Goal: Task Accomplishment & Management: Complete application form

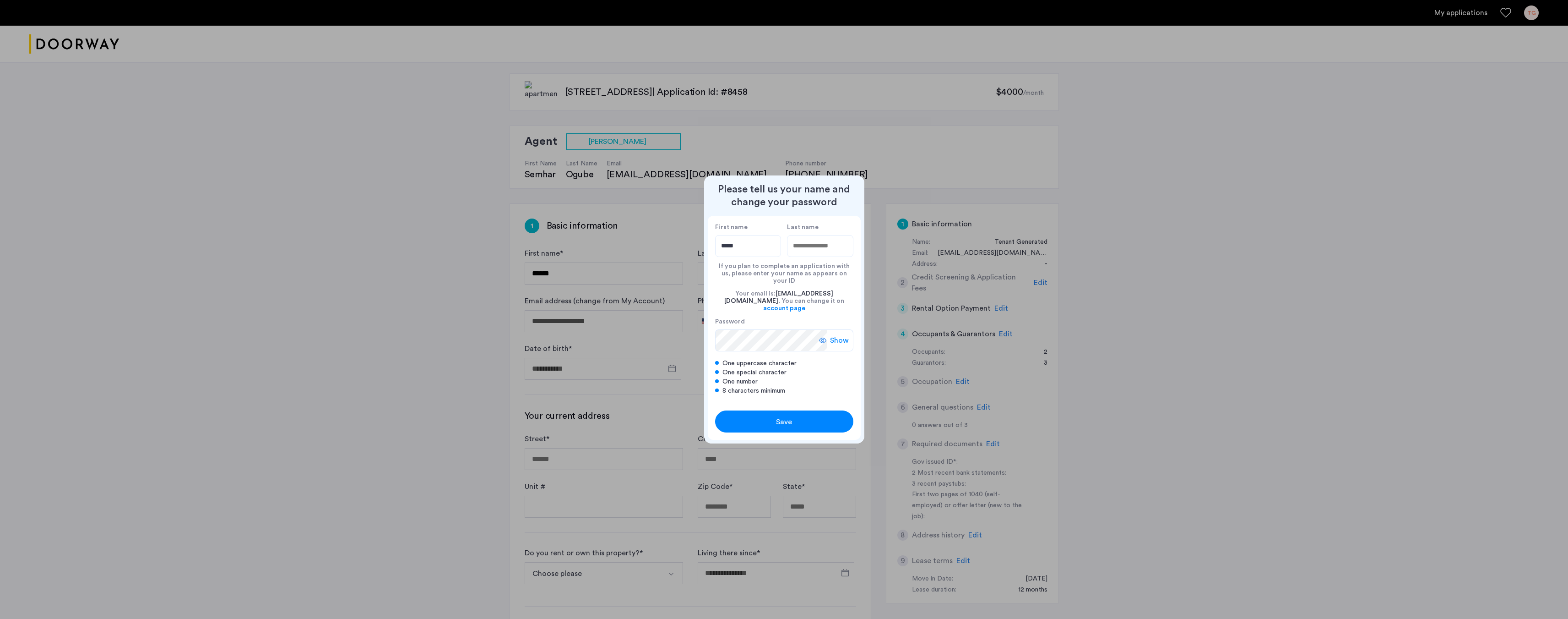
type input "*****"
type input "****"
click at [770, 420] on div "Save" at bounding box center [784, 421] width 88 height 11
type input "*****"
type input "****"
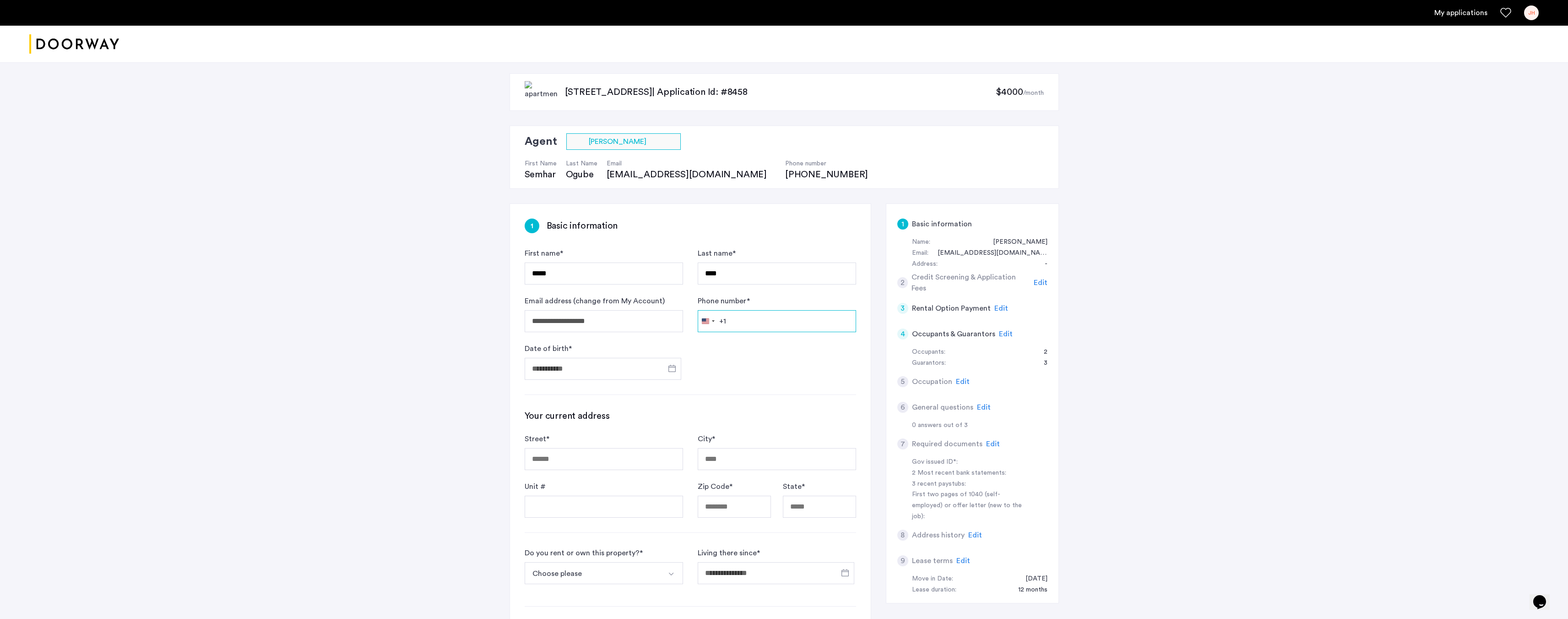
click at [747, 328] on input "Phone number *" at bounding box center [776, 321] width 158 height 22
type input "**********"
click at [585, 372] on input "Date of birth *" at bounding box center [603, 369] width 157 height 22
click at [595, 372] on div at bounding box center [784, 309] width 1568 height 619
click at [595, 372] on input "Date of birth *" at bounding box center [603, 369] width 157 height 22
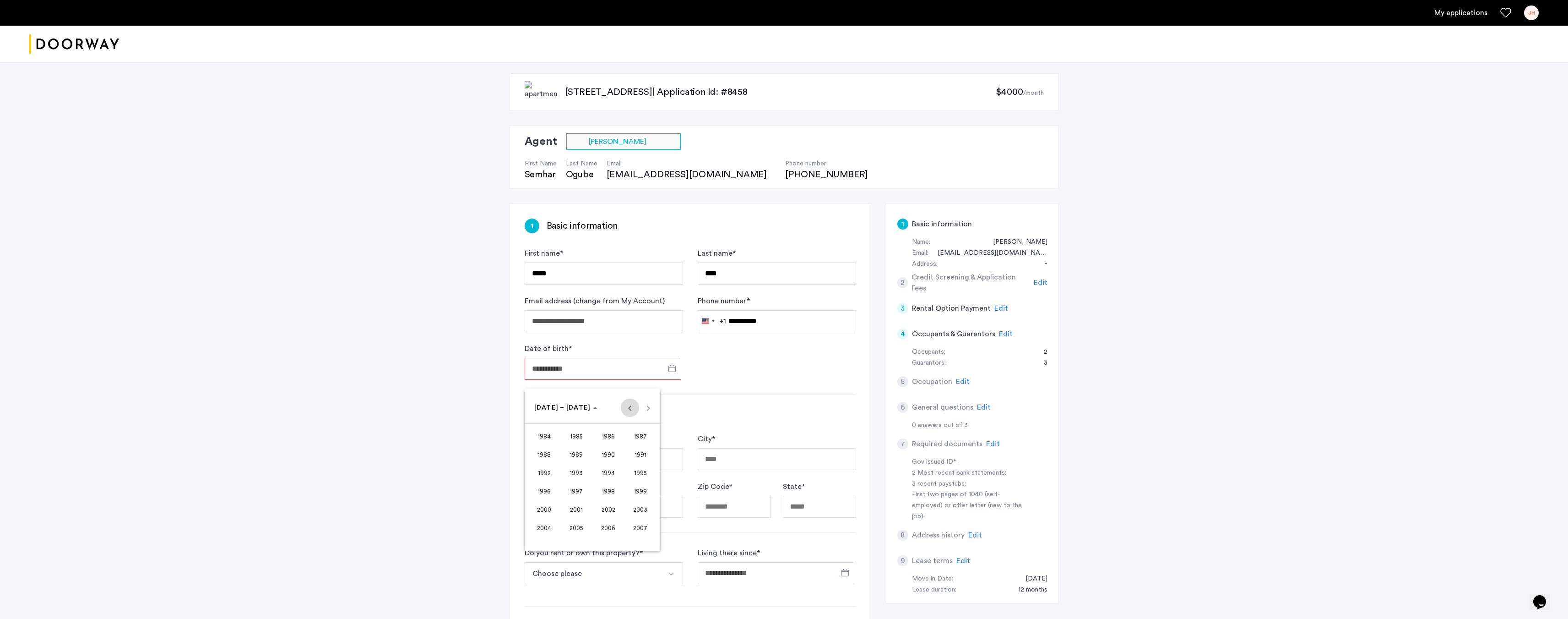
click at [628, 412] on span "Previous 24 years" at bounding box center [629, 407] width 18 height 18
click at [580, 513] on span "1977" at bounding box center [576, 509] width 29 height 16
click at [613, 457] on span "MAR" at bounding box center [609, 454] width 29 height 16
click at [652, 500] on span "19" at bounding box center [647, 500] width 16 height 16
type input "**********"
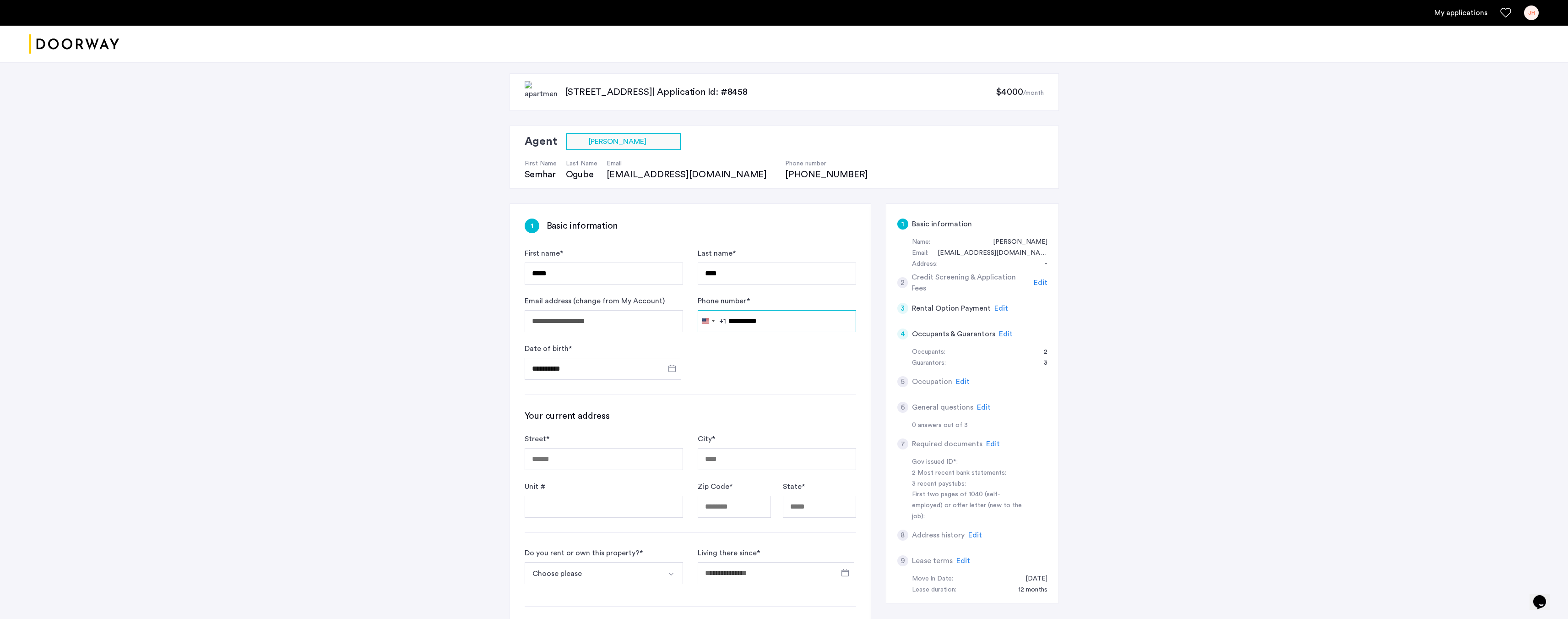
click at [775, 320] on input "**********" at bounding box center [776, 321] width 158 height 22
type input "**********"
click at [603, 360] on input "**********" at bounding box center [603, 369] width 157 height 22
click at [780, 402] on div at bounding box center [784, 309] width 1568 height 619
click at [613, 459] on input "Street *" at bounding box center [603, 459] width 158 height 22
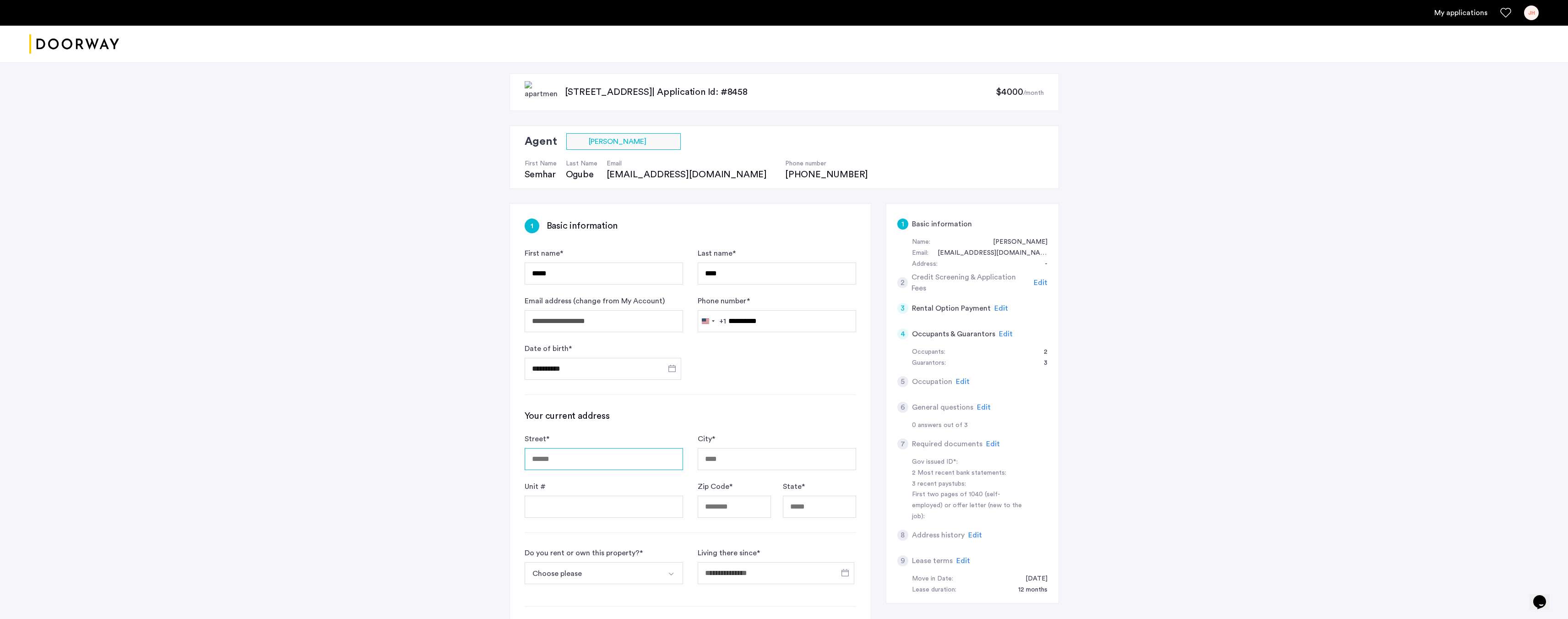
type input "**********"
type input "******"
type input "*****"
type input "**"
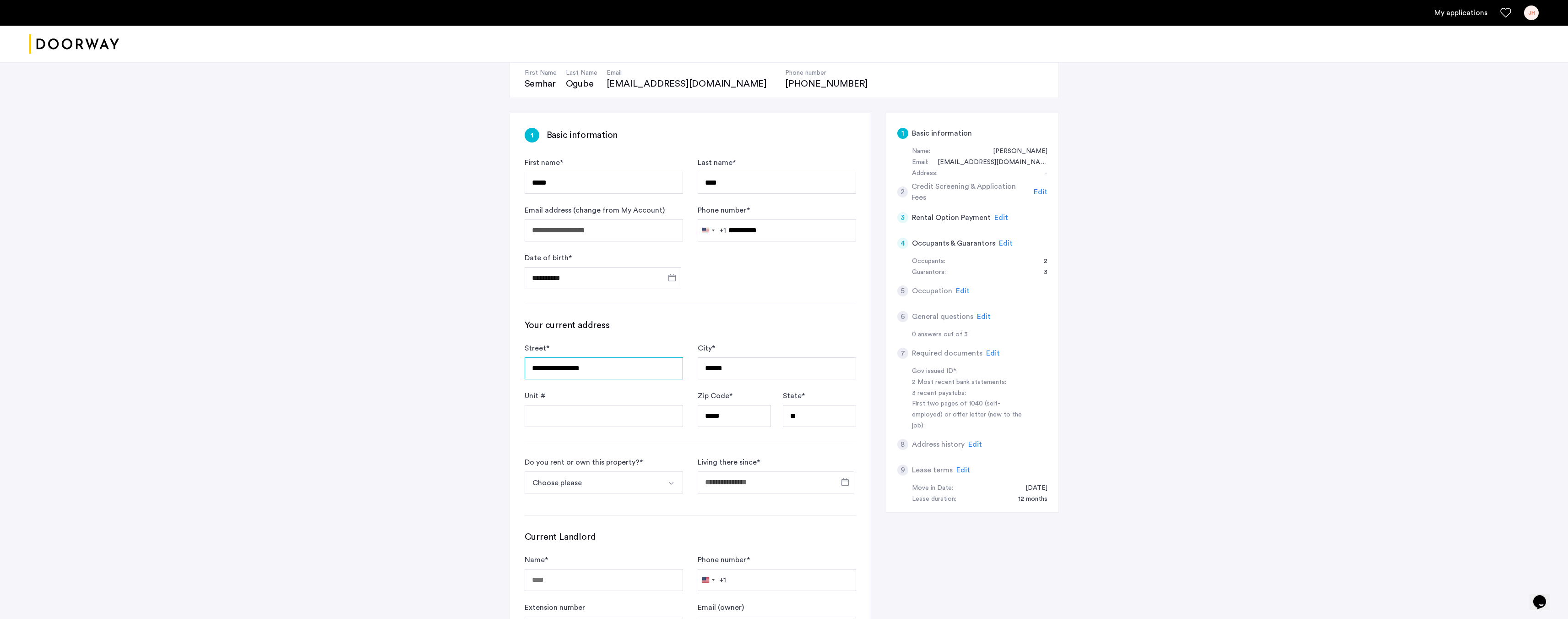
scroll to position [92, 0]
click at [595, 484] on button "Choose please" at bounding box center [593, 481] width 137 height 22
click at [615, 522] on li "I own this property" at bounding box center [604, 532] width 157 height 22
drag, startPoint x: 736, startPoint y: 482, endPoint x: 710, endPoint y: 491, distance: 27.5
click at [710, 491] on input "*" at bounding box center [776, 481] width 158 height 22
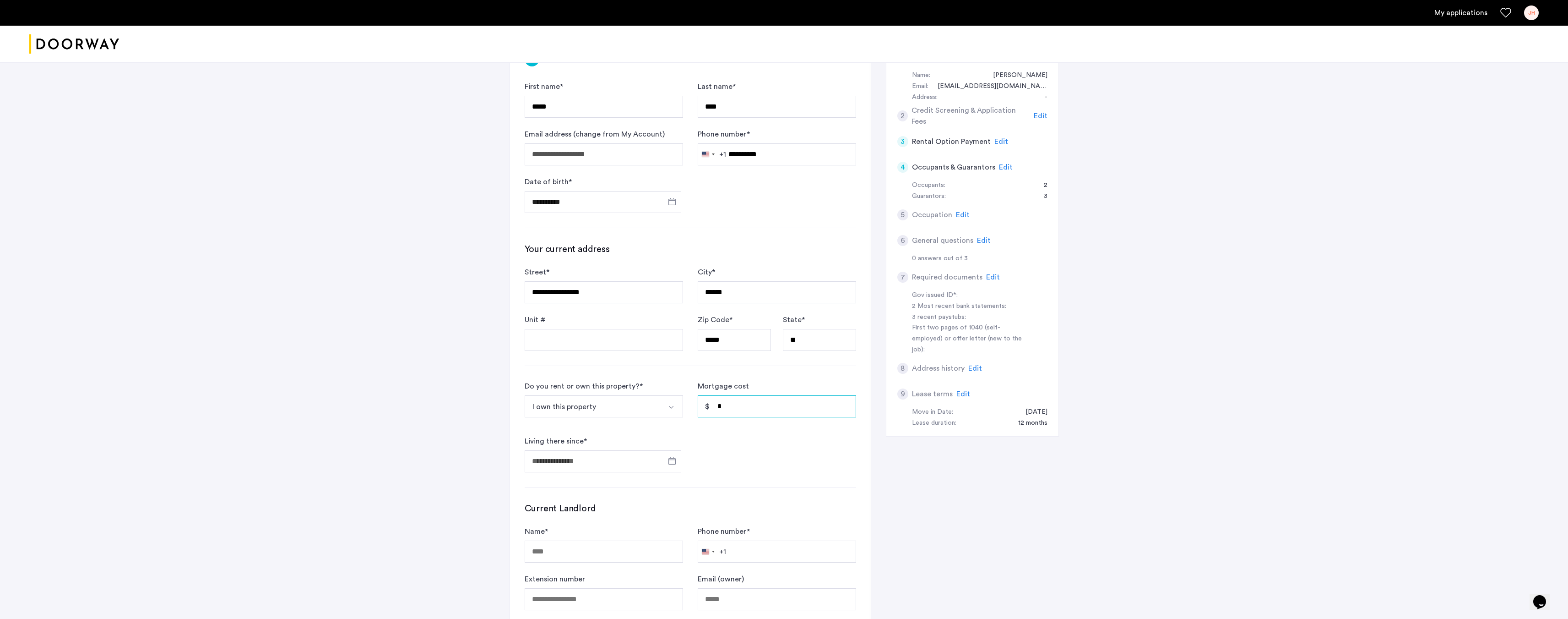
scroll to position [183, 0]
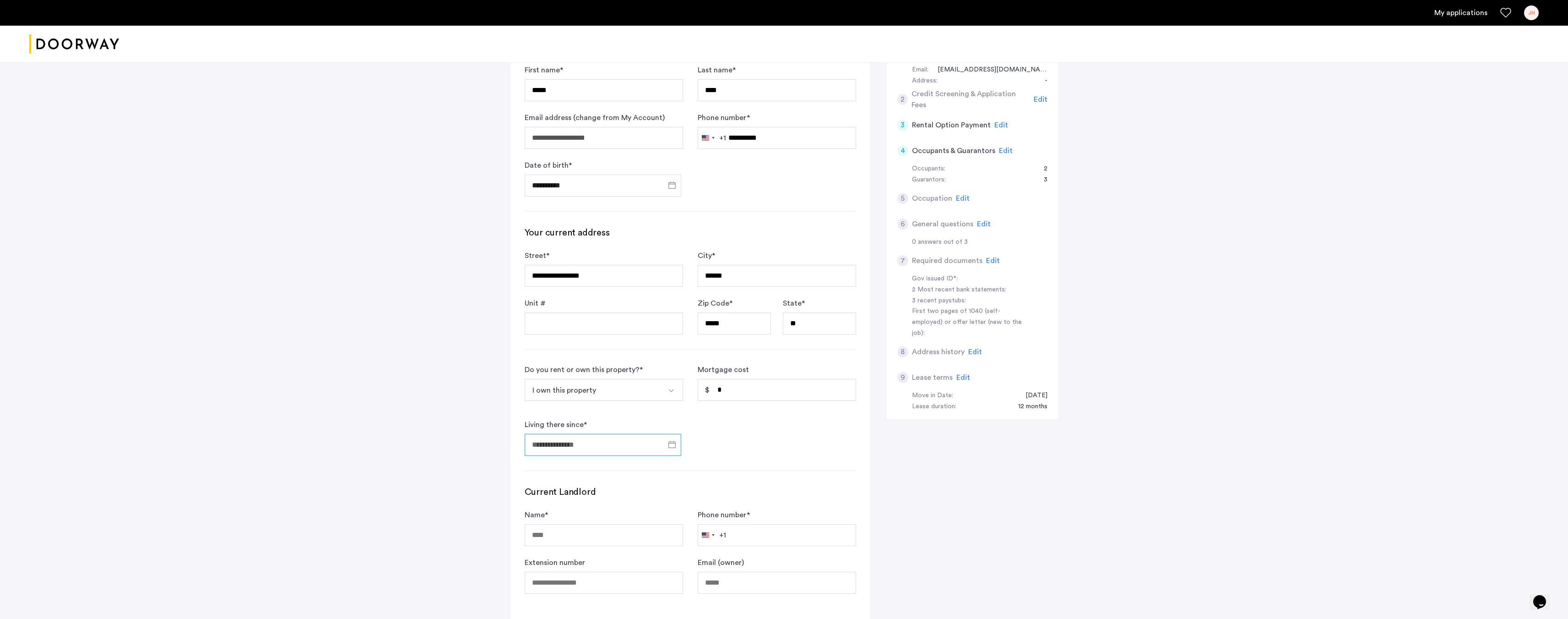
click at [627, 449] on input "Living there since *" at bounding box center [603, 445] width 157 height 22
click at [579, 350] on span "2011" at bounding box center [576, 352] width 29 height 16
click at [566, 331] on span "FEB" at bounding box center [576, 334] width 29 height 16
click at [580, 348] on span "1" at bounding box center [573, 343] width 16 height 16
type input "**********"
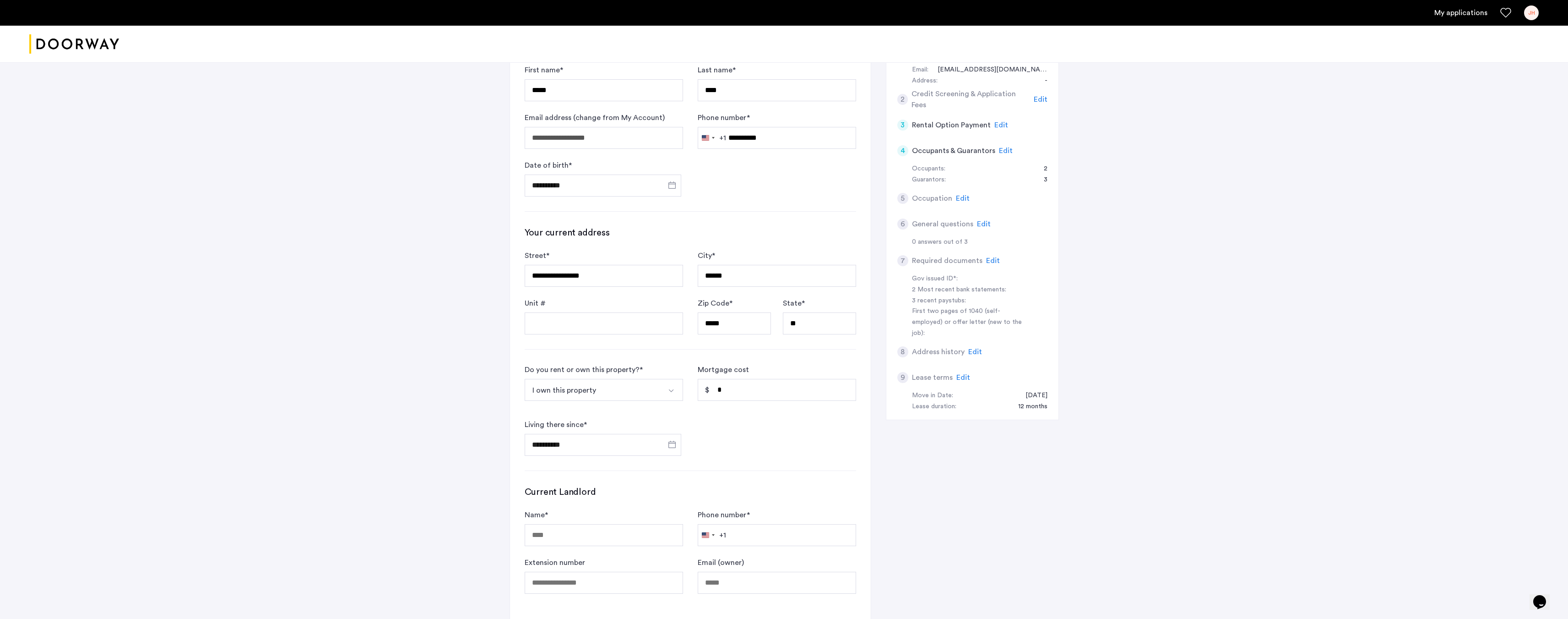
click at [791, 427] on form "**********" at bounding box center [690, 409] width 331 height 92
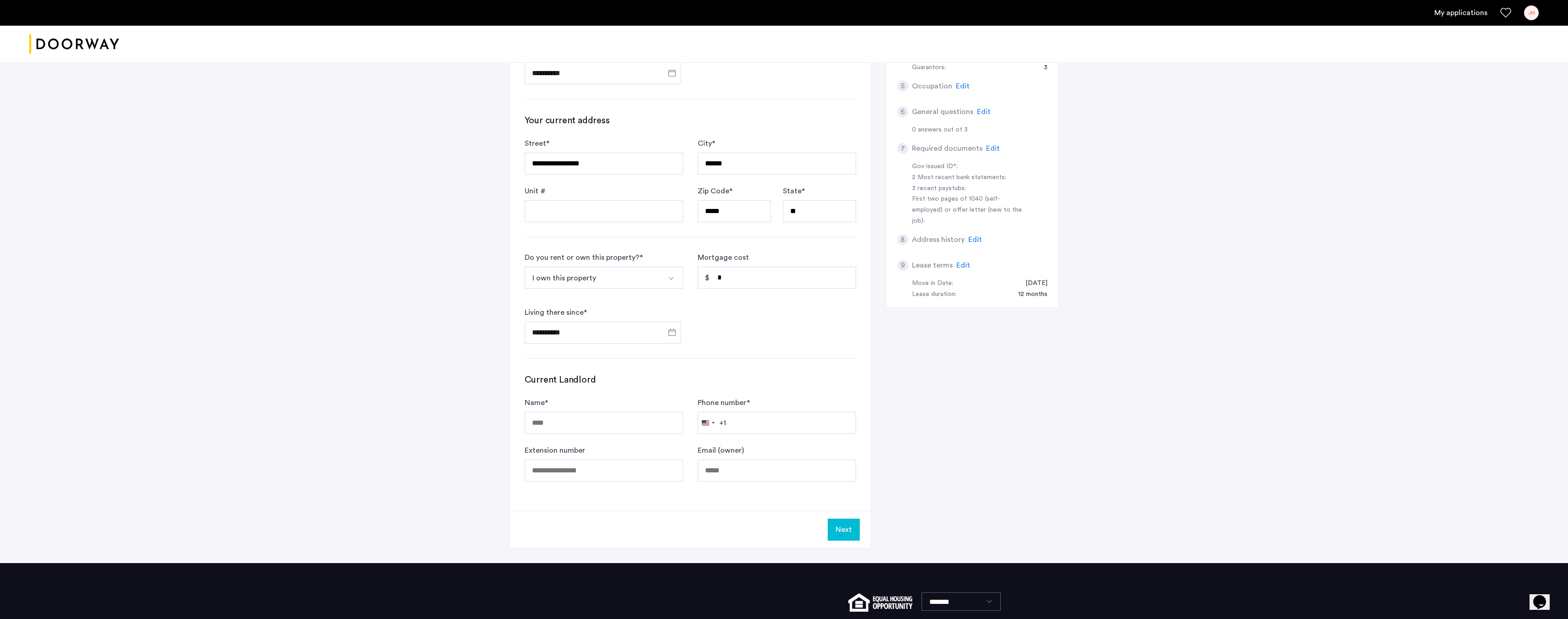
scroll to position [320, 0]
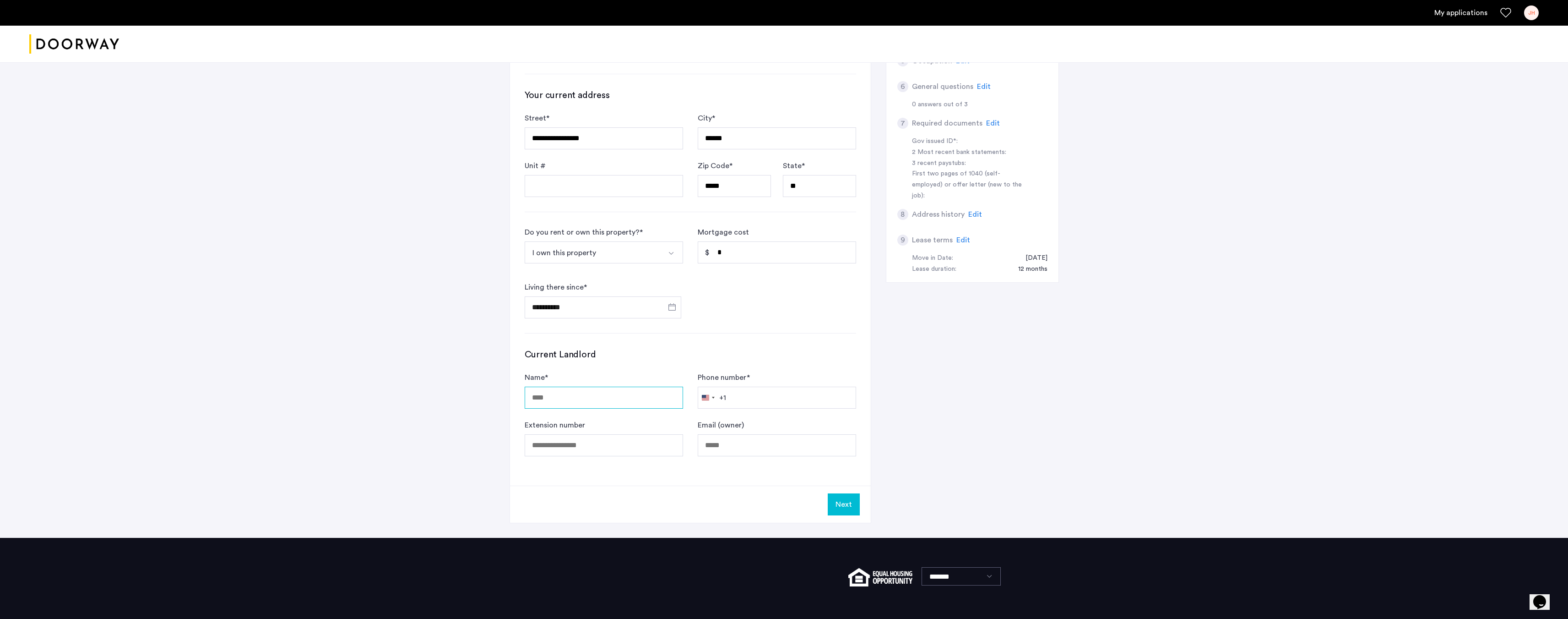
click at [567, 392] on input "Name *" at bounding box center [603, 398] width 158 height 22
type input "**********"
click at [637, 453] on input "Extension number" at bounding box center [603, 445] width 158 height 22
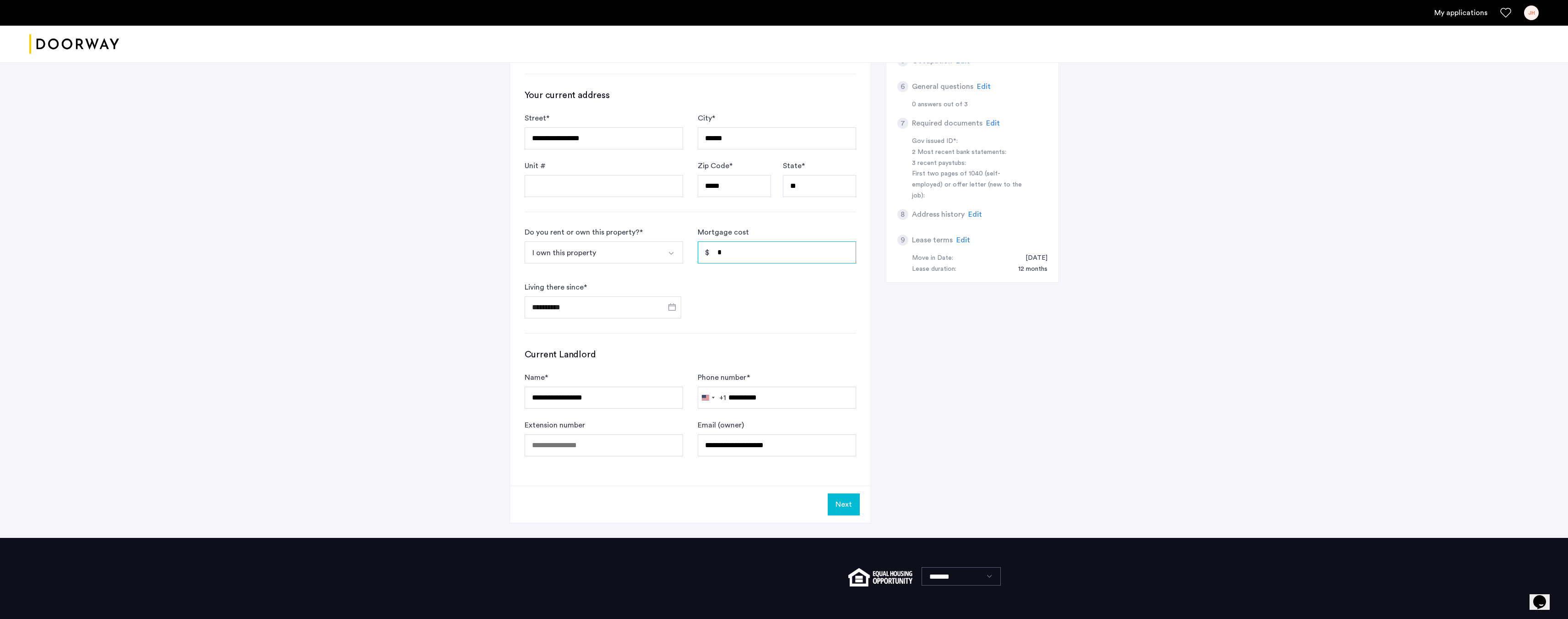
click at [794, 242] on input "*" at bounding box center [776, 253] width 158 height 22
type input "*****"
click at [842, 505] on button "Next" at bounding box center [843, 504] width 32 height 22
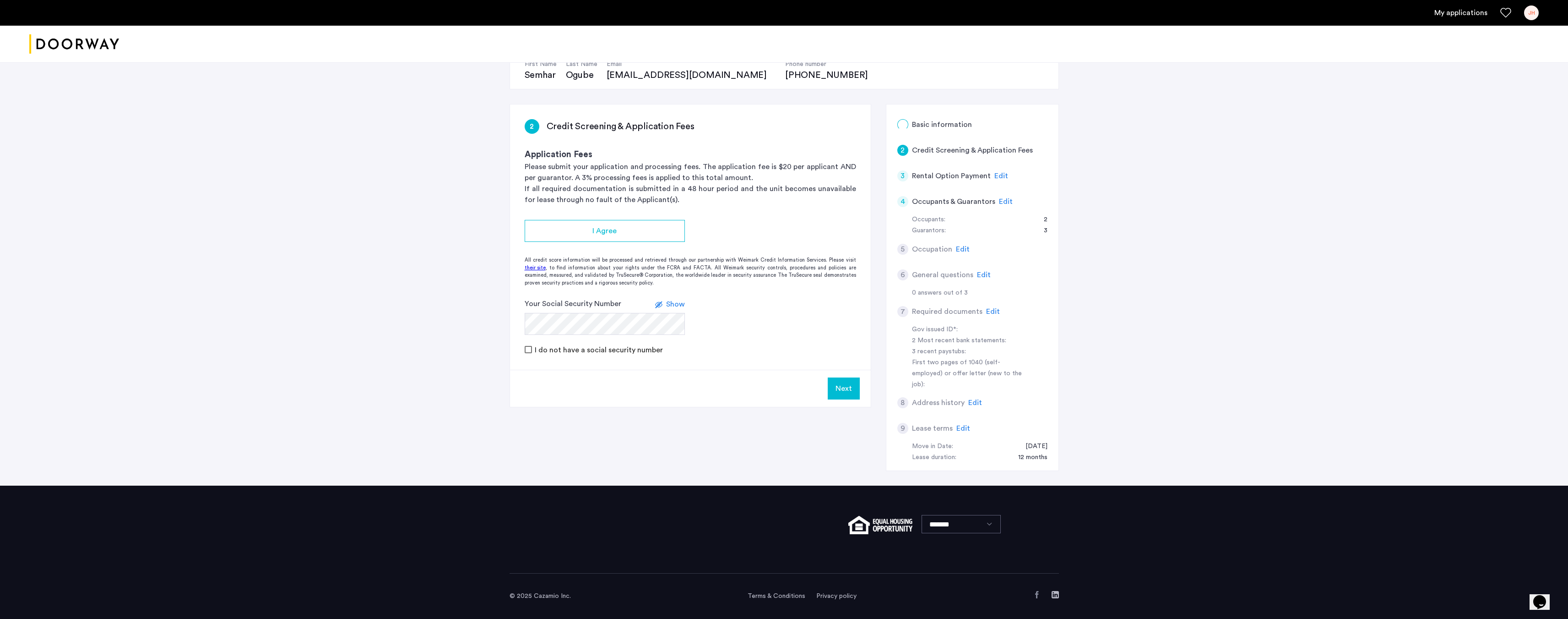
scroll to position [0, 0]
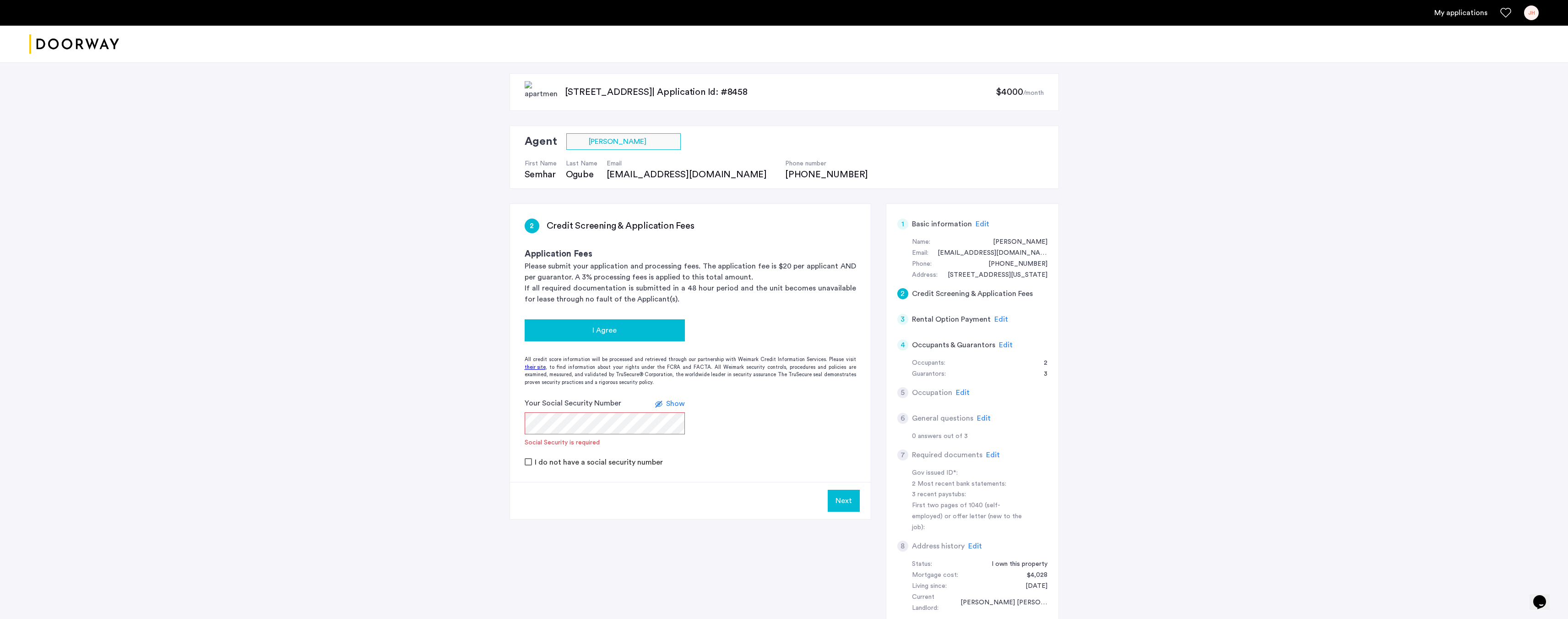
click at [624, 331] on div "I Agree" at bounding box center [605, 330] width 146 height 11
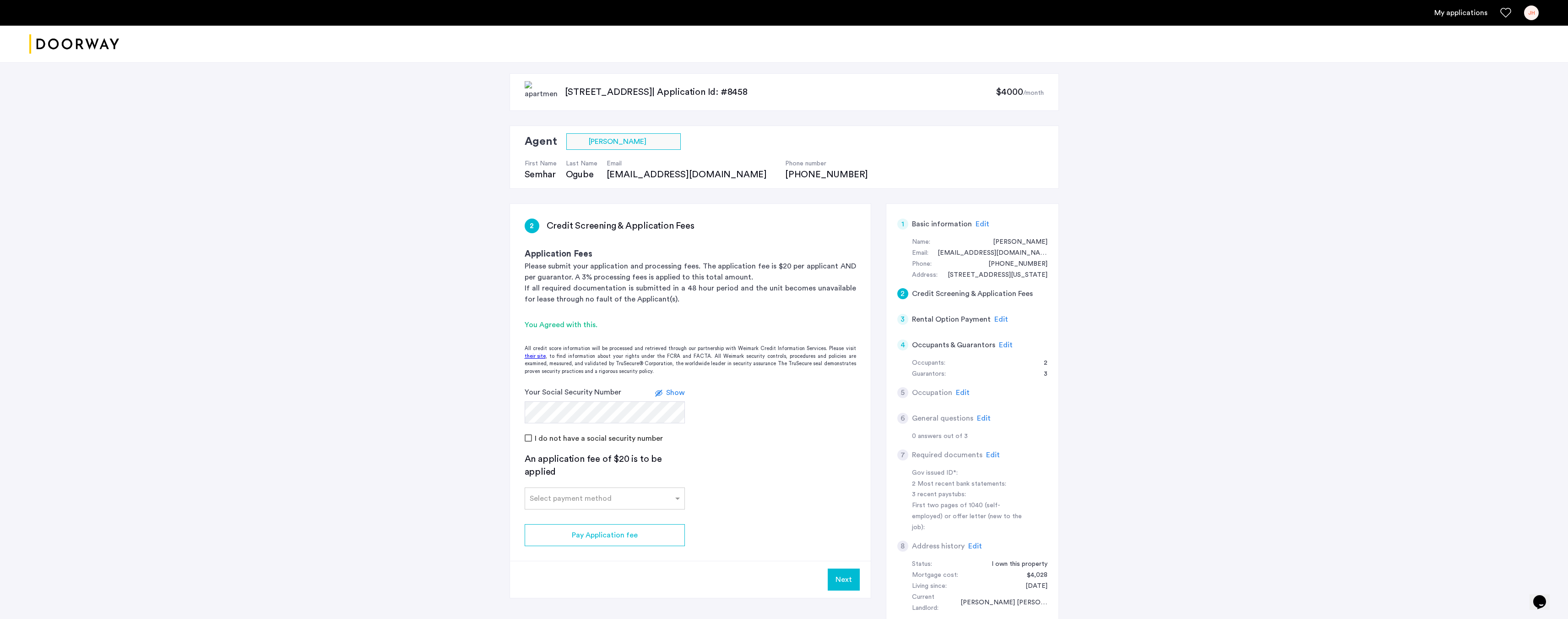
click at [784, 441] on div "I do not have a social security number" at bounding box center [690, 437] width 331 height 11
click at [590, 501] on div at bounding box center [605, 495] width 159 height 11
click at [586, 520] on div "Credit Card" at bounding box center [605, 518] width 159 height 18
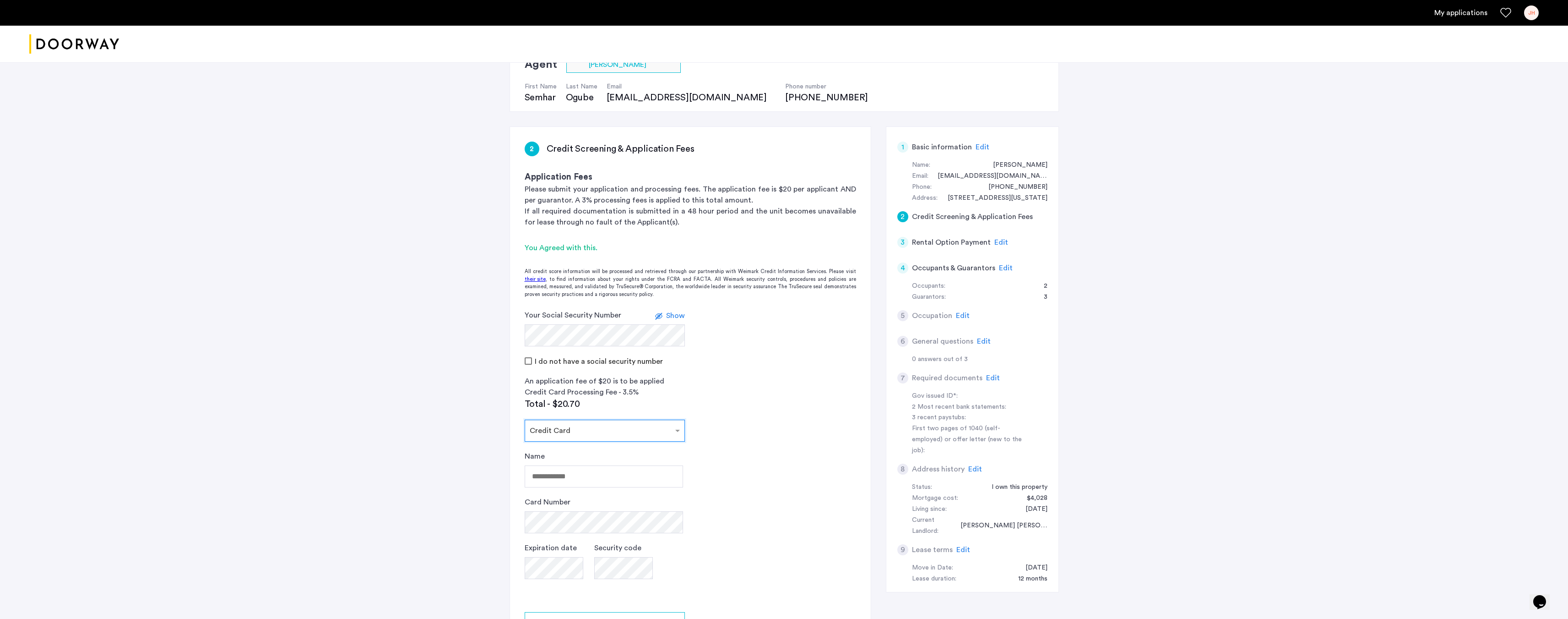
scroll to position [92, 0]
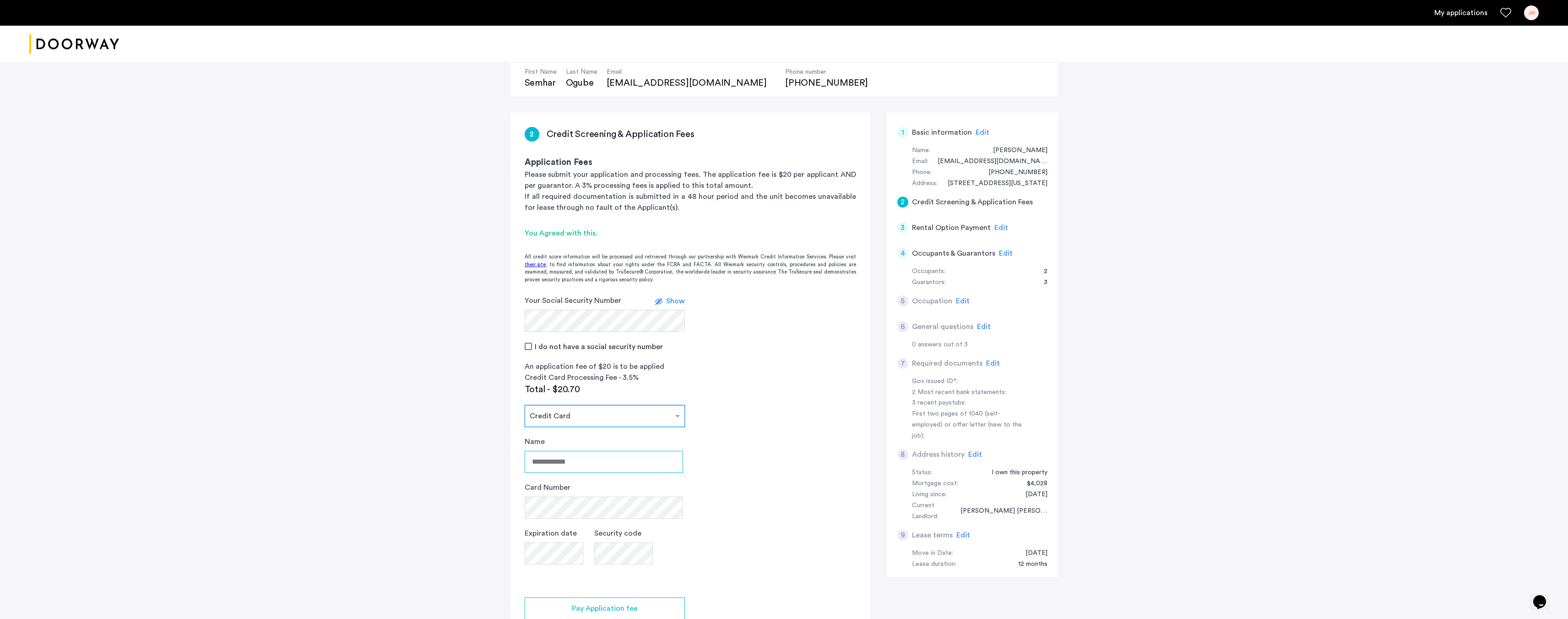
click at [556, 461] on input "Name" at bounding box center [603, 461] width 158 height 22
type input "**********"
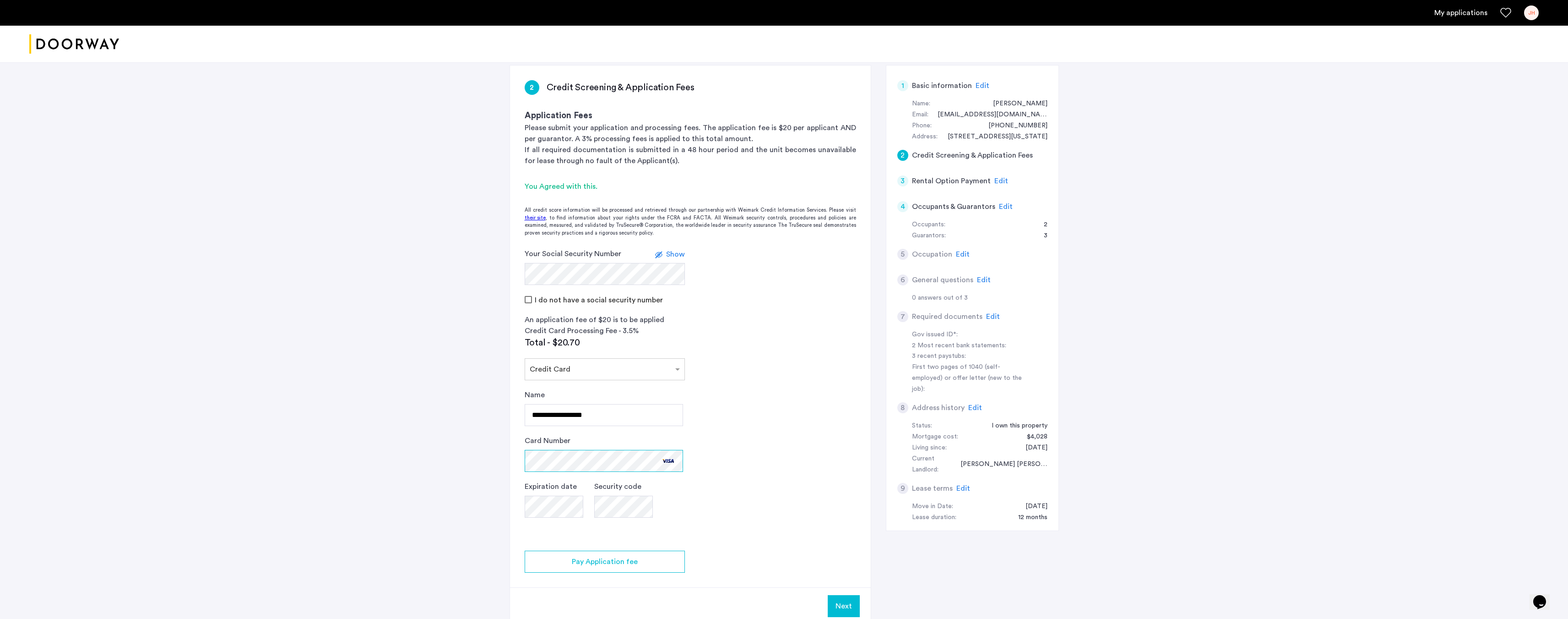
scroll to position [292, 0]
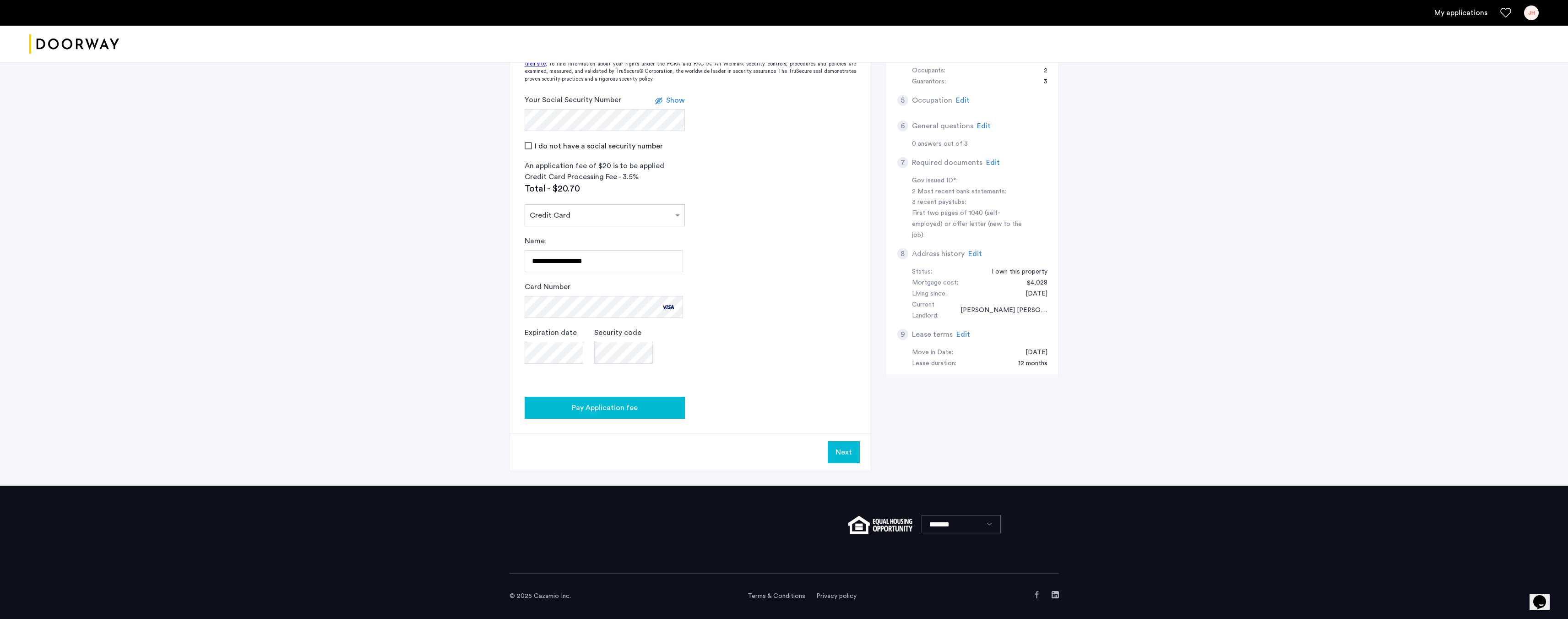
click at [605, 410] on span "Pay Application fee" at bounding box center [604, 408] width 66 height 11
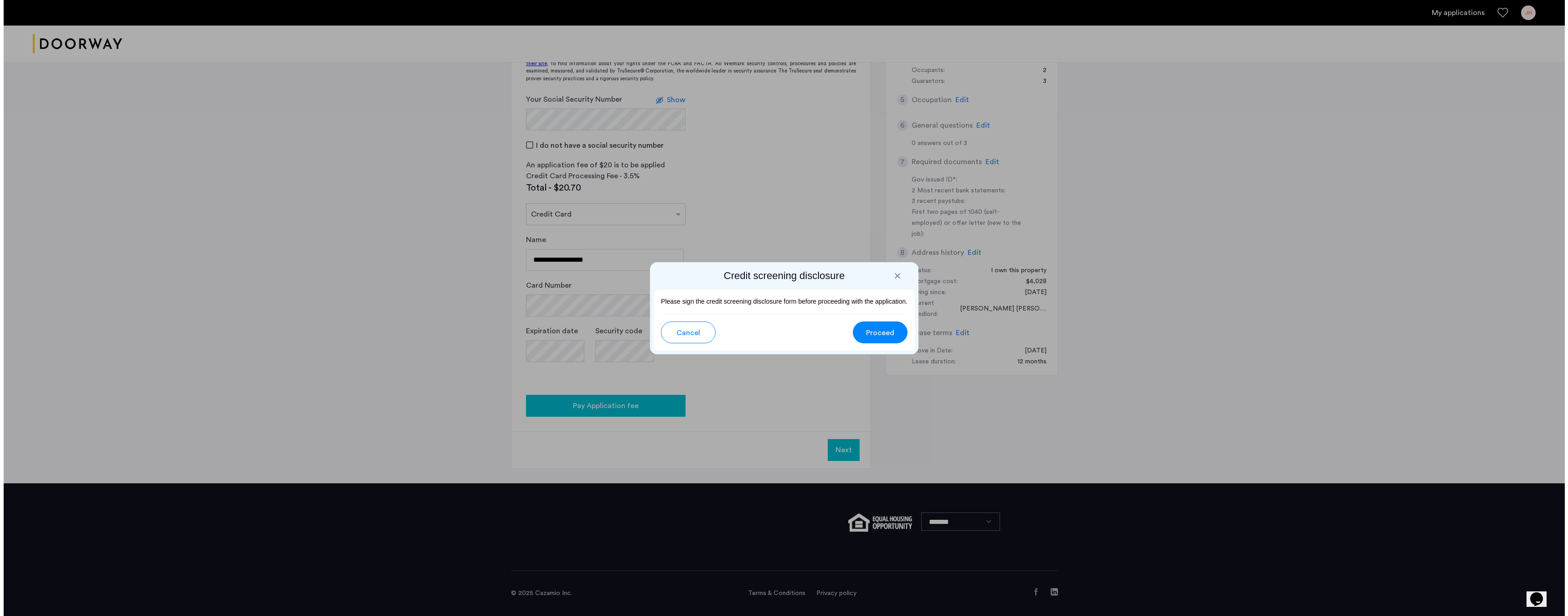
scroll to position [0, 0]
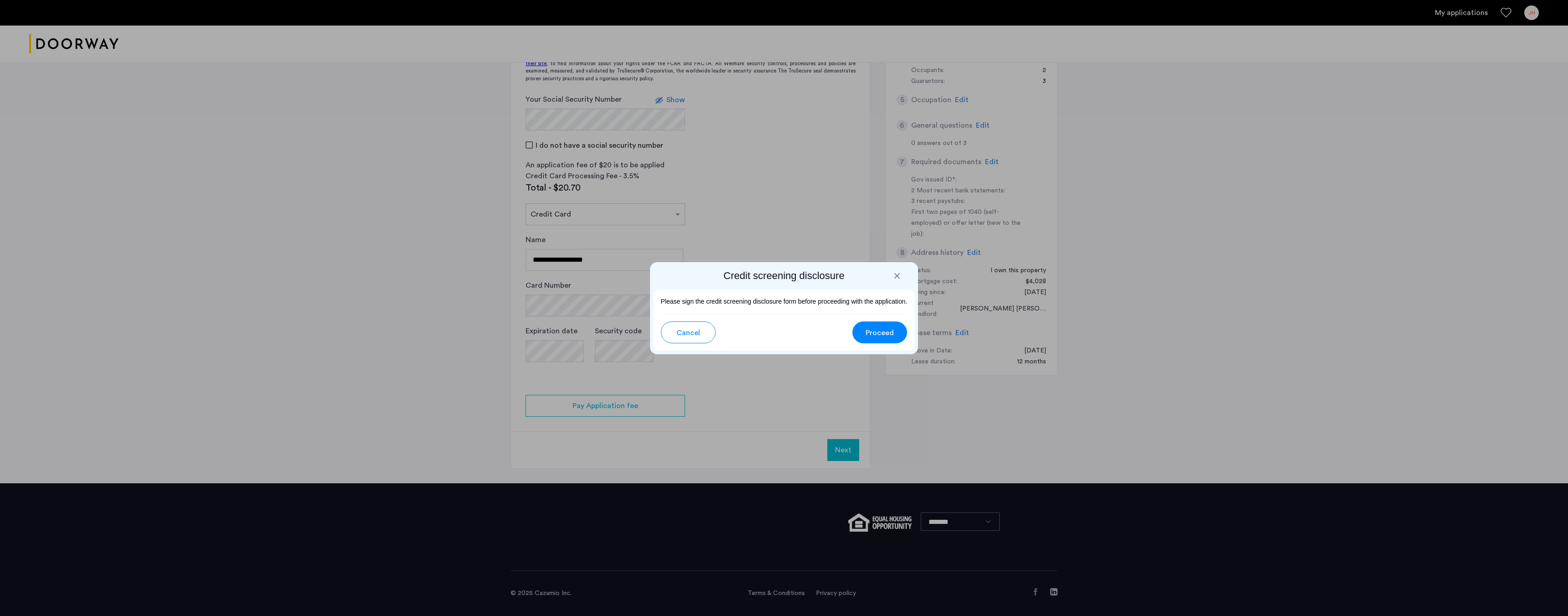
click at [889, 334] on span "Proceed" at bounding box center [879, 332] width 28 height 11
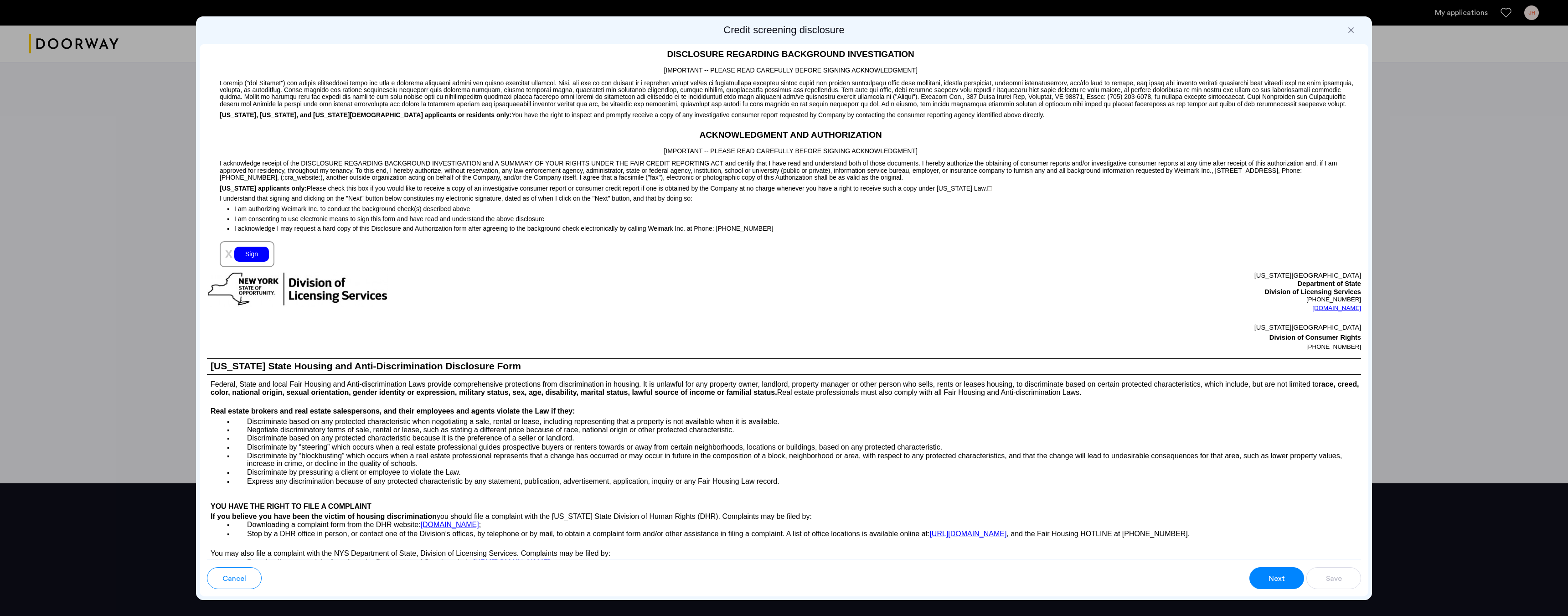
scroll to position [638, 0]
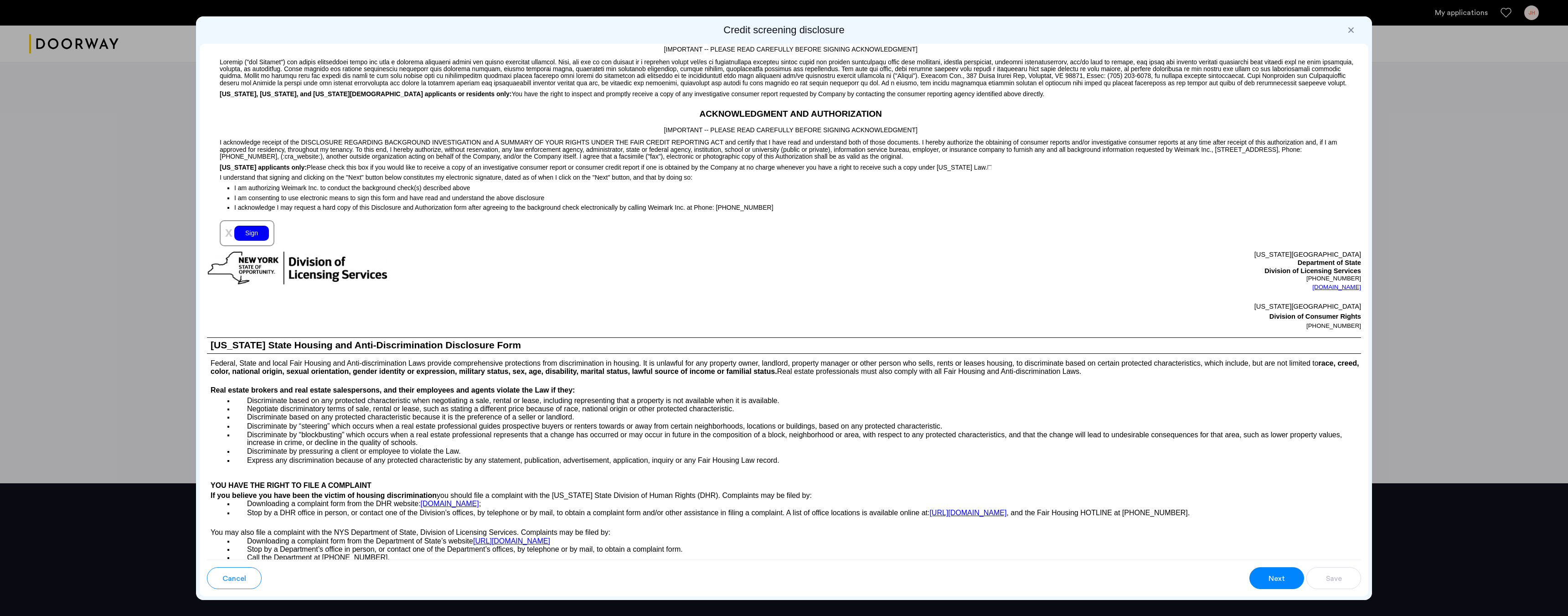
click at [242, 230] on div "Sign" at bounding box center [251, 233] width 35 height 15
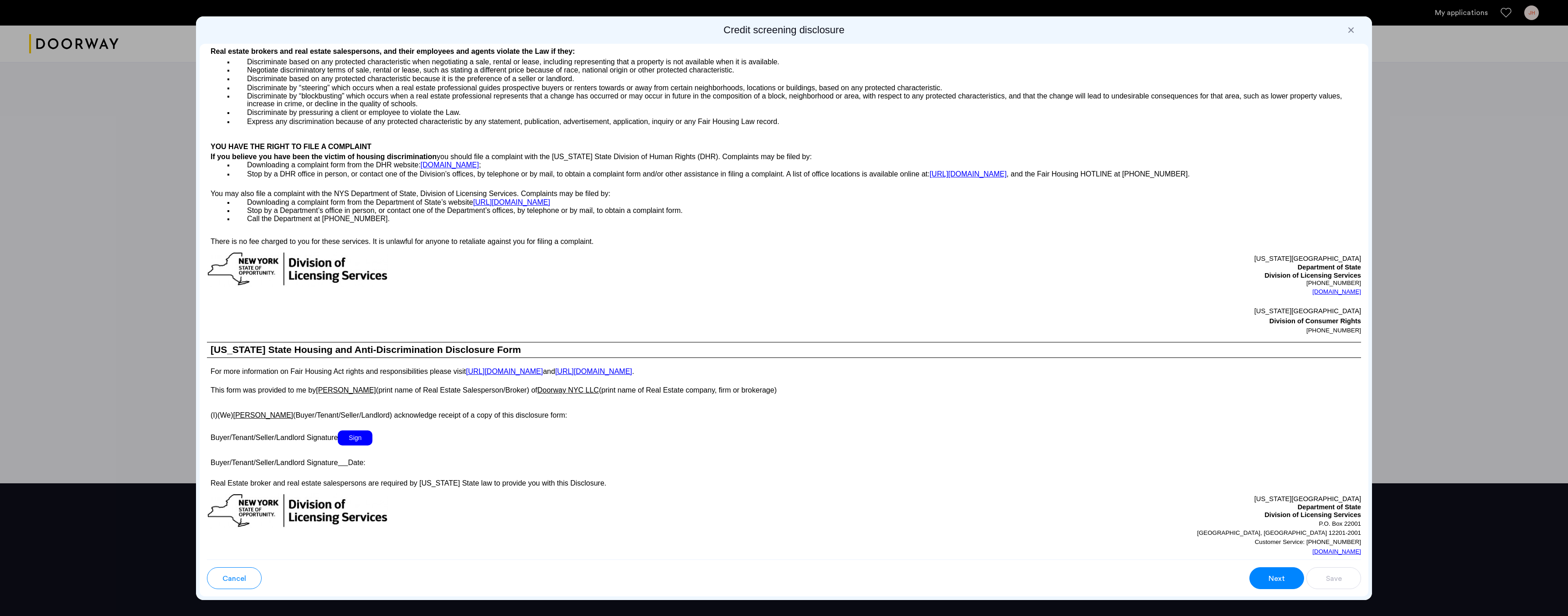
scroll to position [1048, 0]
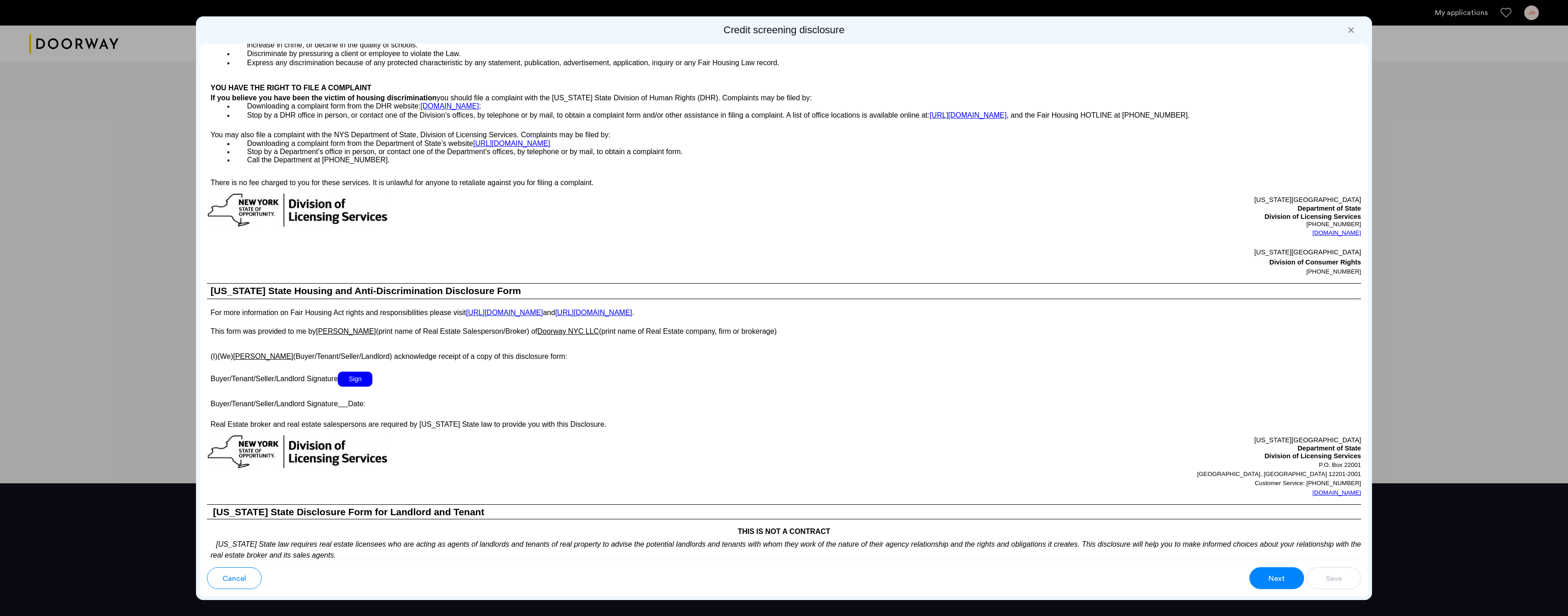
click at [355, 380] on span "Sign" at bounding box center [355, 379] width 35 height 15
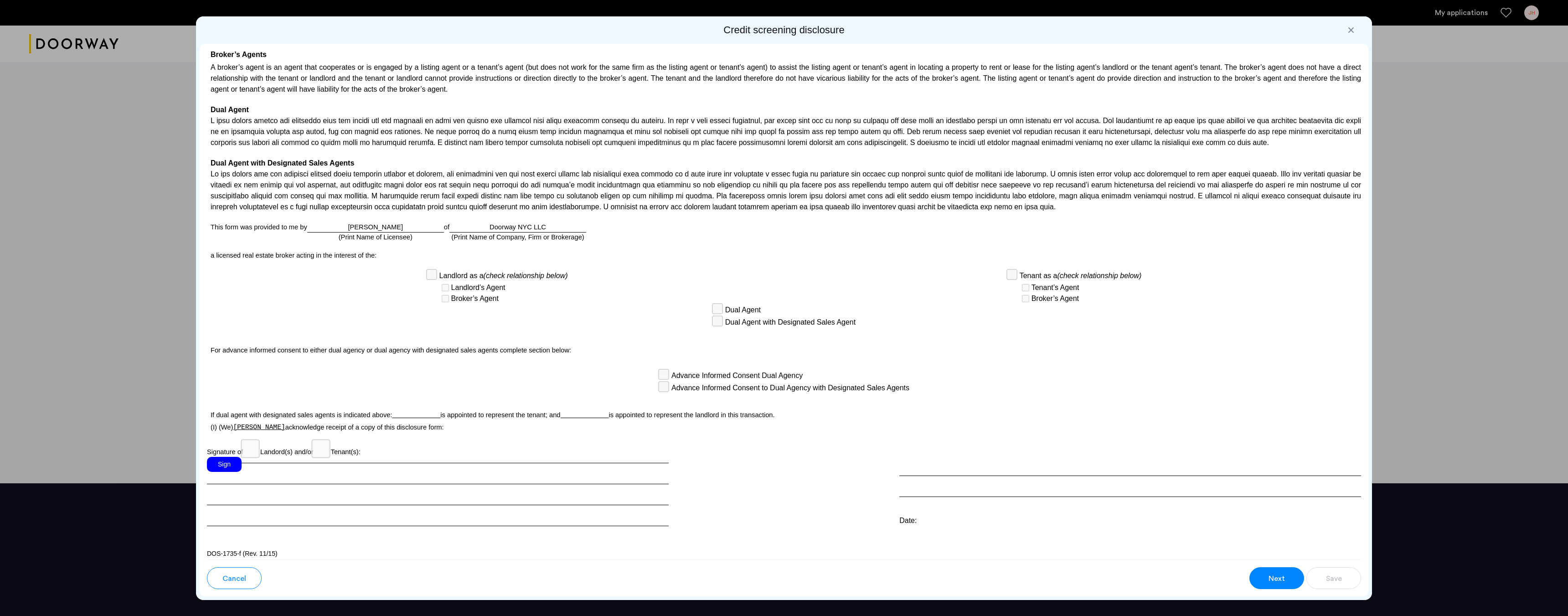
scroll to position [1730, 0]
click at [238, 464] on div "Sign" at bounding box center [224, 463] width 35 height 15
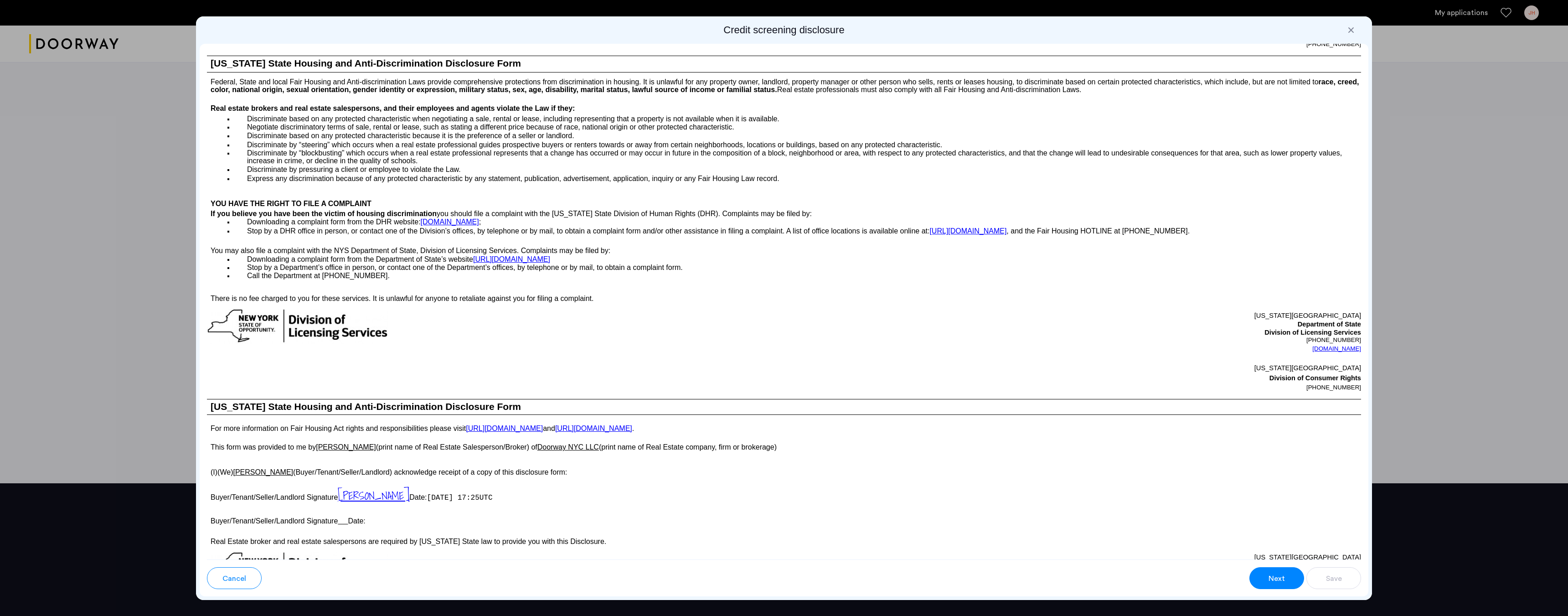
scroll to position [1048, 0]
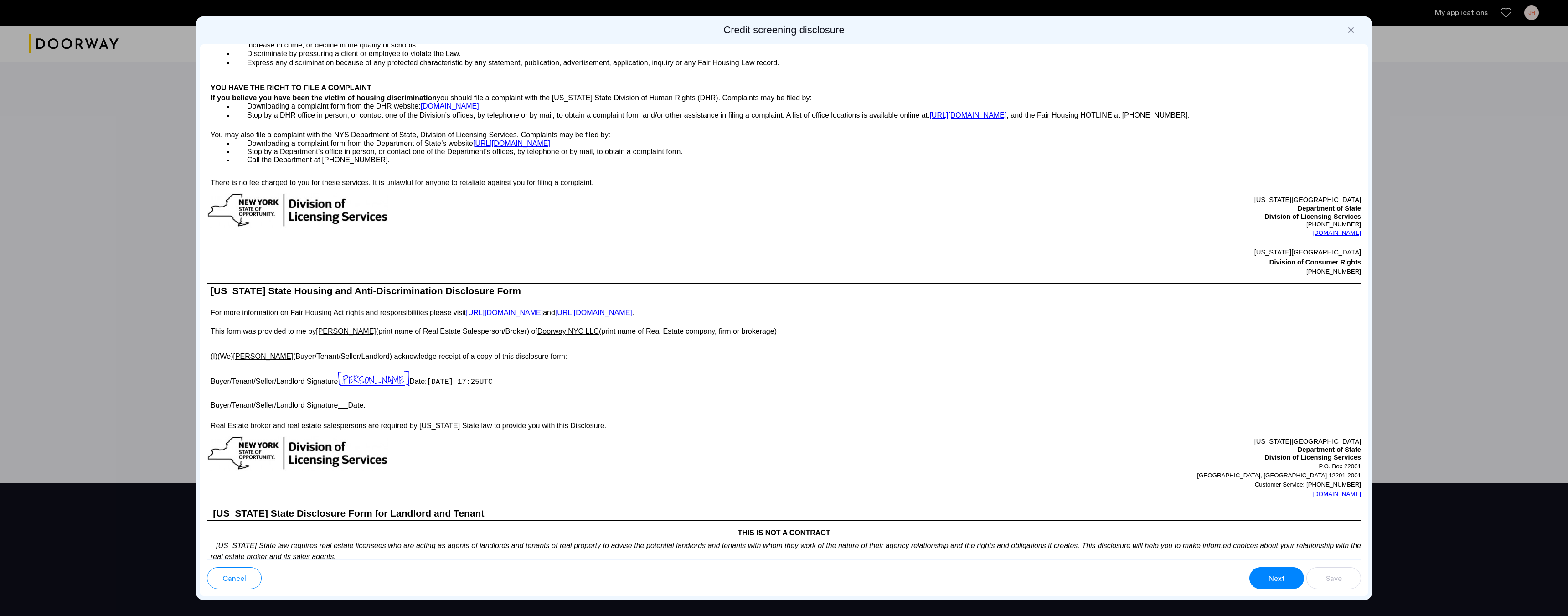
click at [1283, 571] on button "Next" at bounding box center [1277, 579] width 55 height 22
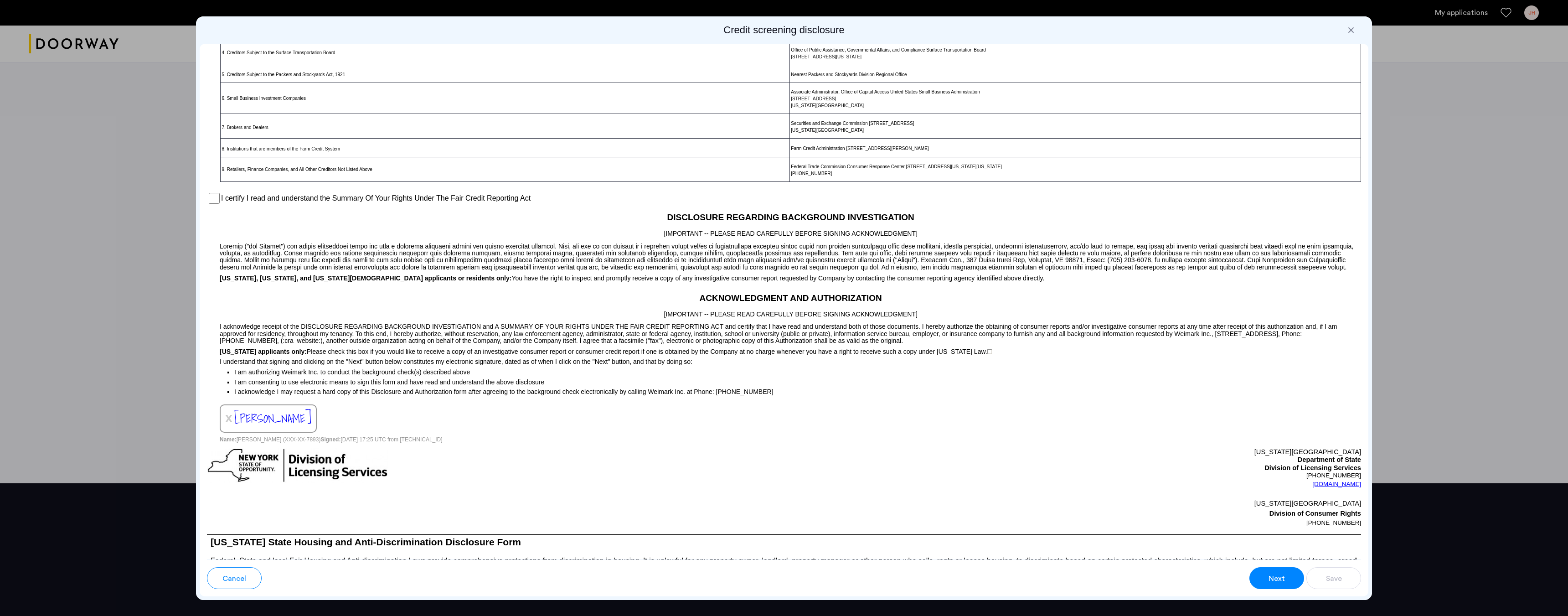
scroll to position [487, 0]
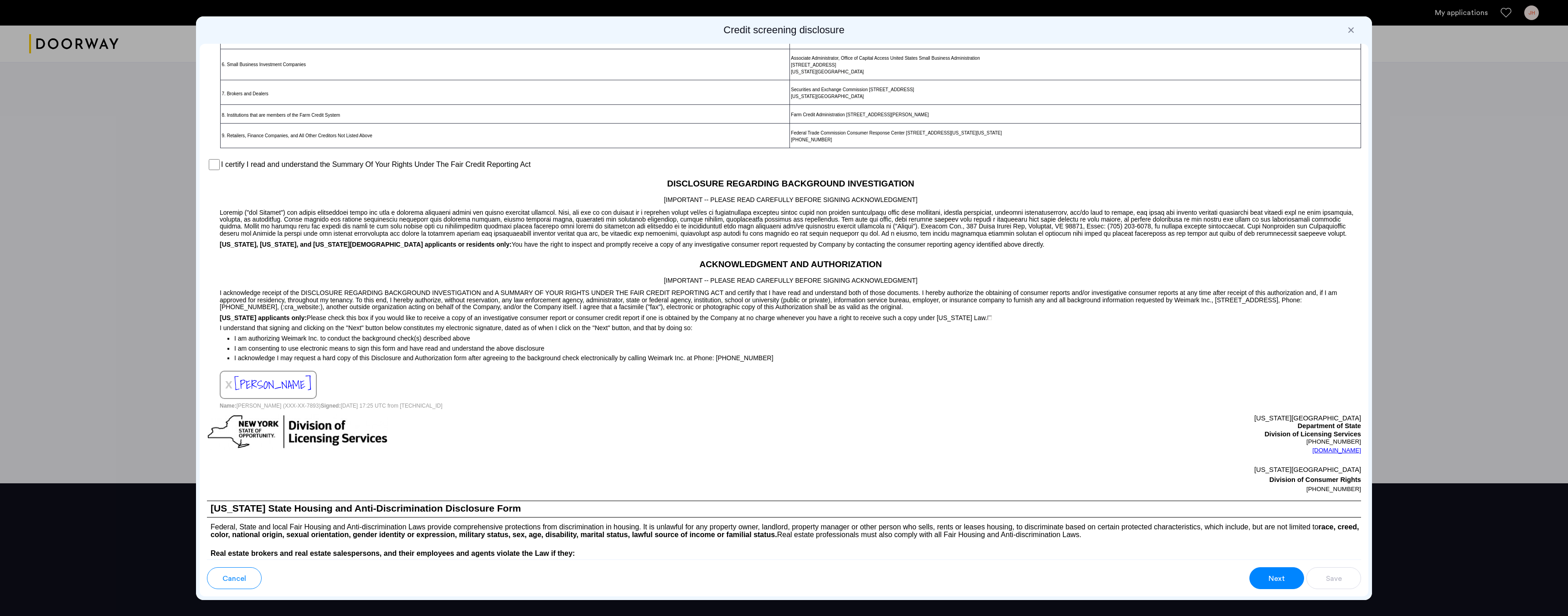
click at [255, 383] on span "[PERSON_NAME]" at bounding box center [273, 384] width 77 height 19
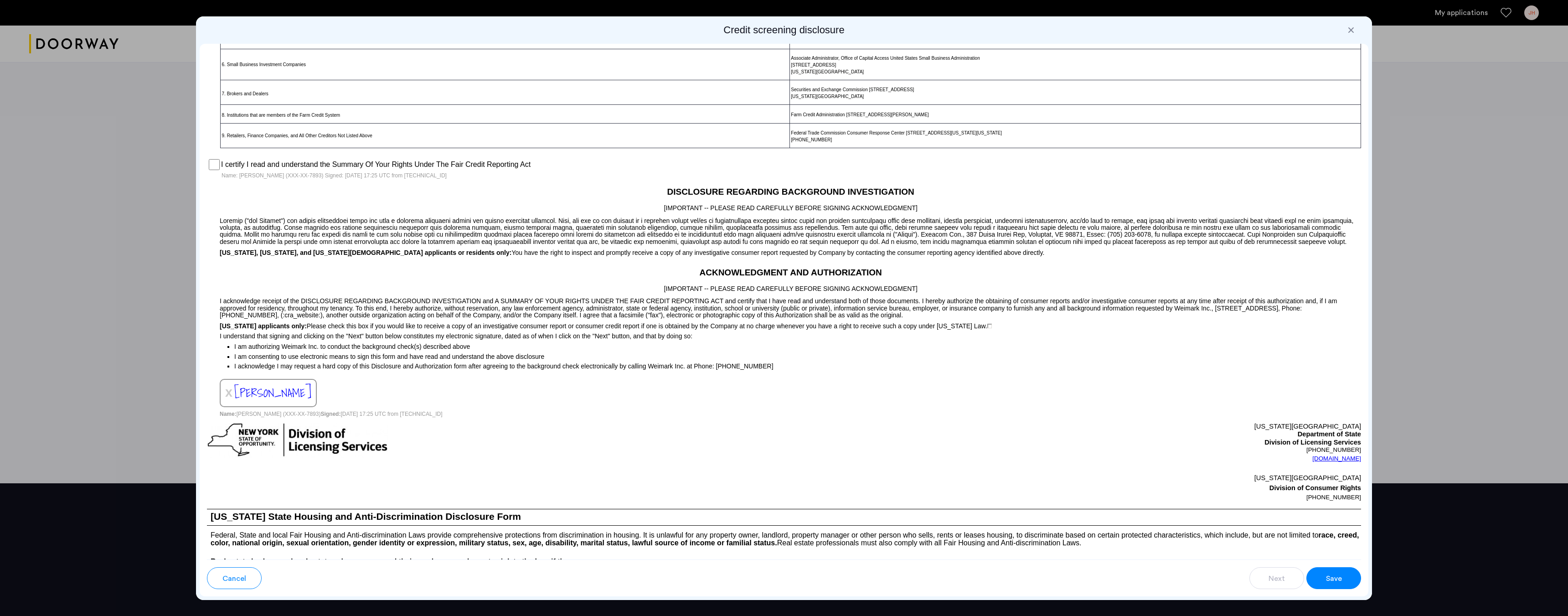
click at [1340, 574] on span "Save" at bounding box center [1334, 578] width 16 height 11
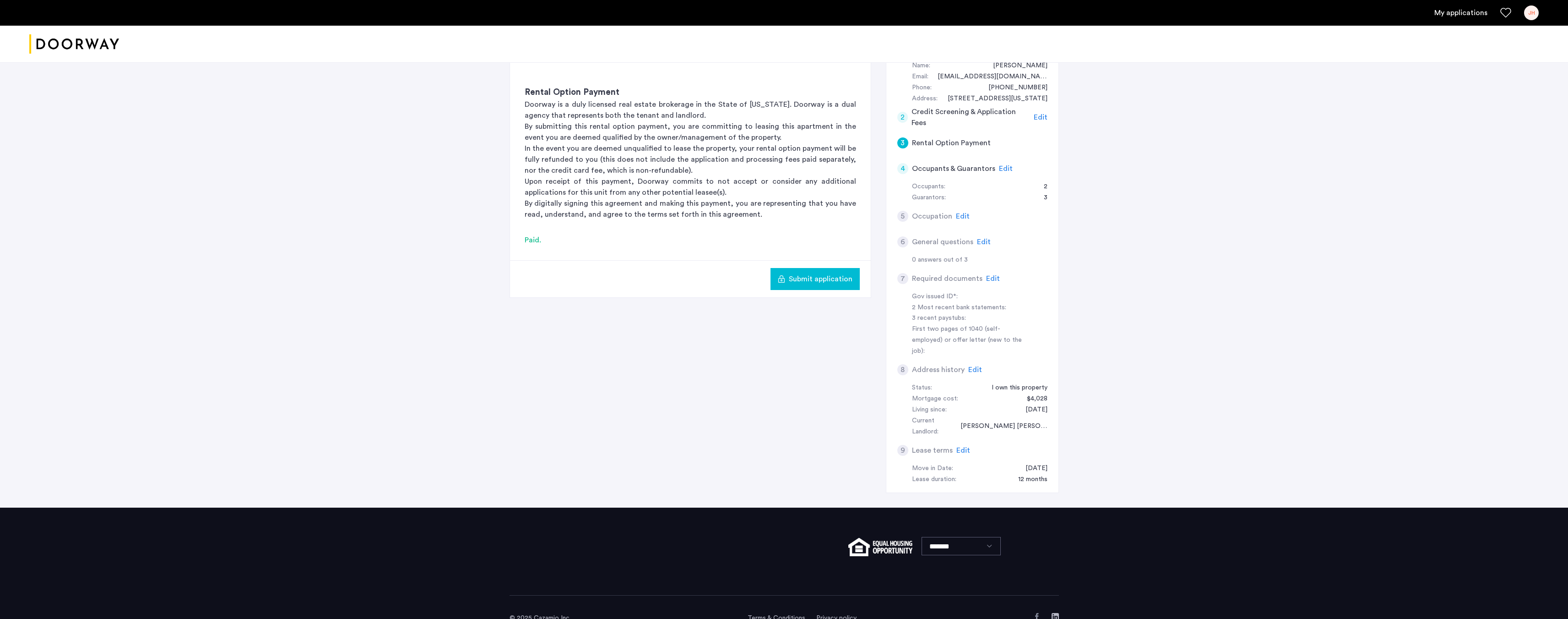
scroll to position [0, 0]
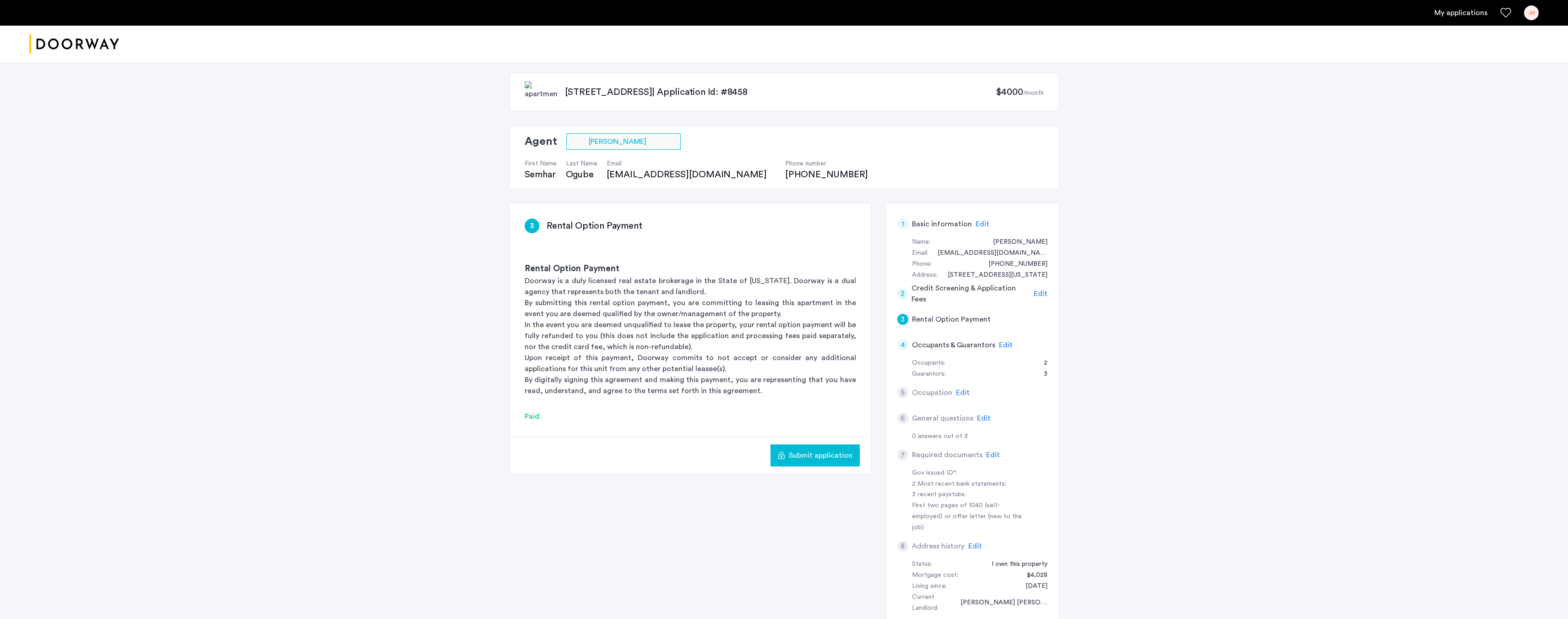
click at [1006, 344] on span "Edit" at bounding box center [1006, 345] width 14 height 8
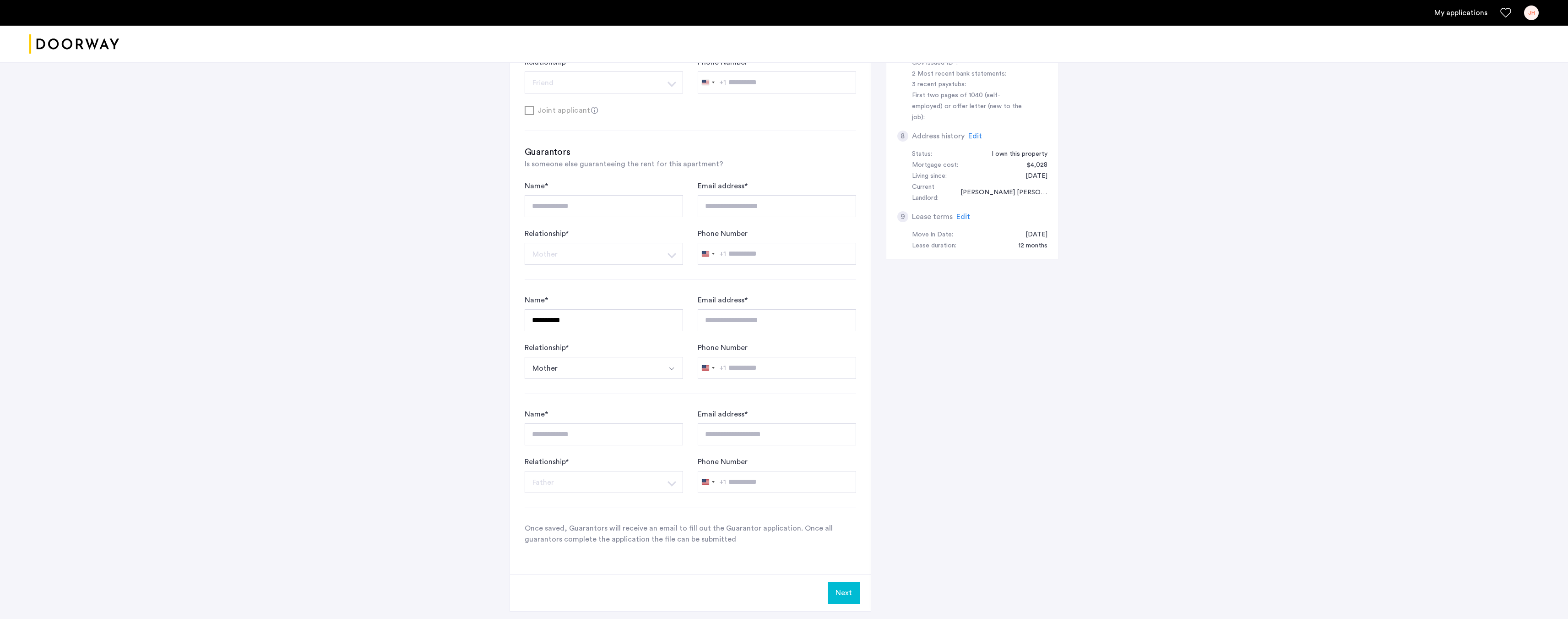
scroll to position [412, 0]
click at [597, 366] on button "Mother" at bounding box center [593, 366] width 137 height 22
click at [602, 485] on div "Father" at bounding box center [603, 479] width 148 height 11
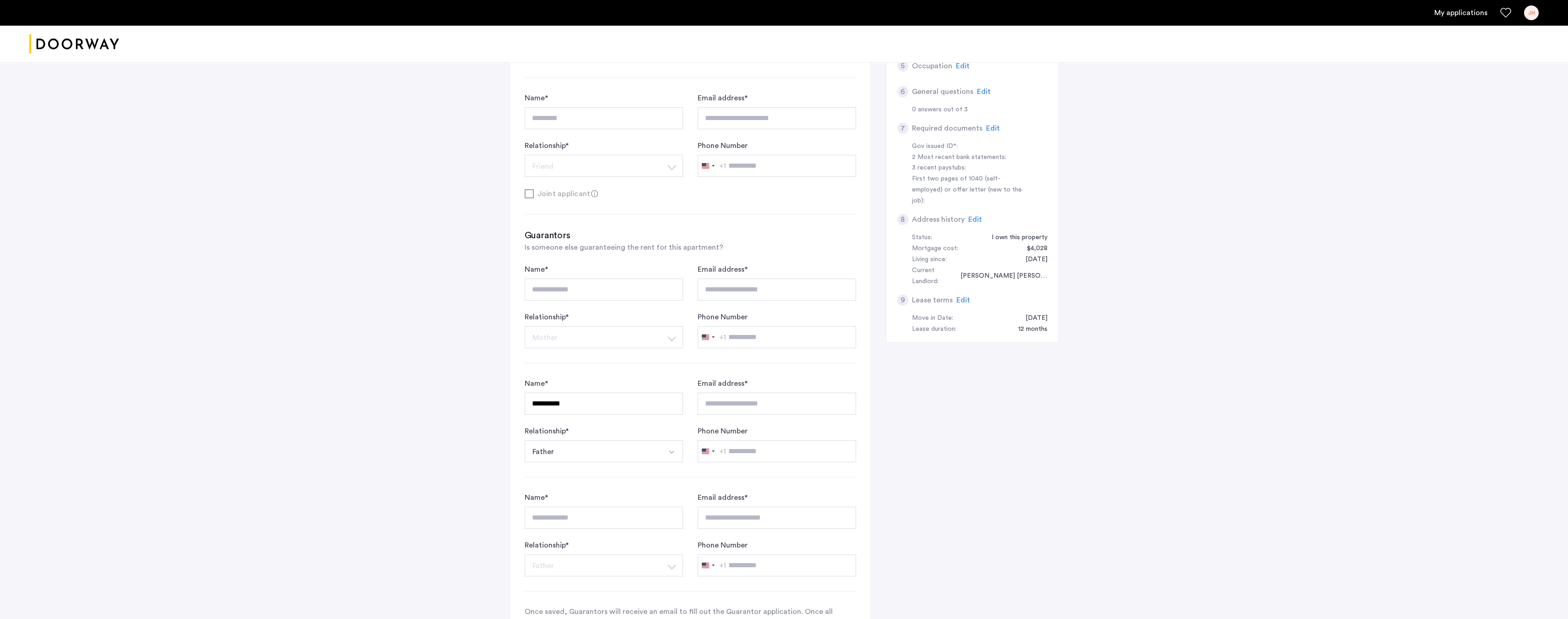
scroll to position [505, 0]
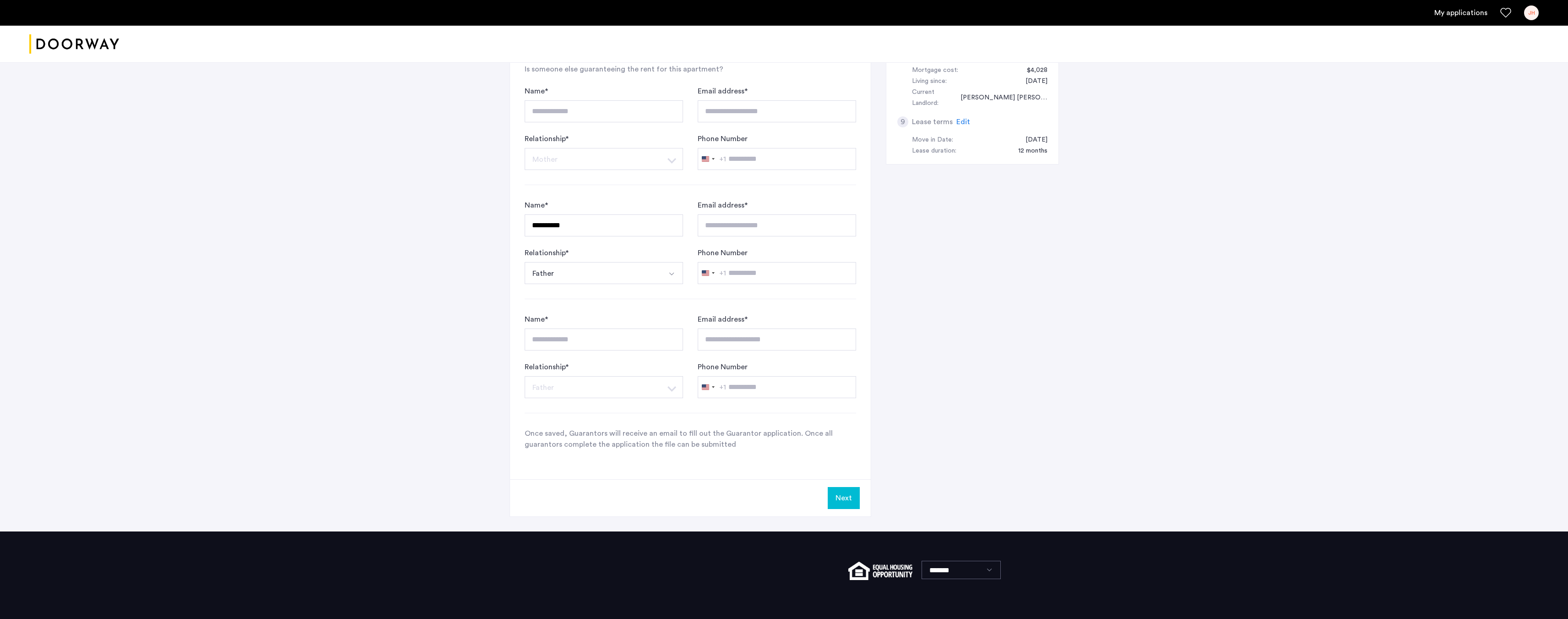
click at [845, 498] on button "Next" at bounding box center [843, 498] width 32 height 22
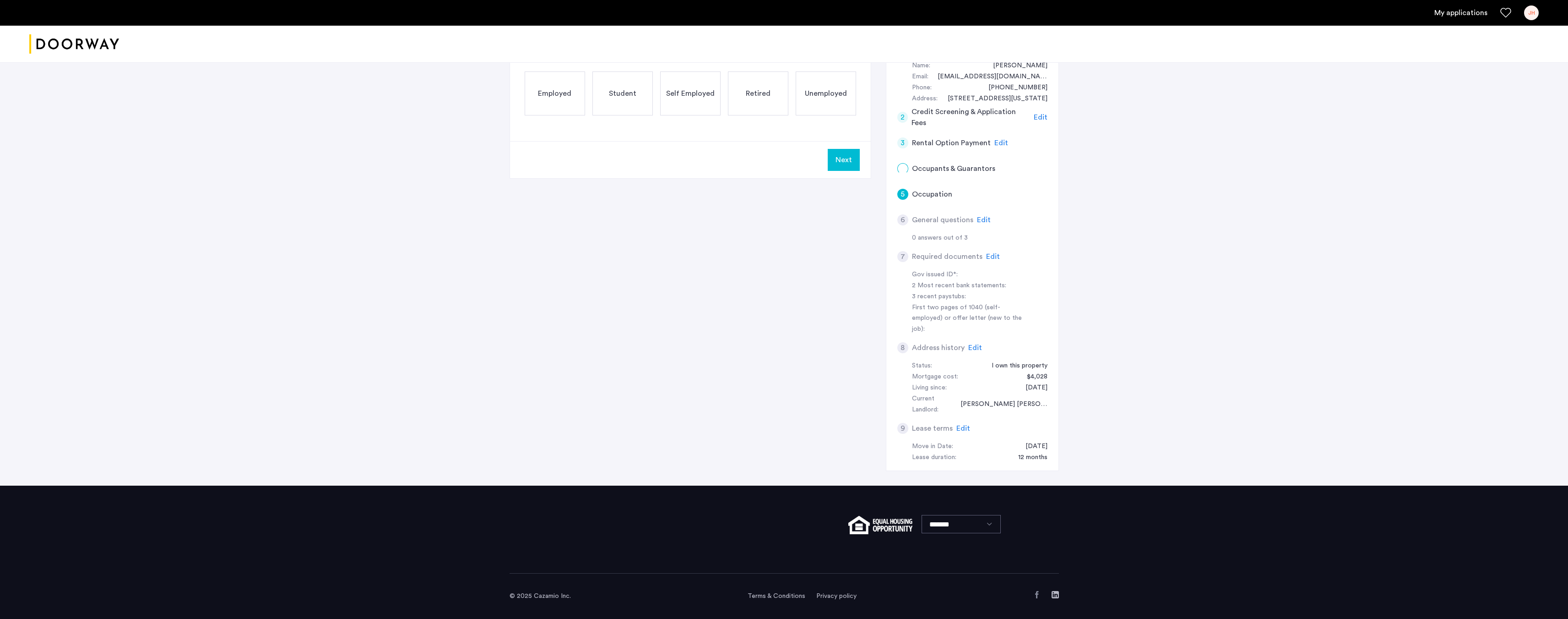
scroll to position [0, 0]
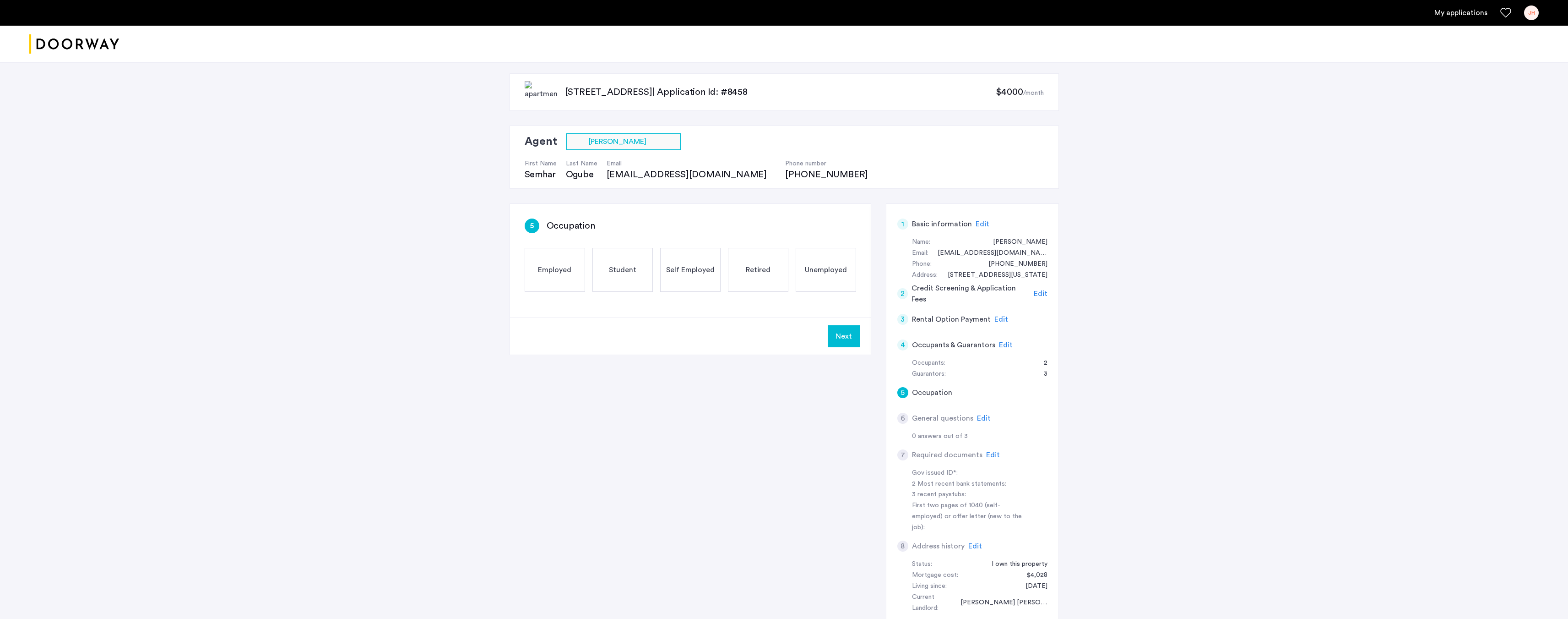
click at [565, 263] on div "Employed" at bounding box center [555, 269] width 61 height 44
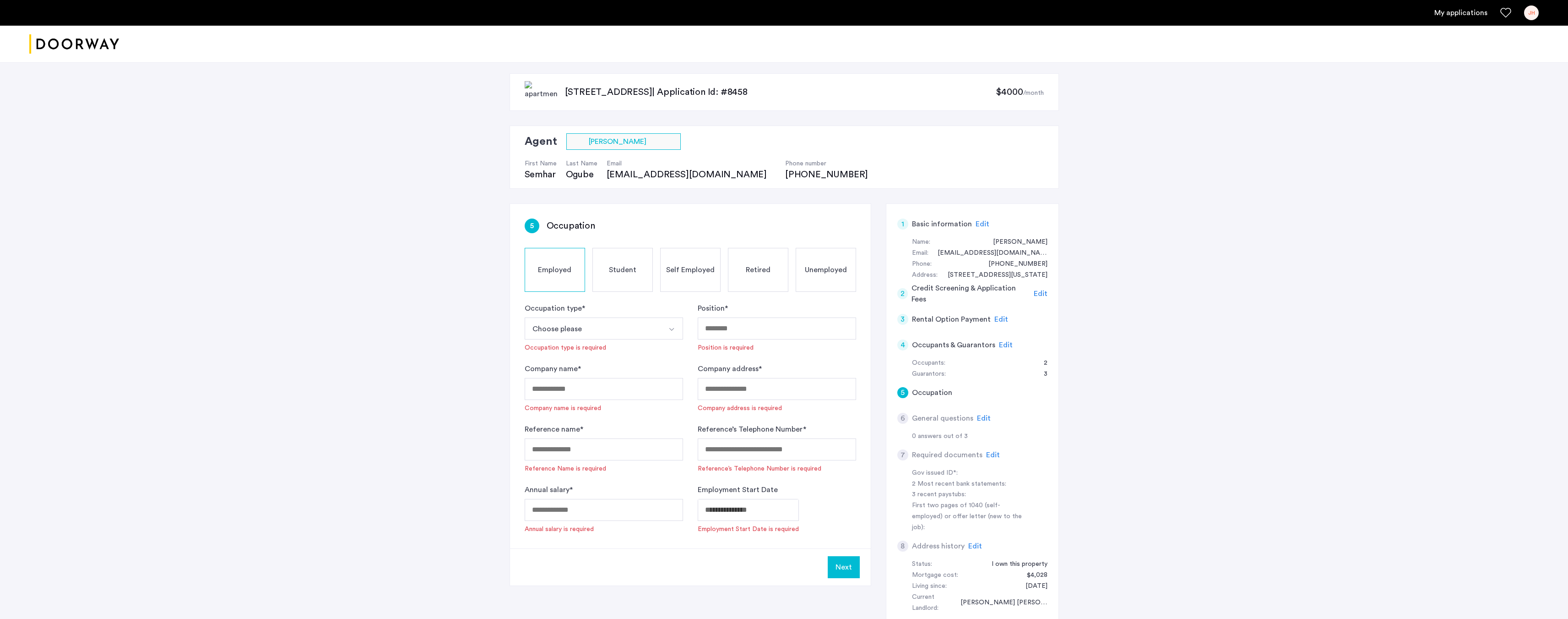
click at [627, 329] on button "Choose please" at bounding box center [593, 329] width 137 height 22
click at [611, 358] on li "Part-Time" at bounding box center [604, 351] width 157 height 18
click at [614, 324] on button "Part-Time" at bounding box center [593, 329] width 137 height 22
click at [608, 372] on div "Full-Time" at bounding box center [603, 369] width 148 height 11
click at [735, 325] on input "Position *" at bounding box center [776, 329] width 158 height 22
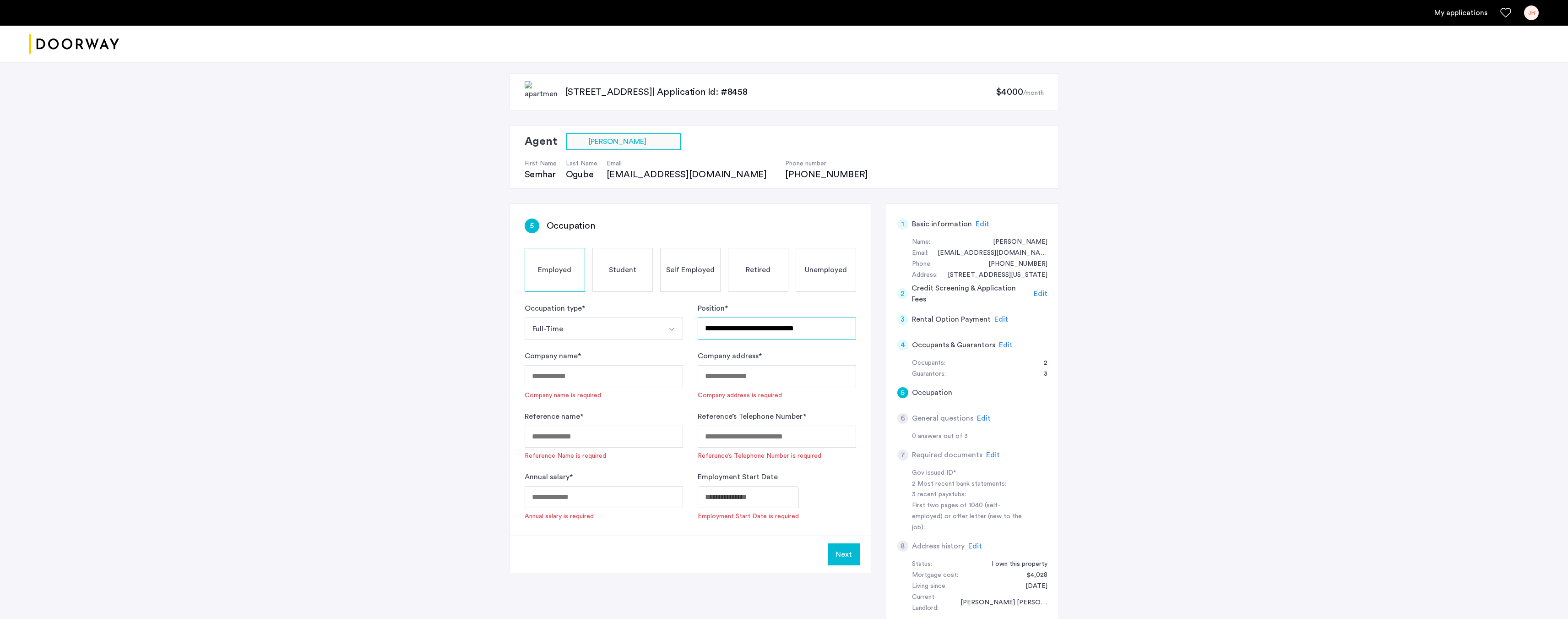
type input "**********"
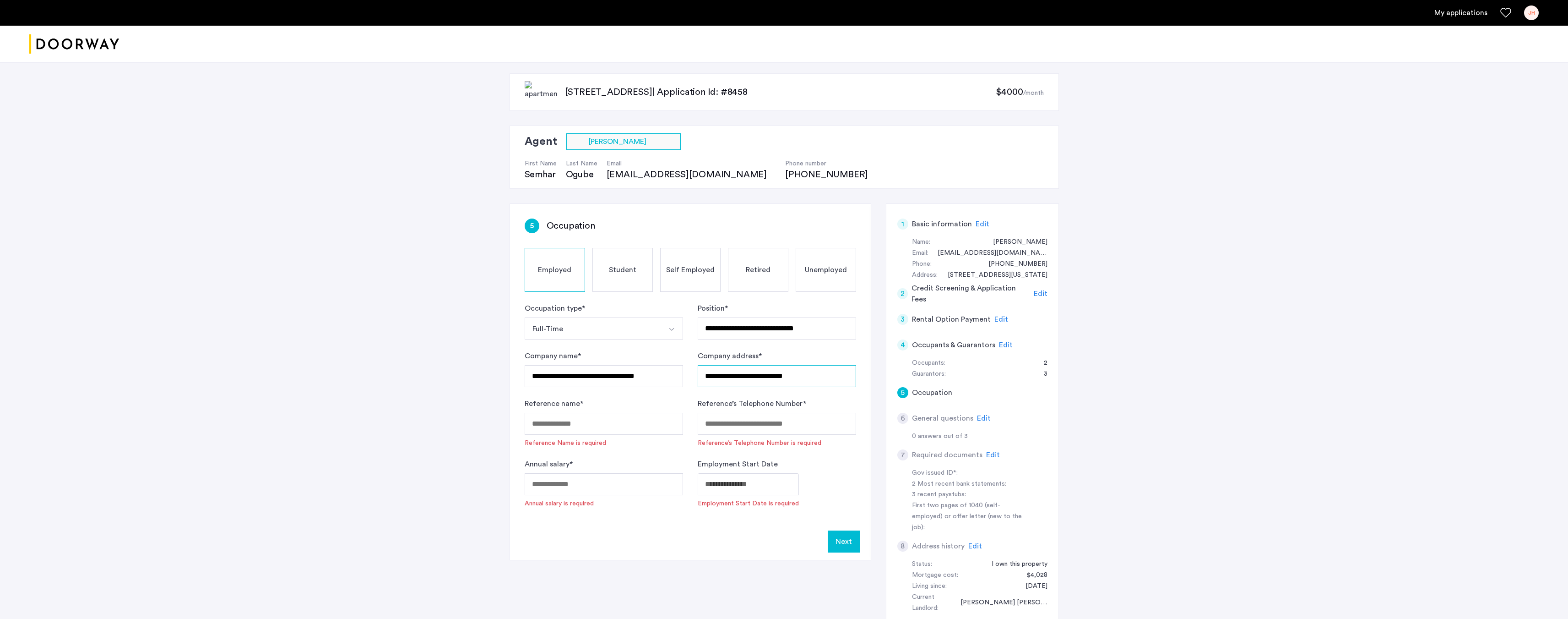
type input "**********"
click at [555, 491] on input "Annual salary *" at bounding box center [603, 485] width 158 height 22
type input "******"
click at [778, 480] on body "**********" at bounding box center [784, 309] width 1568 height 619
click at [739, 332] on span "AUG 2025" at bounding box center [723, 330] width 32 height 8
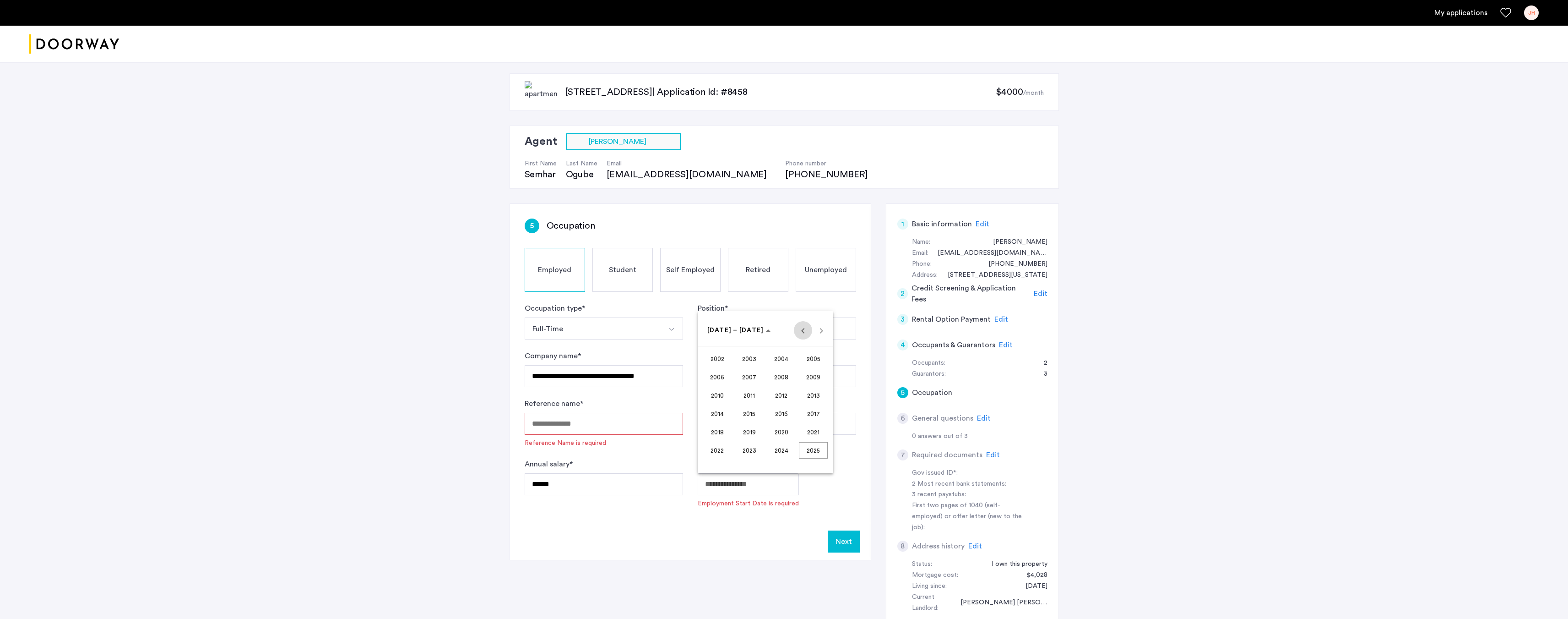
click at [797, 335] on span "Previous 24 years" at bounding box center [803, 330] width 18 height 18
click at [820, 337] on span "Next 24 years" at bounding box center [821, 330] width 18 height 18
click at [811, 390] on span "2013" at bounding box center [814, 395] width 29 height 16
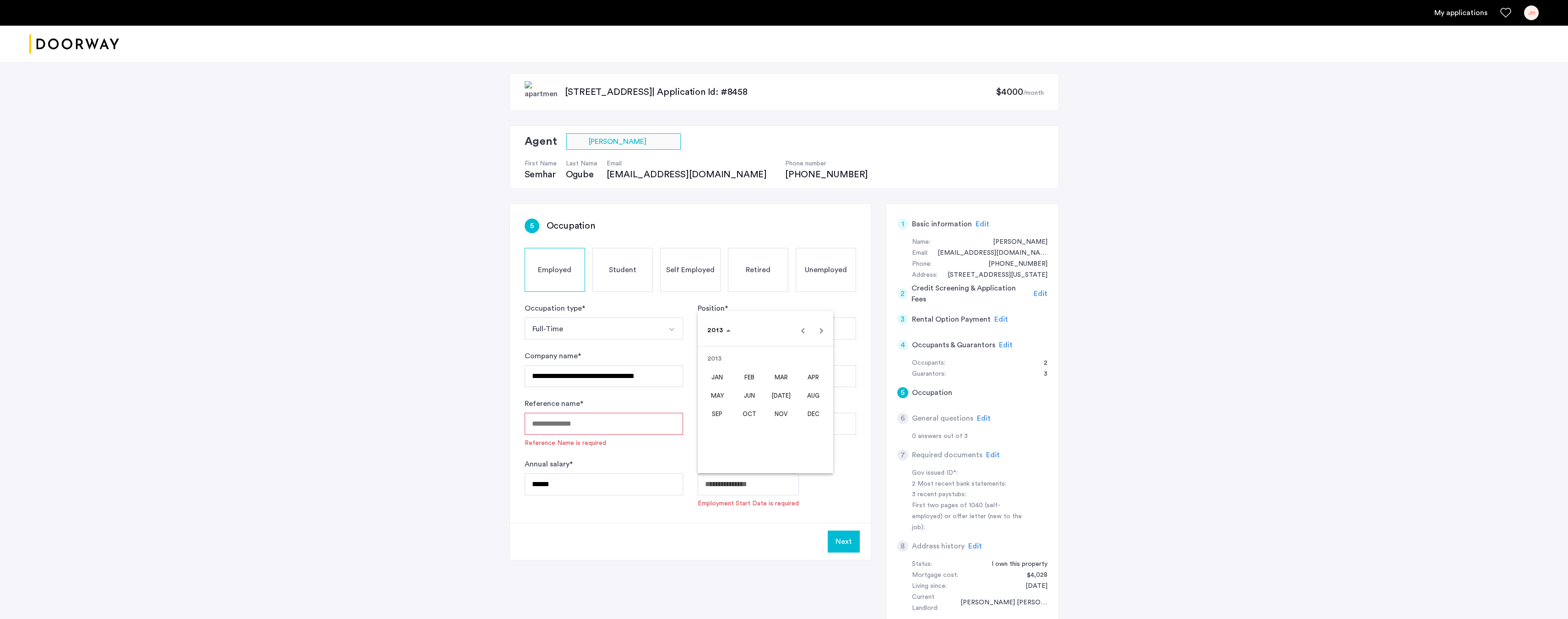
click at [781, 393] on span "JUL" at bounding box center [781, 395] width 29 height 16
click at [731, 384] on span "1" at bounding box center [728, 386] width 16 height 16
type input "**********"
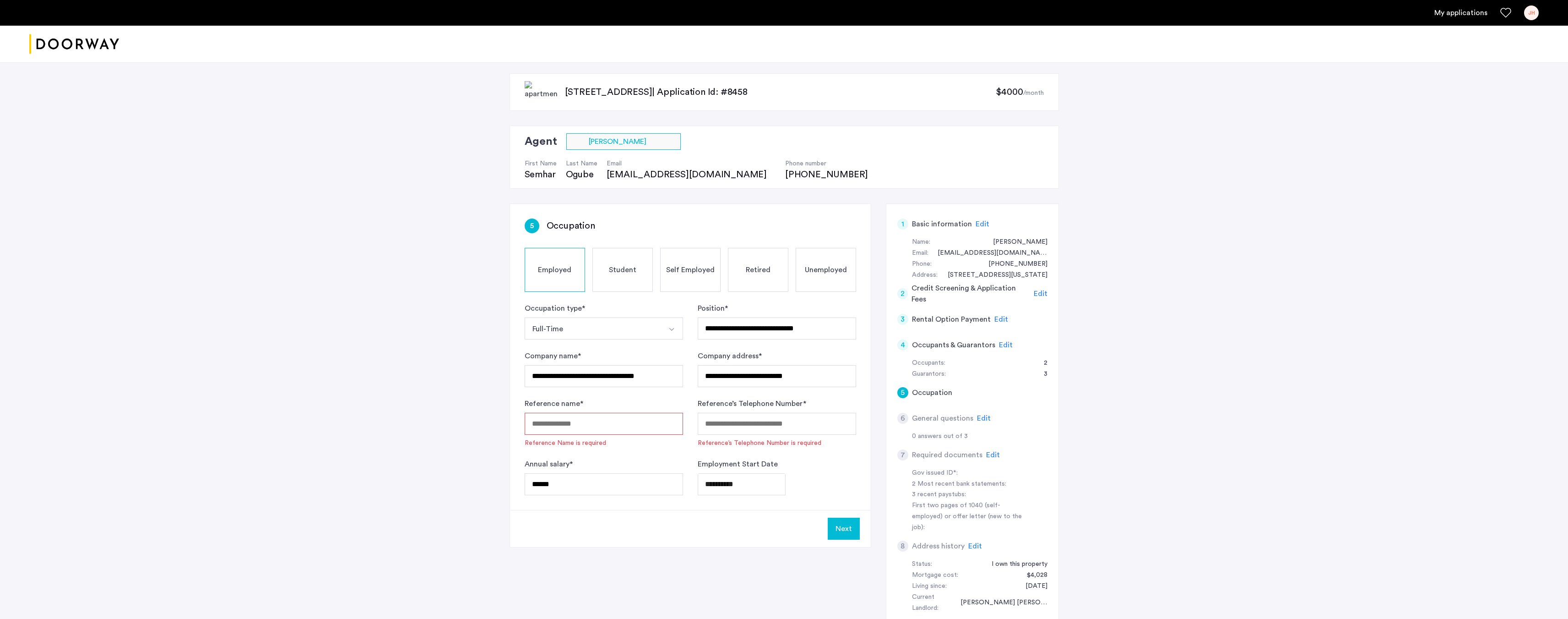
click at [575, 425] on input "Reference name *" at bounding box center [603, 424] width 158 height 22
type input "**********"
click at [544, 473] on input "******" at bounding box center [603, 472] width 158 height 22
drag, startPoint x: 595, startPoint y: 477, endPoint x: 331, endPoint y: 484, distance: 264.1
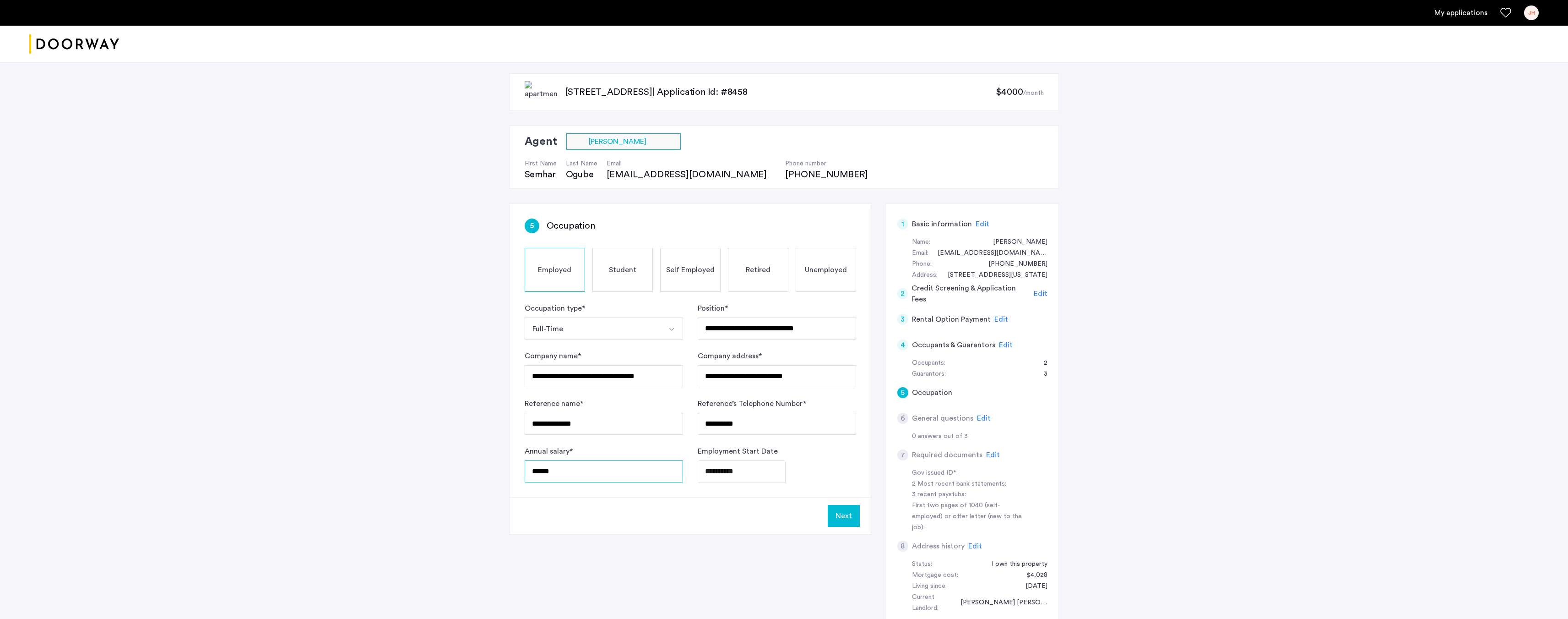
click at [331, 484] on div "**********" at bounding box center [784, 371] width 1568 height 625
type input "******"
click at [317, 486] on div "**********" at bounding box center [784, 371] width 1568 height 625
drag, startPoint x: 903, startPoint y: 247, endPoint x: 898, endPoint y: 247, distance: 5.0
drag, startPoint x: 898, startPoint y: 247, endPoint x: 894, endPoint y: 166, distance: 81.1
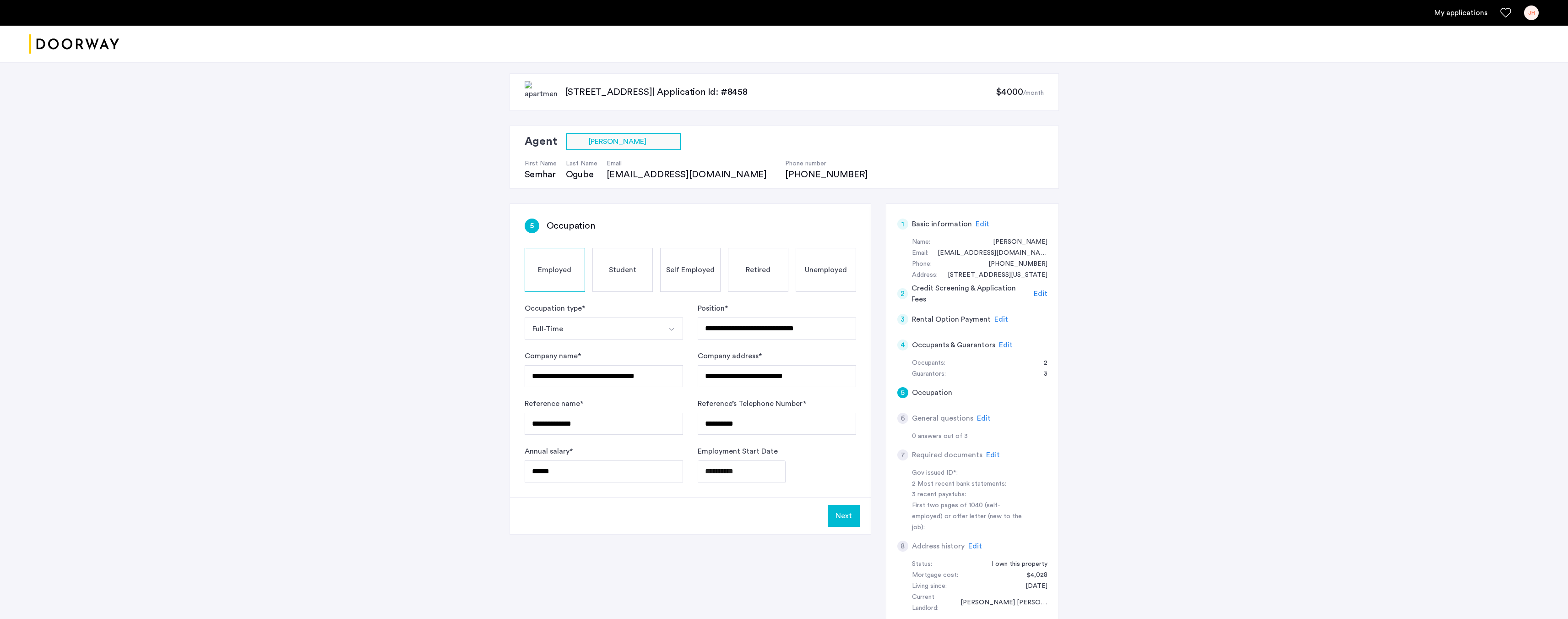
click at [894, 166] on div "Agent Select agent × Semhar Ogube First Name Semhar Last Name Ogube Email semi@…" at bounding box center [784, 158] width 549 height 63
click at [846, 514] on button "Next" at bounding box center [843, 516] width 32 height 22
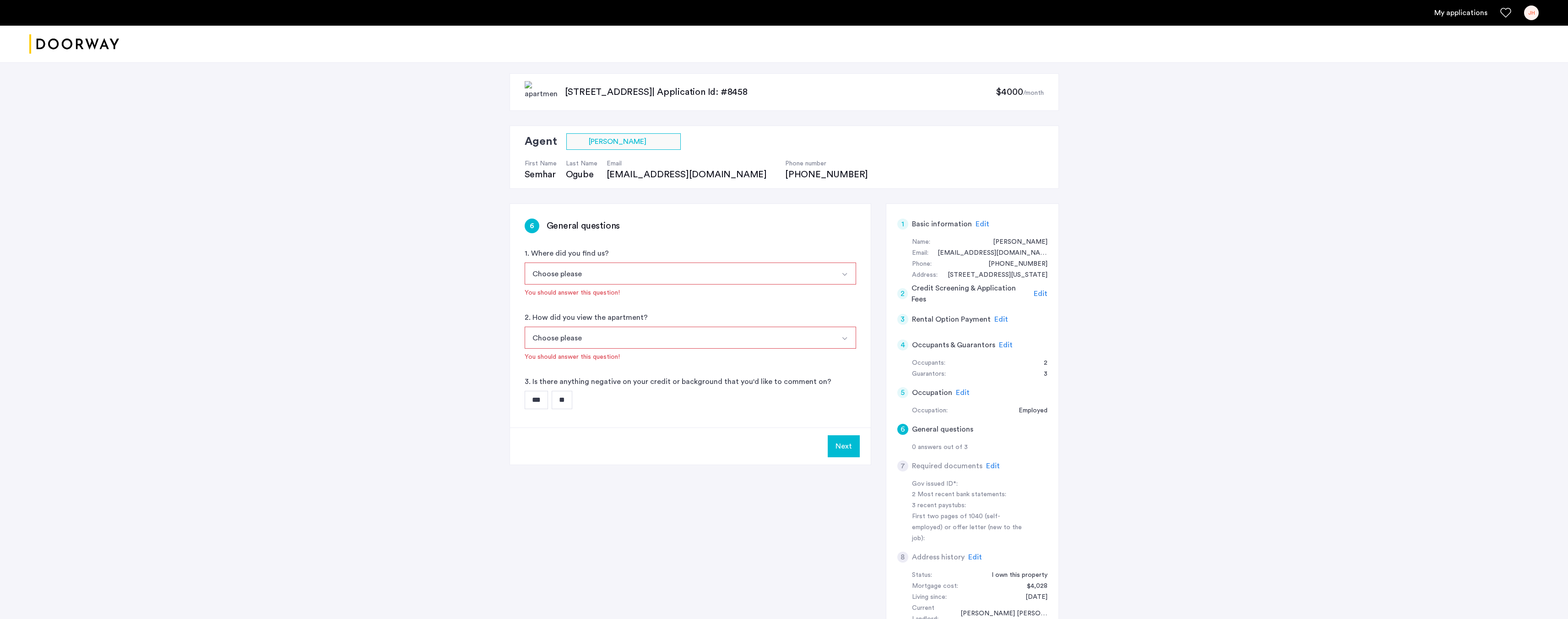
click at [670, 277] on button "Choose please" at bounding box center [680, 274] width 310 height 22
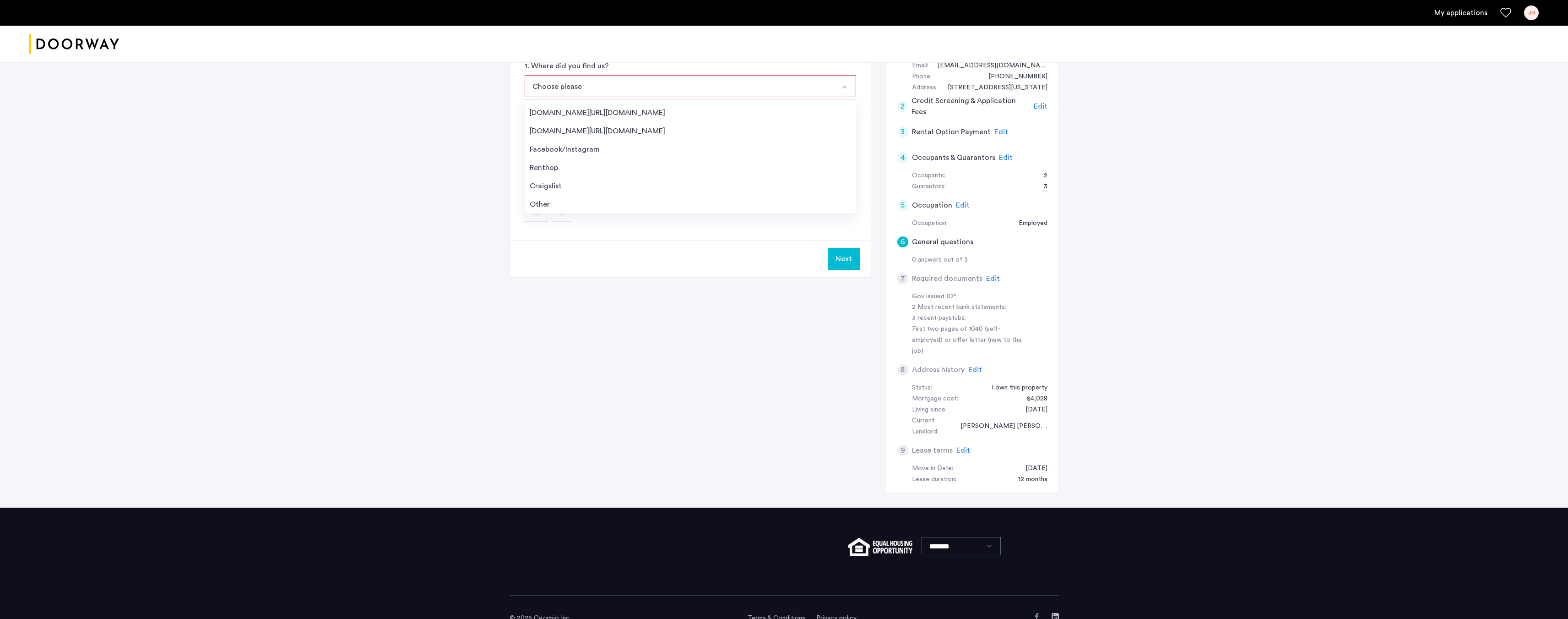
scroll to position [141, 0]
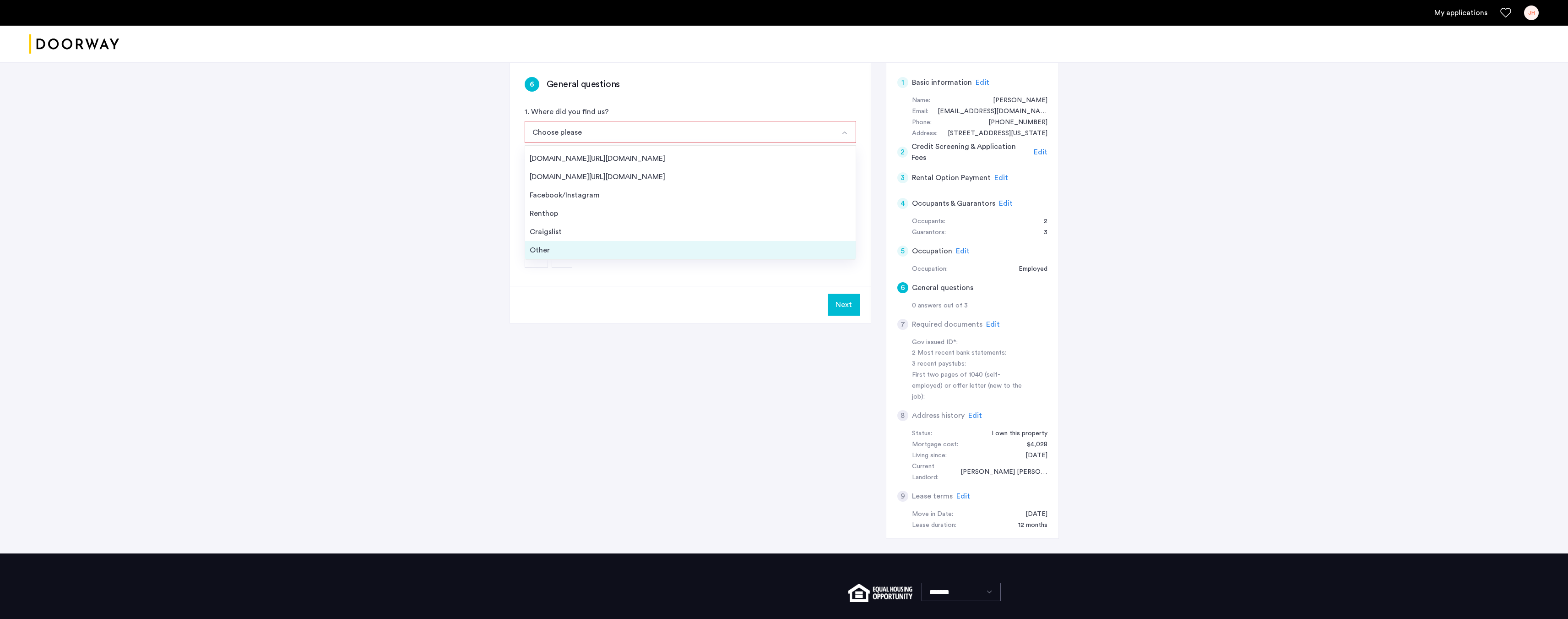
click at [546, 250] on div "Other" at bounding box center [691, 250] width 322 height 11
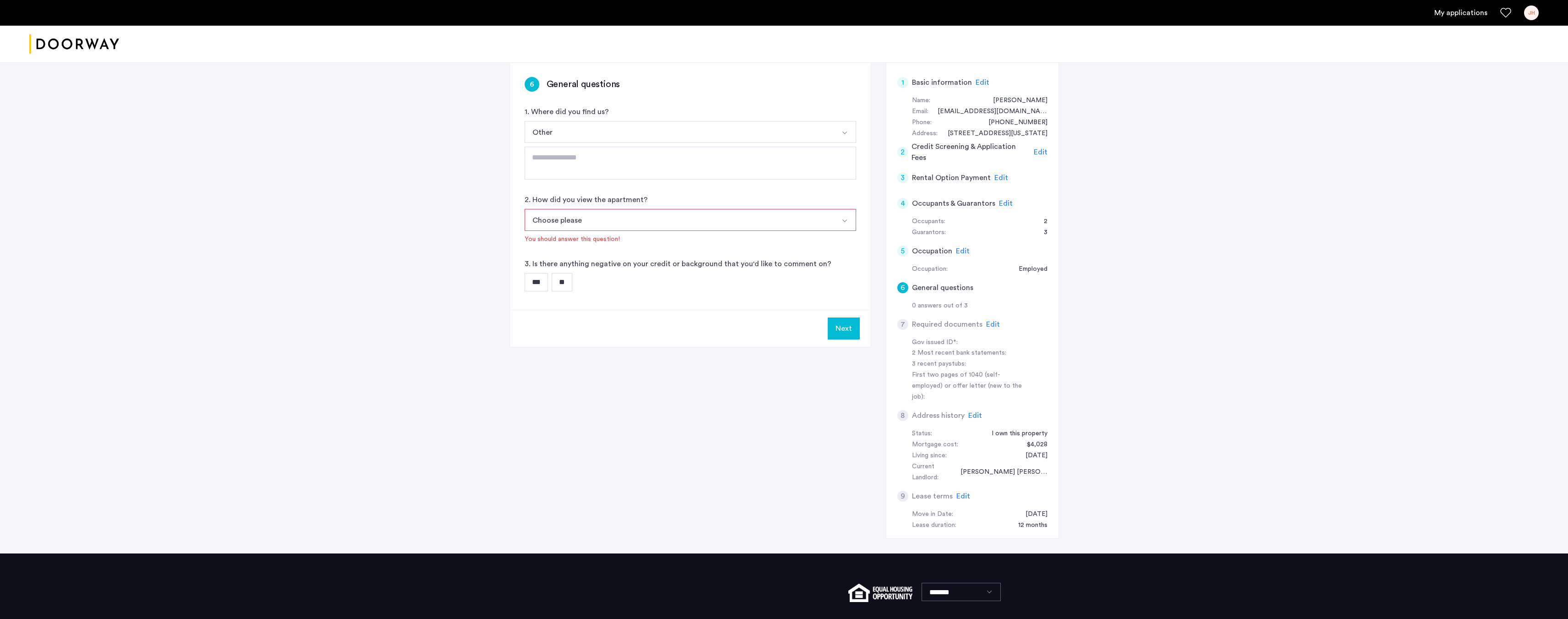
click at [569, 214] on button "Choose please" at bounding box center [680, 220] width 310 height 22
click at [580, 248] on li "In-Person" at bounding box center [691, 242] width 330 height 18
click at [561, 268] on input "**" at bounding box center [562, 269] width 21 height 18
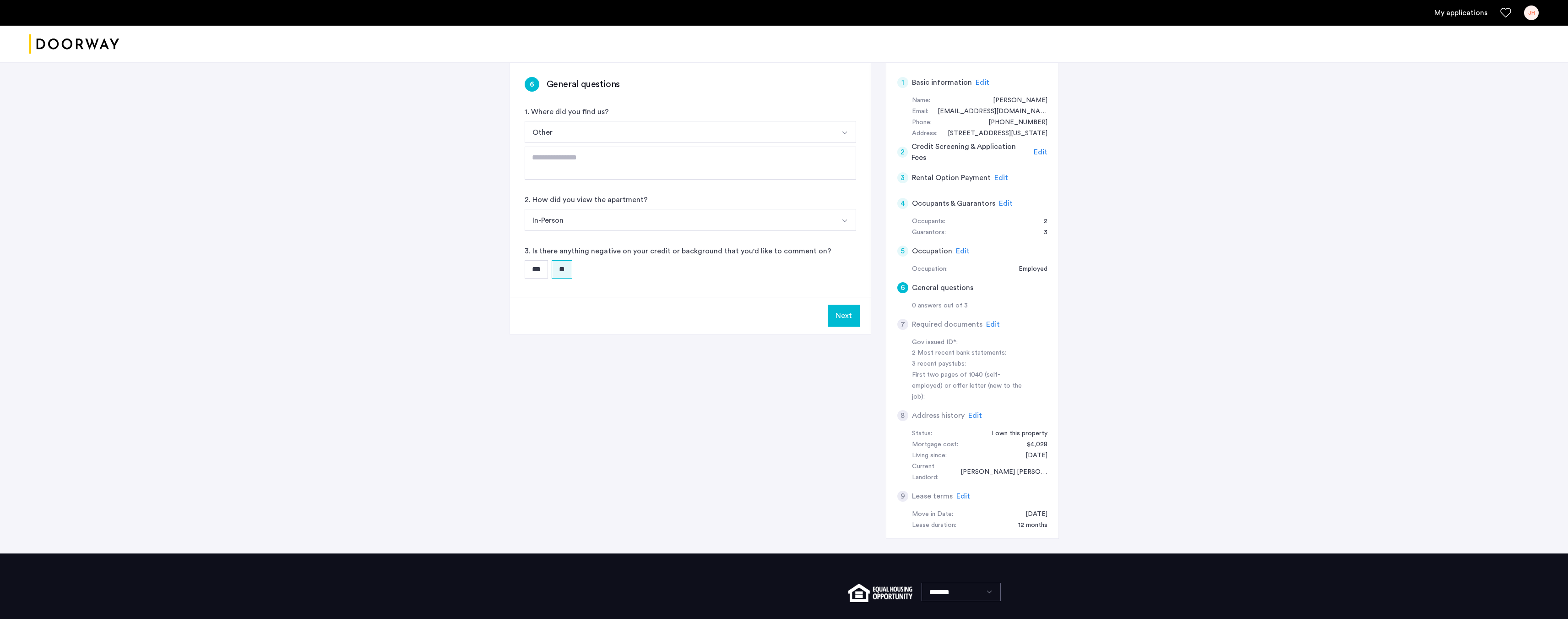
click at [578, 130] on button "Other" at bounding box center [680, 132] width 310 height 22
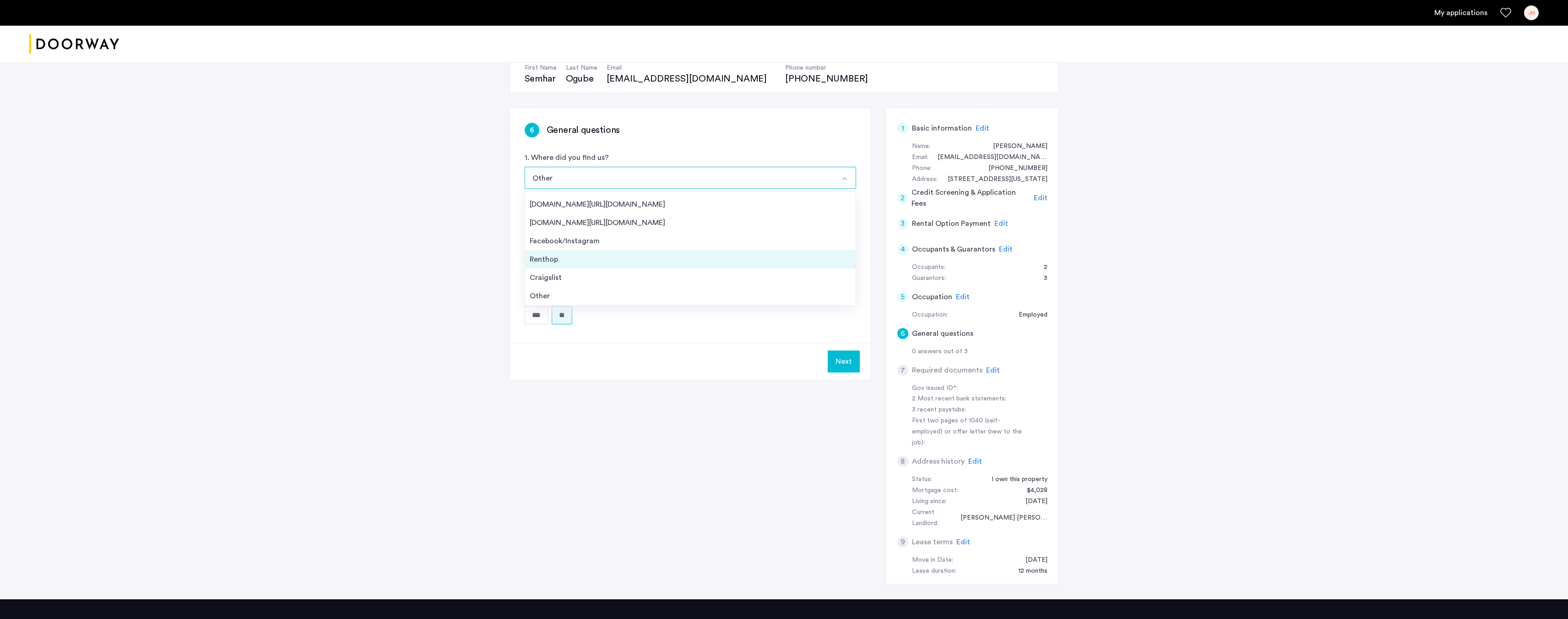
scroll to position [0, 0]
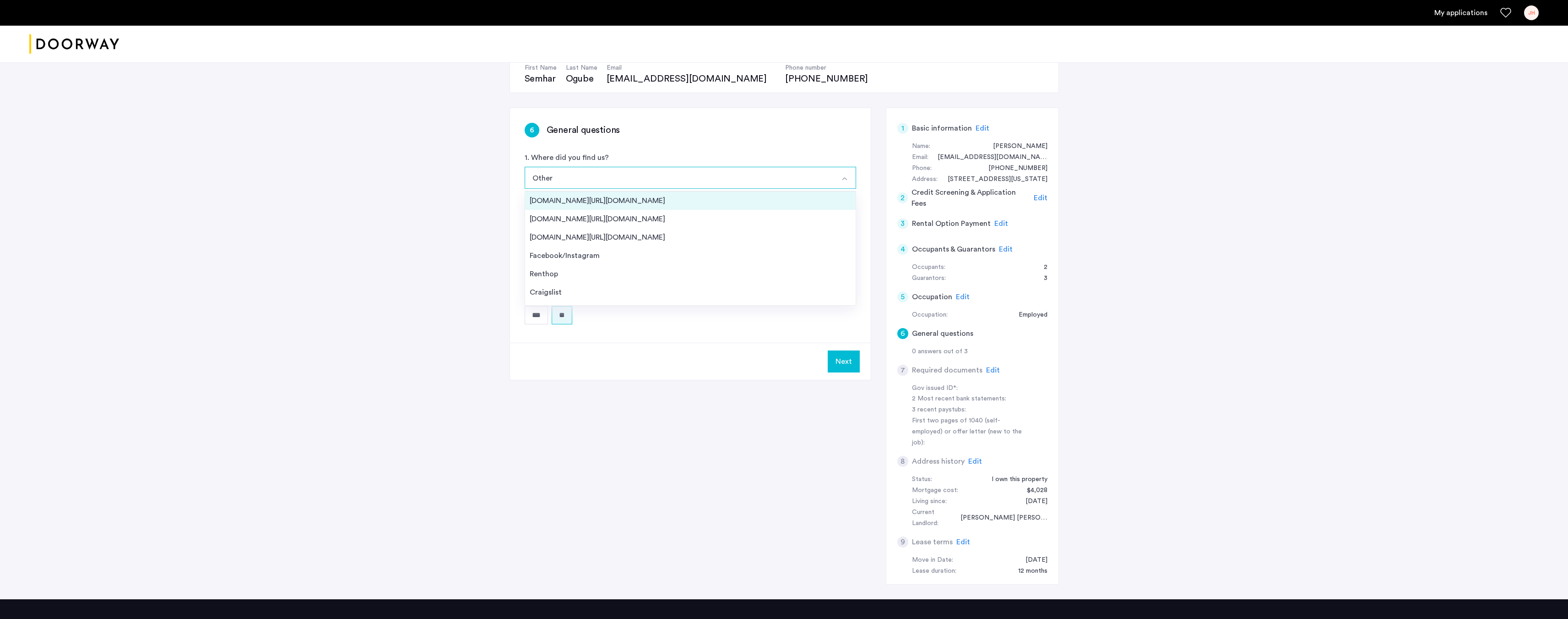
click at [598, 203] on div "Streeteasy.com/Zillow.com" at bounding box center [691, 200] width 322 height 11
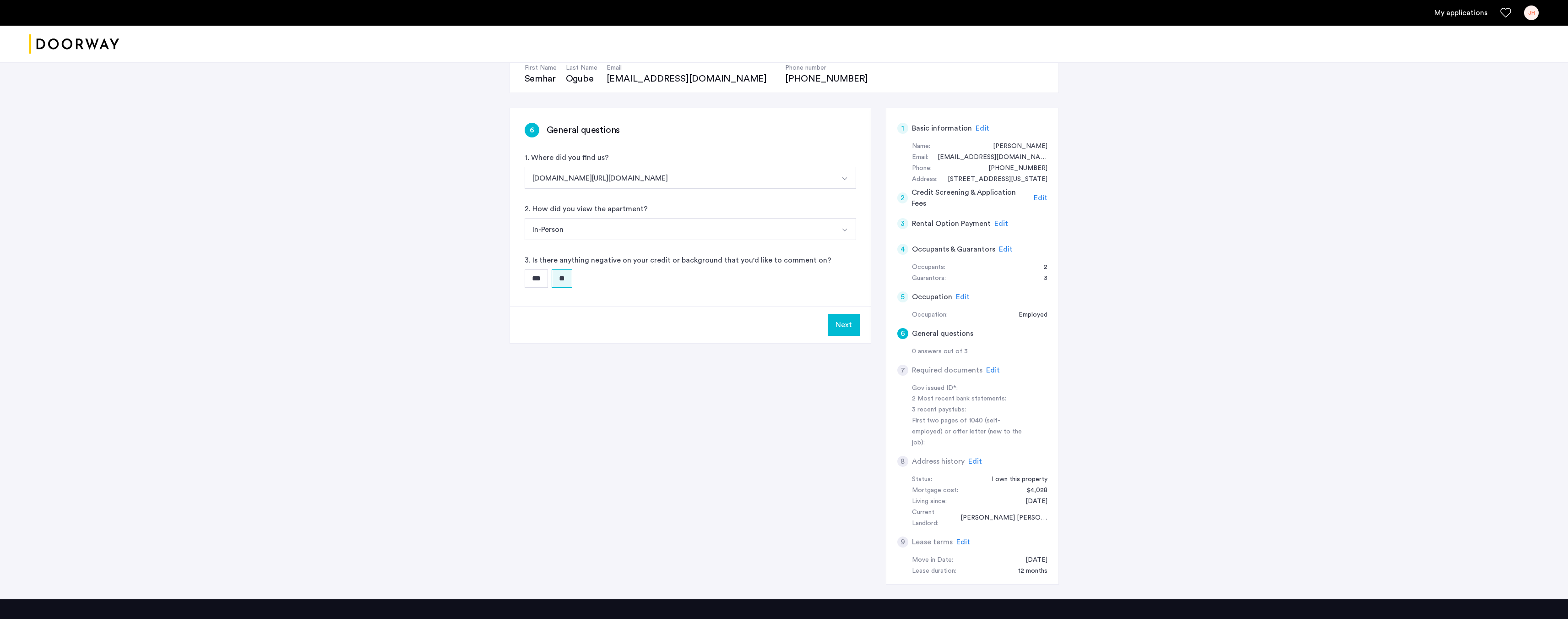
click at [849, 320] on button "Next" at bounding box center [843, 324] width 32 height 22
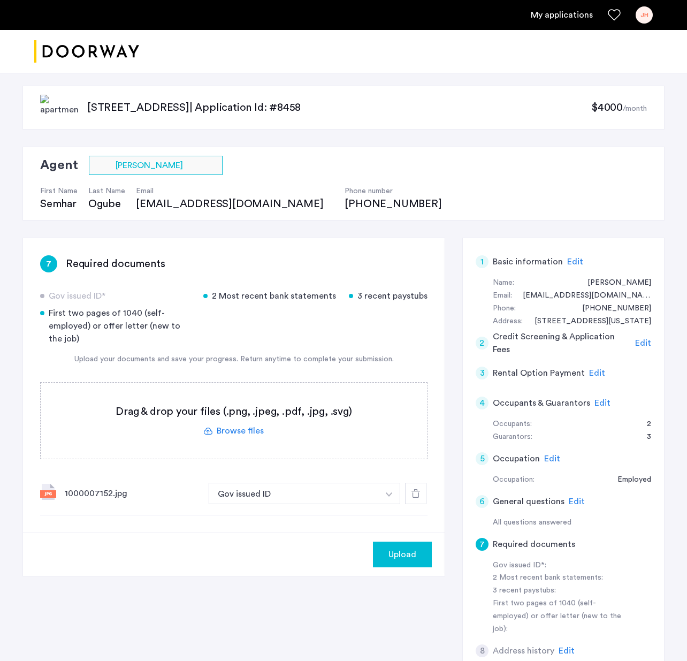
click at [379, 494] on button "button" at bounding box center [389, 493] width 22 height 21
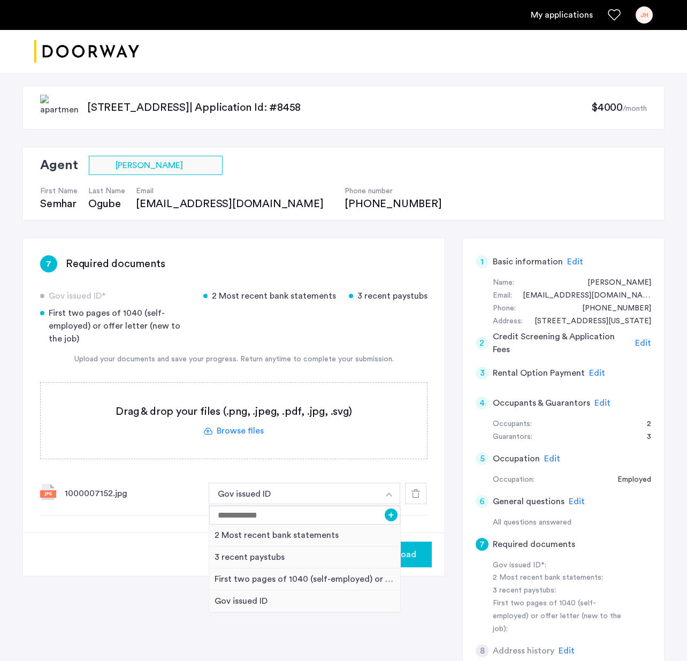
click at [379, 494] on button "button" at bounding box center [389, 493] width 22 height 21
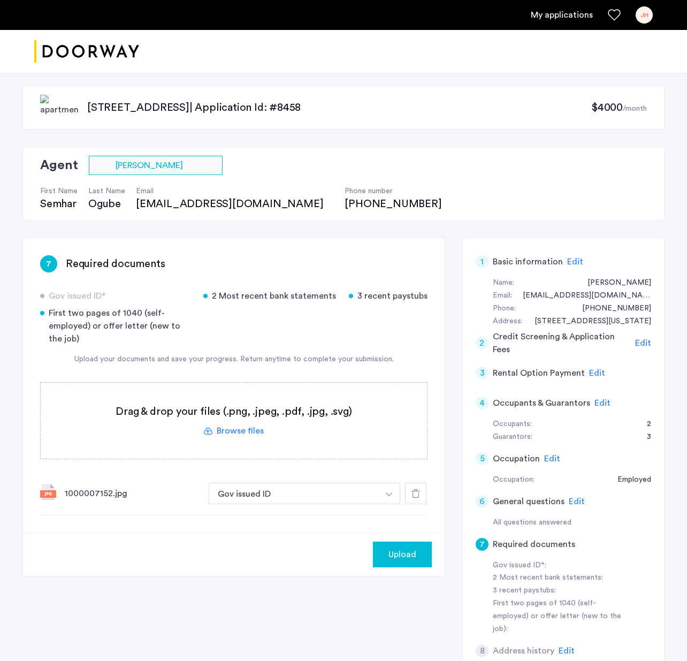
click at [354, 477] on div "1000007152.jpg Gov issued ID + 2 Most recent bank statements 3 recent paystubs …" at bounding box center [233, 493] width 387 height 43
click at [408, 555] on span "Upload" at bounding box center [402, 554] width 28 height 13
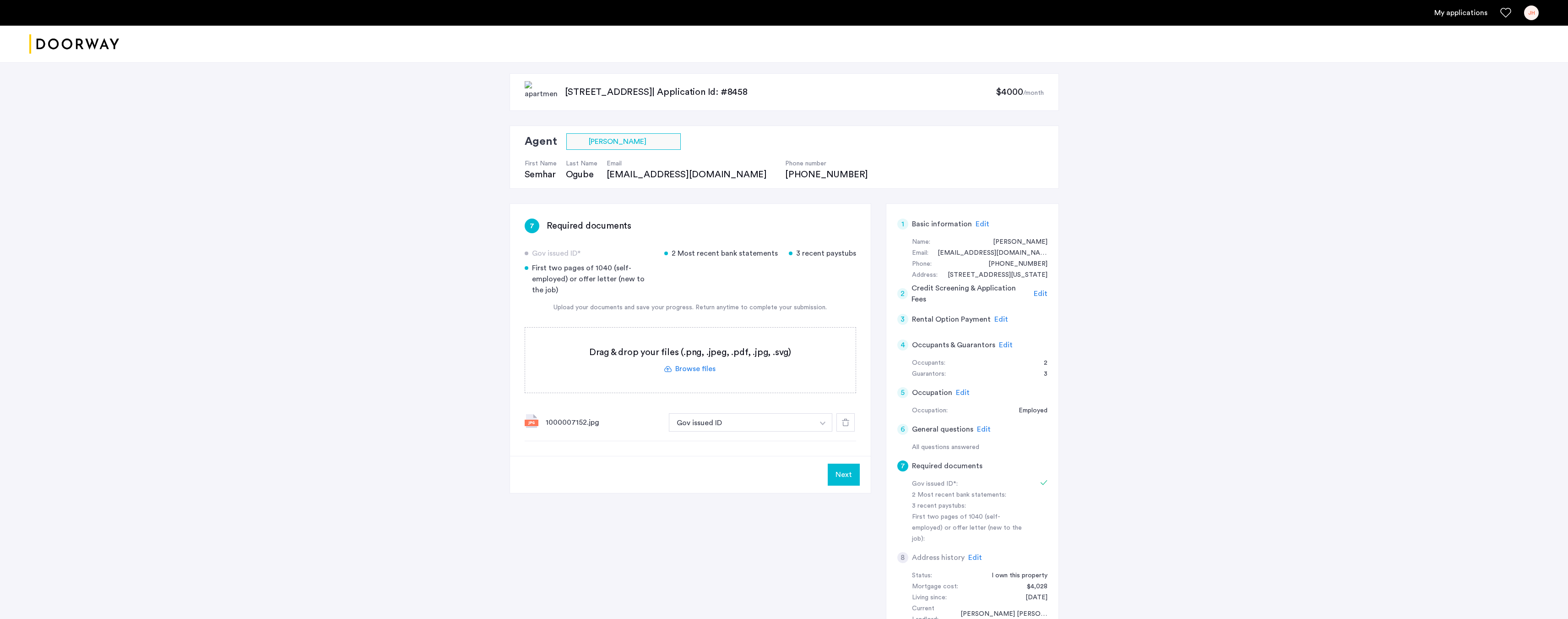
click at [826, 421] on img "button" at bounding box center [823, 423] width 5 height 3
click at [750, 461] on div "2 Most recent bank statements" at bounding box center [751, 458] width 163 height 19
click at [795, 422] on button "2 Most recent bank statements" at bounding box center [742, 422] width 146 height 18
click at [822, 422] on button "button" at bounding box center [823, 422] width 19 height 18
drag, startPoint x: 749, startPoint y: 455, endPoint x: 674, endPoint y: 461, distance: 75.2
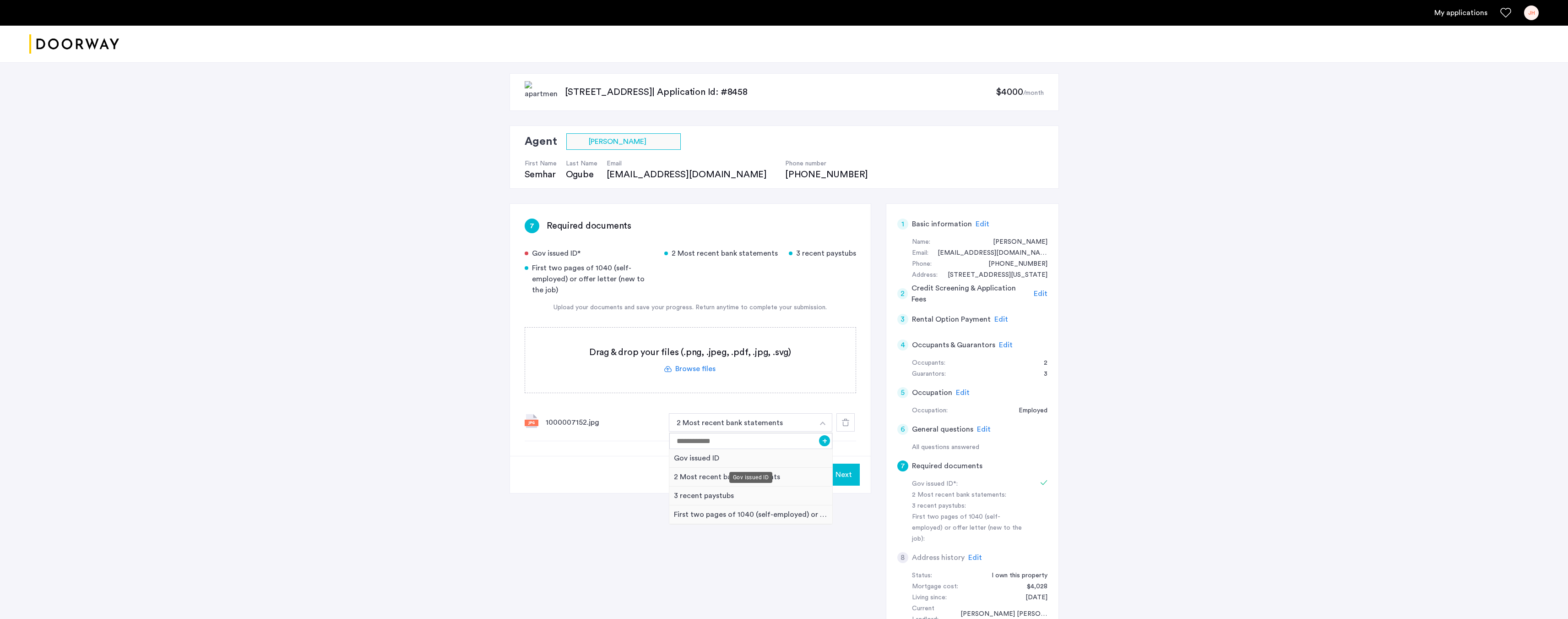
click at [743, 456] on div "Gov issued ID" at bounding box center [751, 458] width 163 height 19
click at [836, 474] on button "Next" at bounding box center [843, 474] width 32 height 22
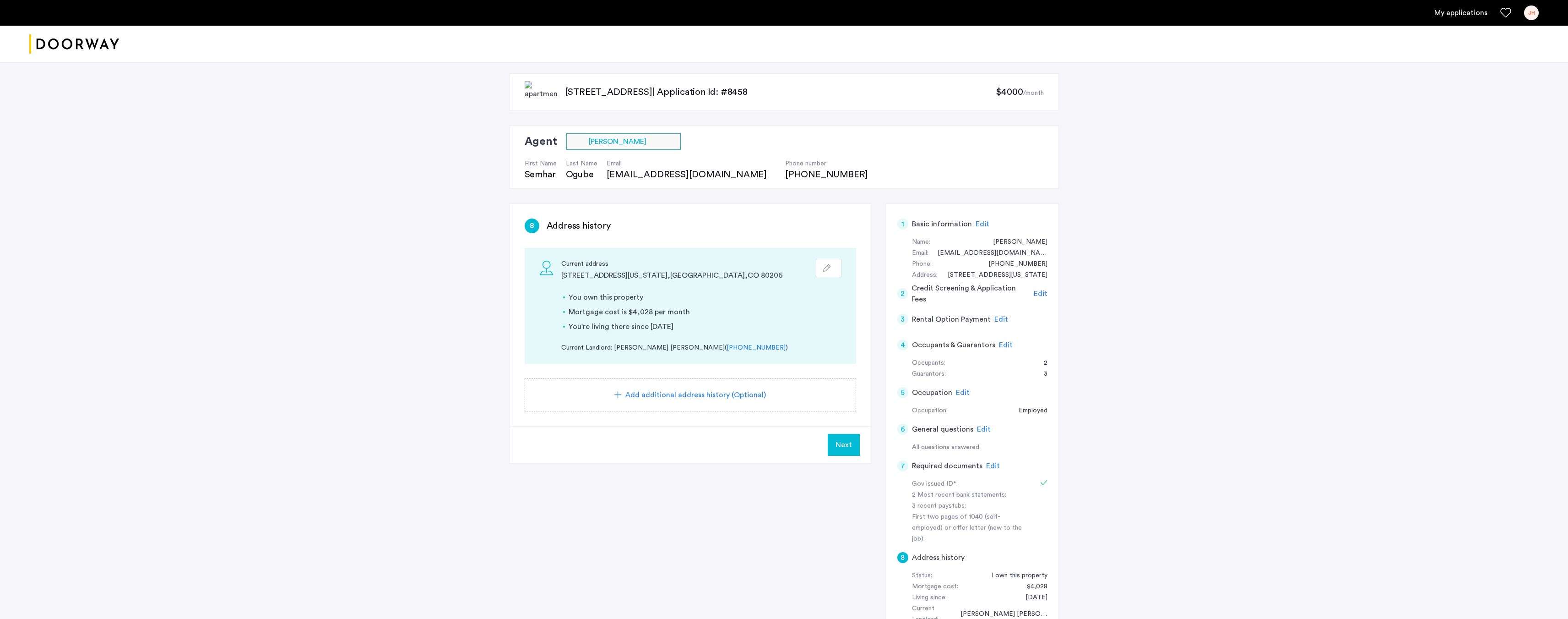
click at [960, 392] on span "Edit" at bounding box center [963, 392] width 14 height 8
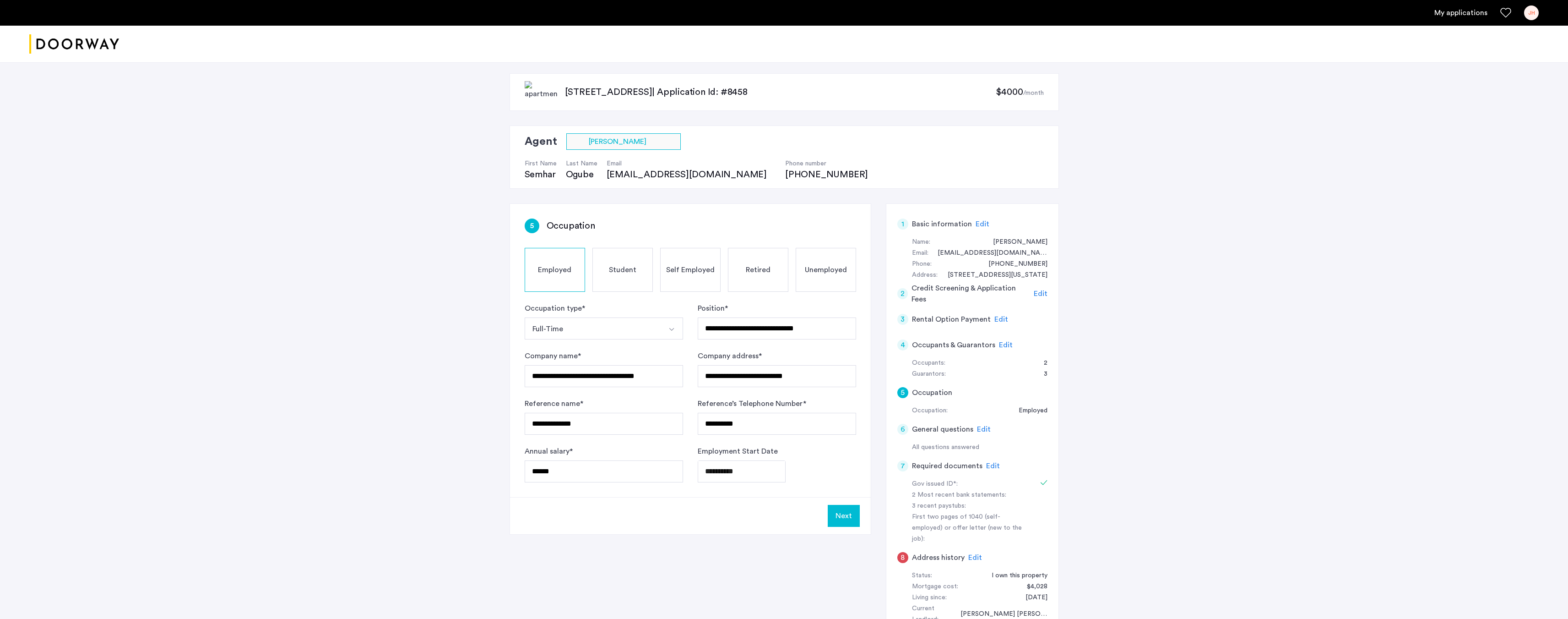
click at [846, 516] on button "Next" at bounding box center [843, 516] width 32 height 22
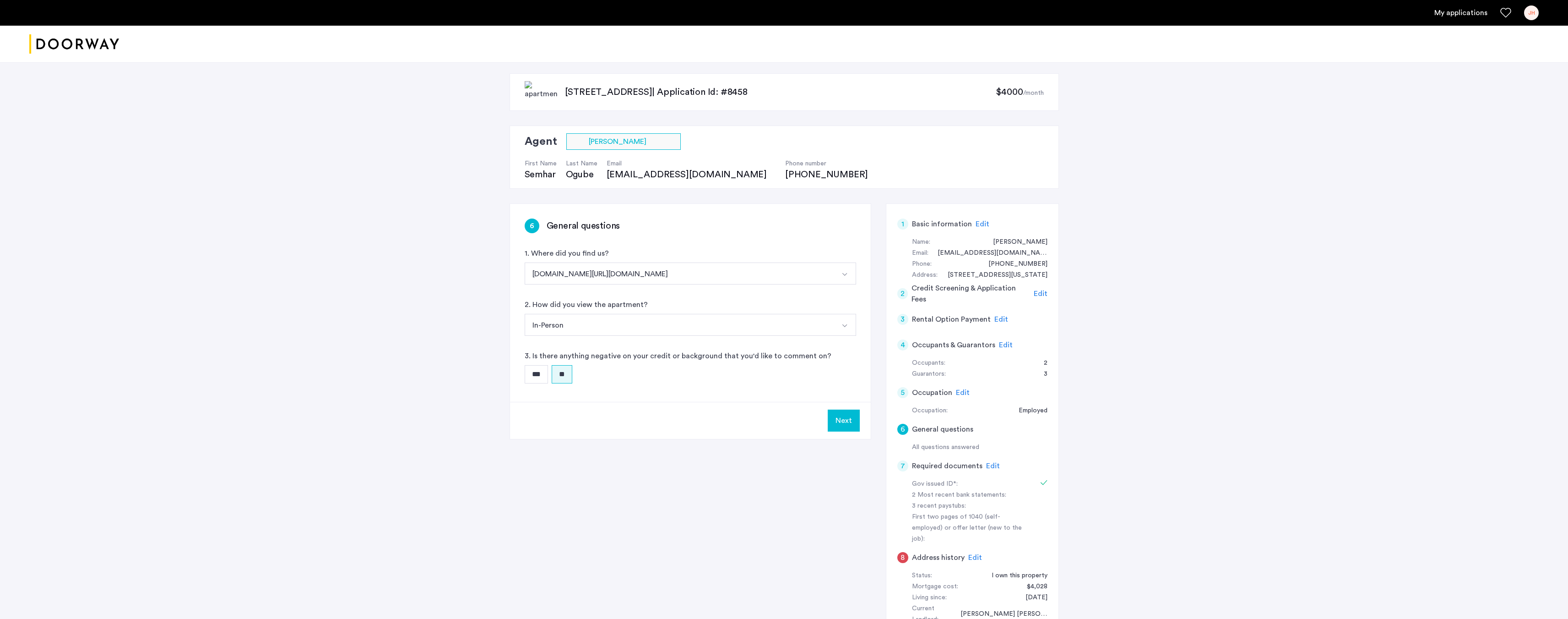
click at [849, 426] on button "Next" at bounding box center [843, 420] width 32 height 22
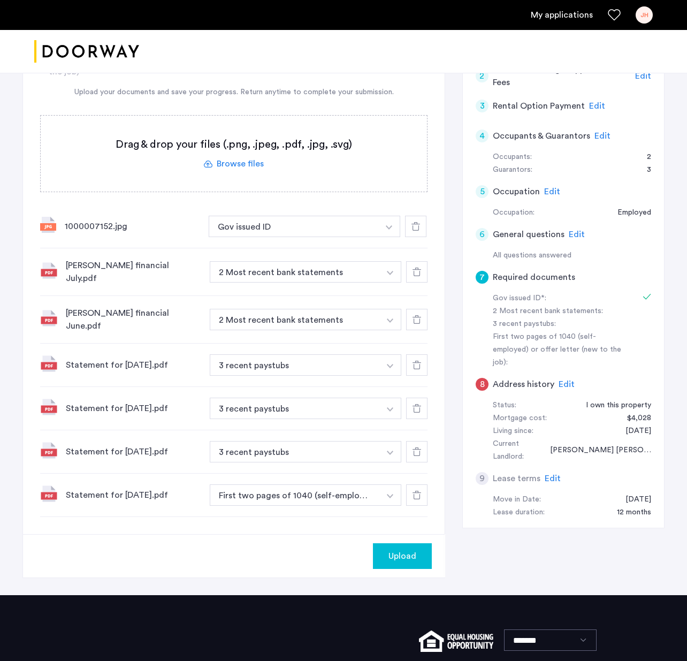
scroll to position [267, 0]
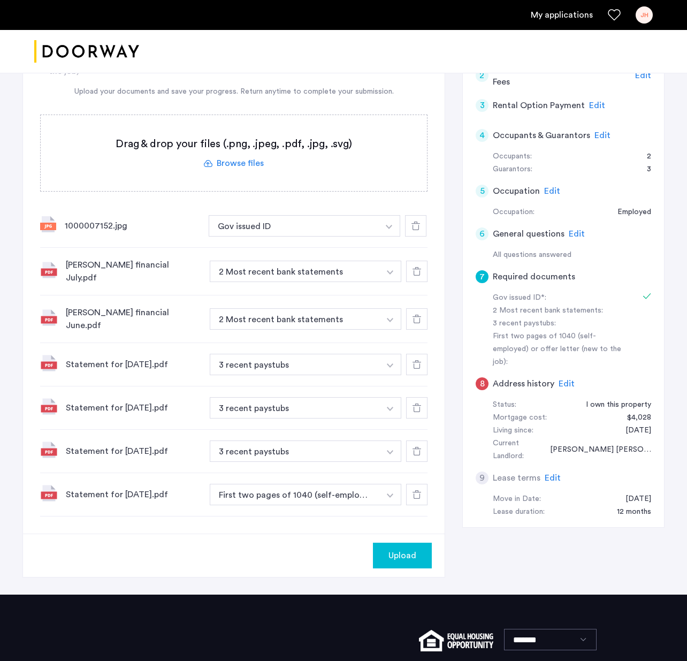
click at [383, 236] on button "button" at bounding box center [389, 225] width 22 height 21
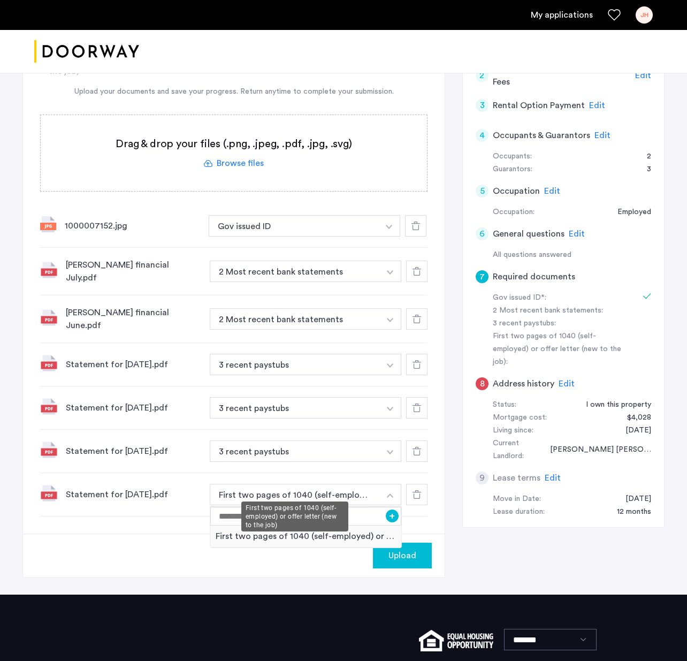
click at [362, 488] on button "First two pages of 1040 (self-employed) or offer letter (new to the job)" at bounding box center [295, 494] width 170 height 21
click at [417, 447] on icon at bounding box center [416, 451] width 9 height 9
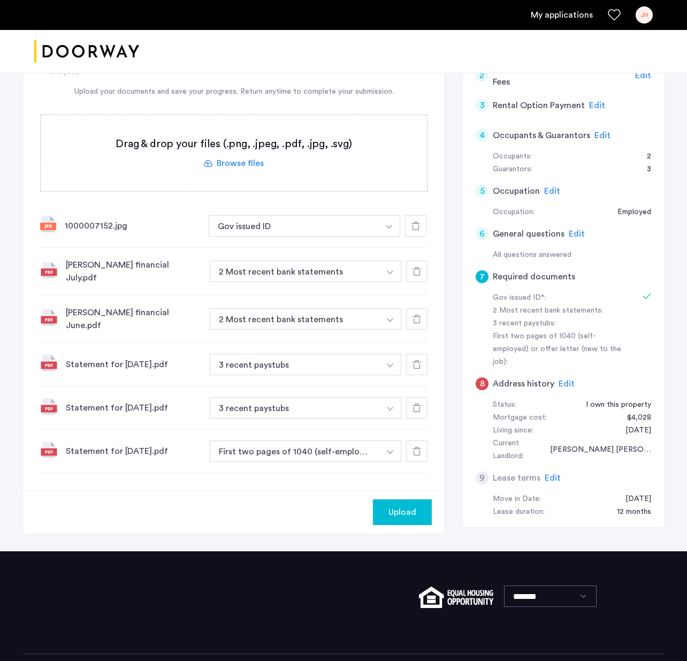
click at [387, 236] on button "button" at bounding box center [389, 225] width 22 height 21
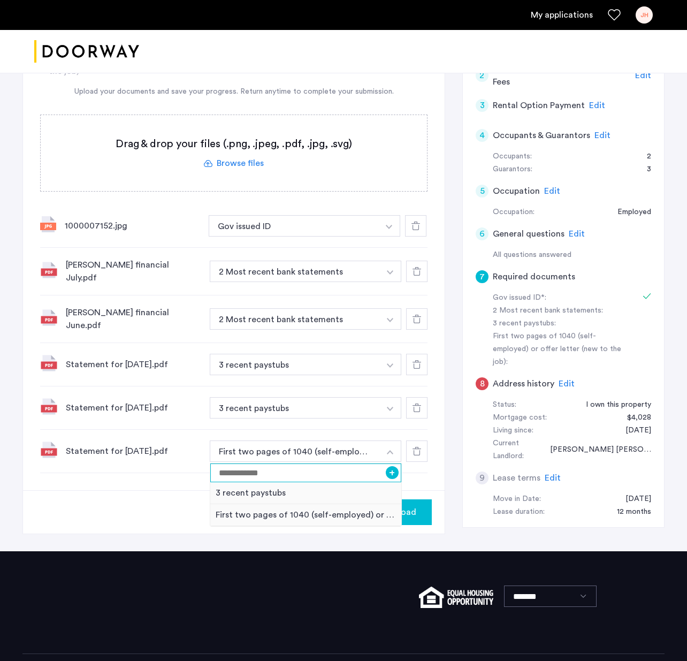
drag, startPoint x: 358, startPoint y: 470, endPoint x: 350, endPoint y: 480, distance: 13.1
click at [358, 470] on input at bounding box center [305, 472] width 191 height 19
click at [264, 484] on div "3 recent paystubs" at bounding box center [305, 493] width 191 height 22
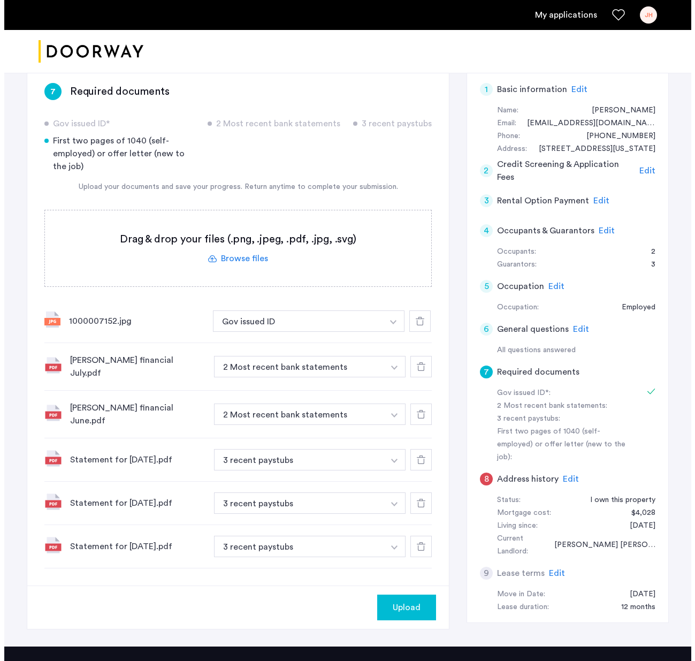
scroll to position [0, 0]
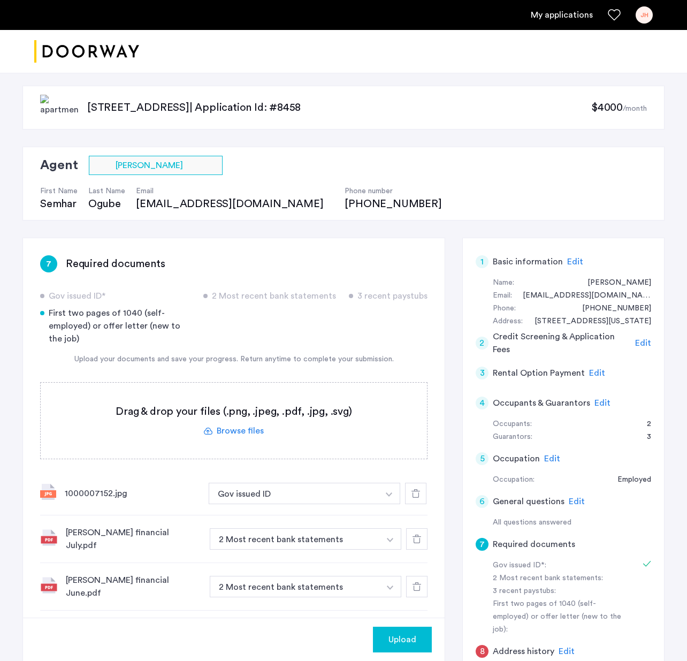
click at [552, 458] on span "Edit" at bounding box center [552, 458] width 16 height 9
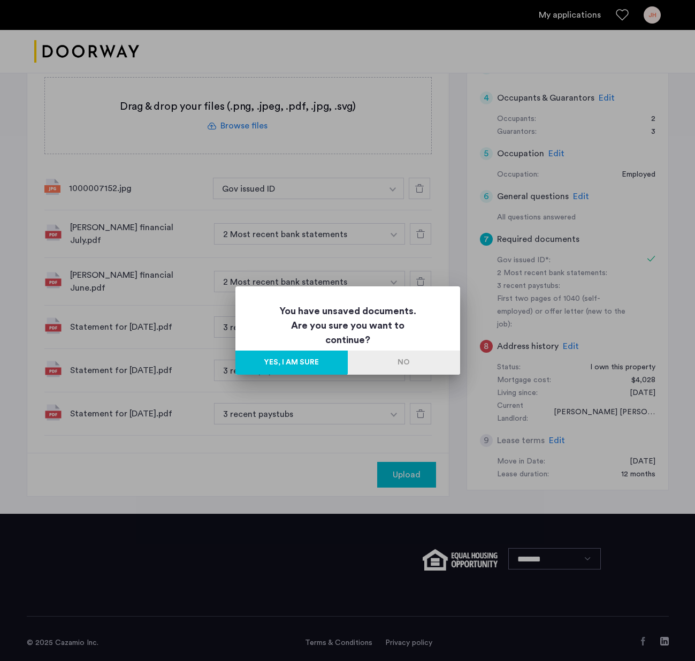
click at [375, 356] on button "No" at bounding box center [404, 362] width 112 height 24
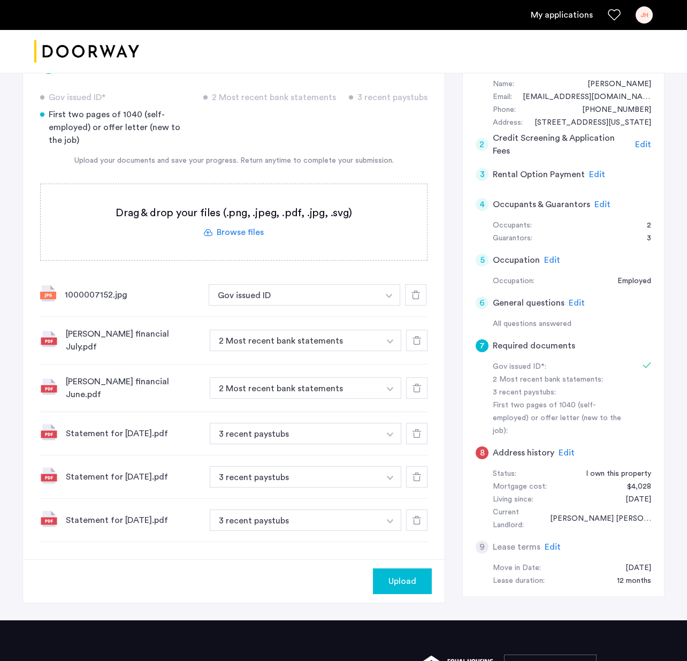
scroll to position [305, 0]
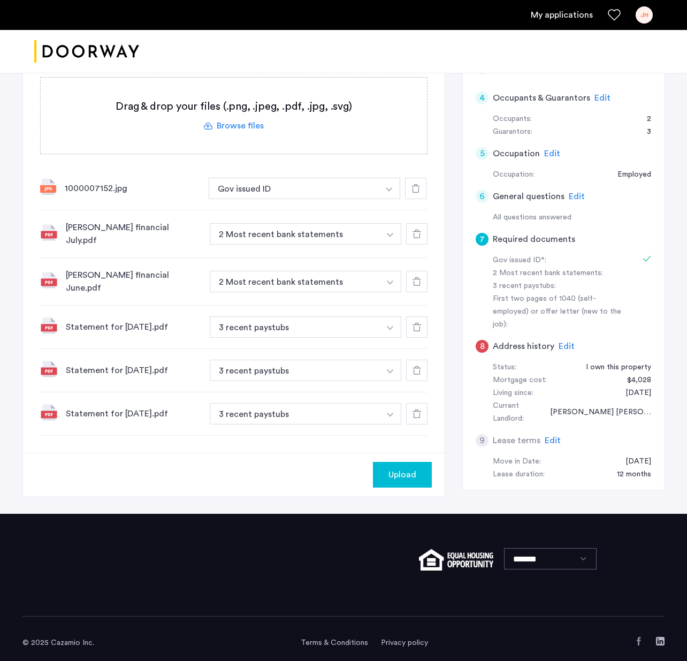
click at [409, 468] on span "Upload" at bounding box center [402, 474] width 28 height 13
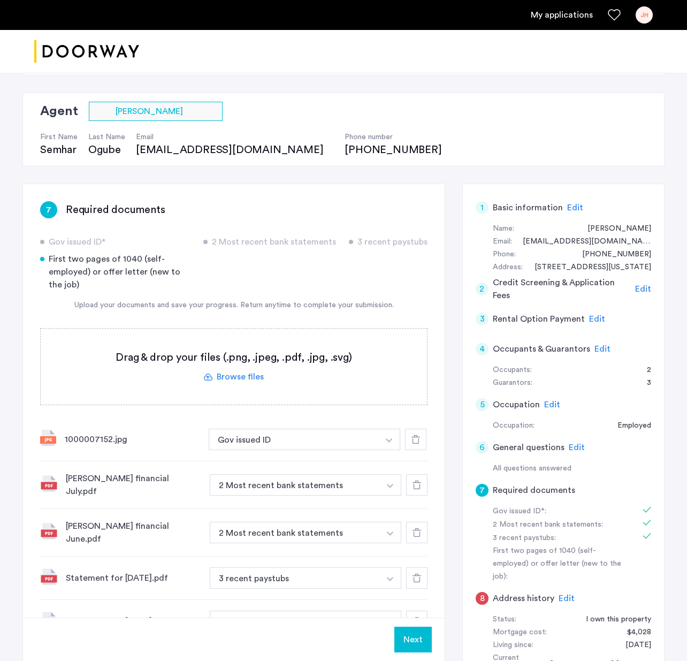
scroll to position [37, 0]
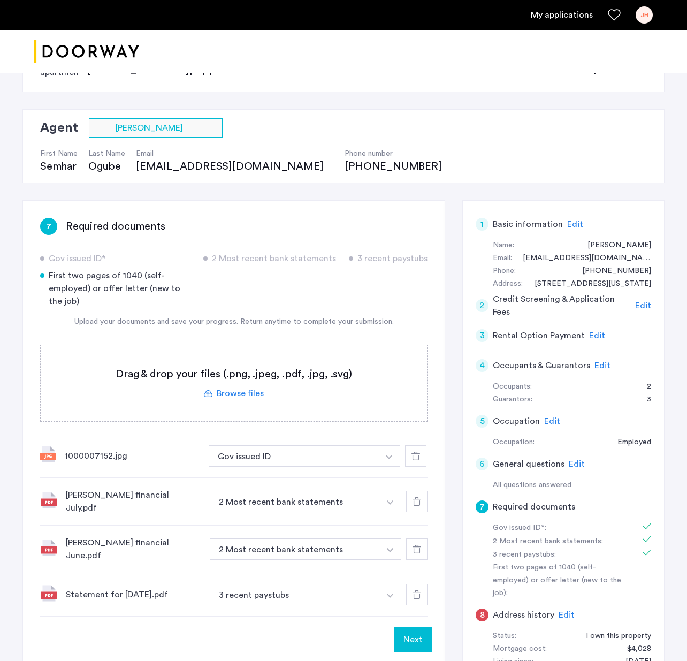
click at [553, 424] on span "Edit" at bounding box center [552, 421] width 16 height 9
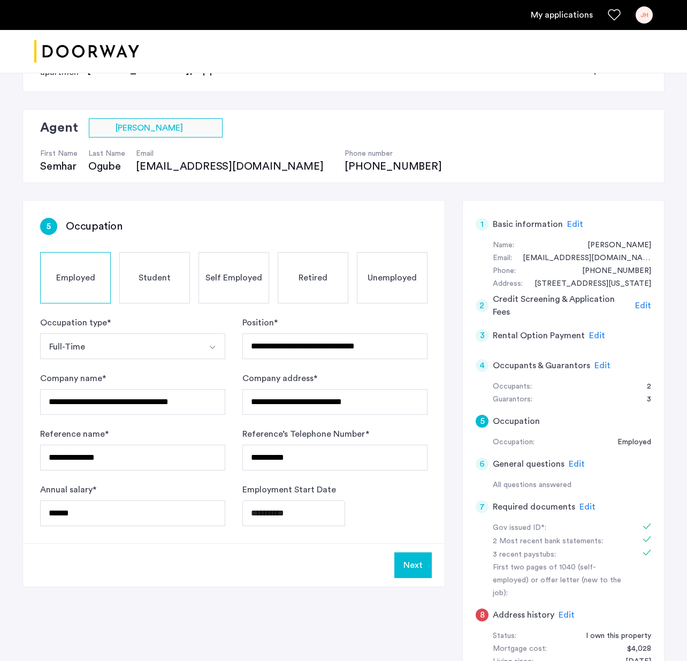
click at [217, 344] on button "Select option" at bounding box center [213, 346] width 26 height 26
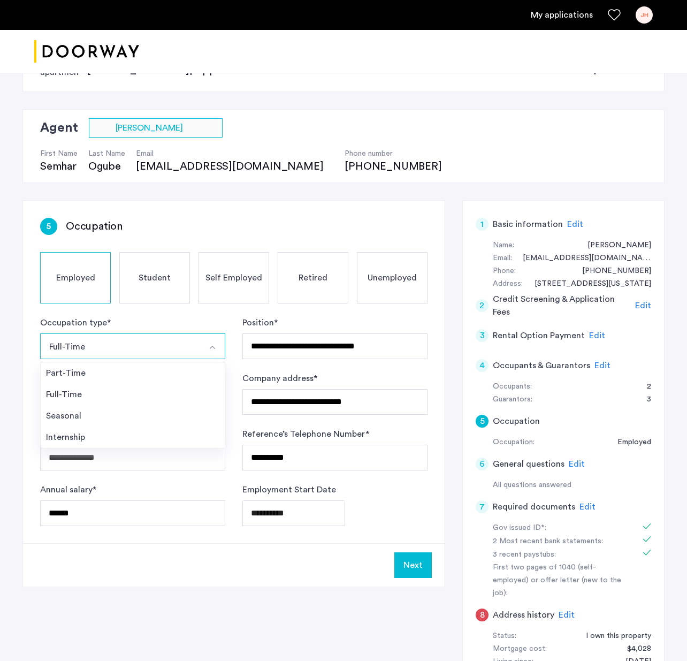
click at [217, 344] on button "Select option" at bounding box center [213, 346] width 26 height 26
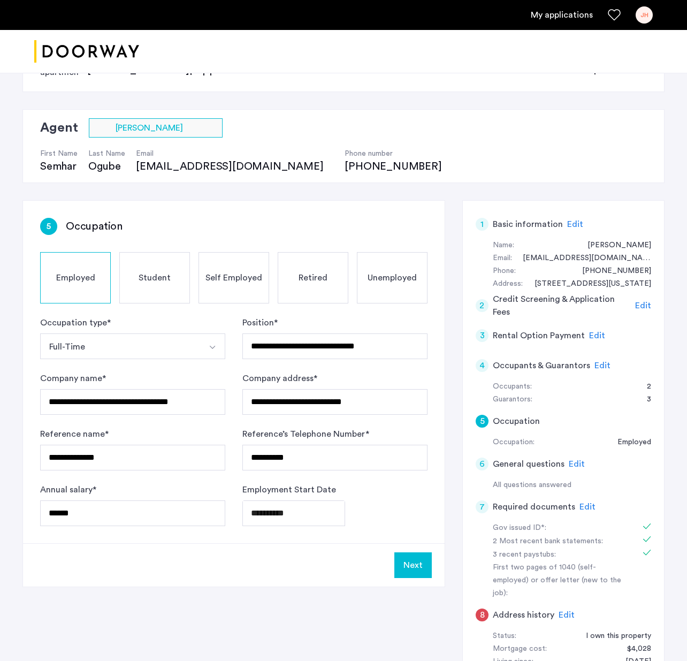
click at [82, 274] on span "Employed" at bounding box center [75, 277] width 39 height 13
click at [410, 560] on button "Next" at bounding box center [412, 565] width 37 height 26
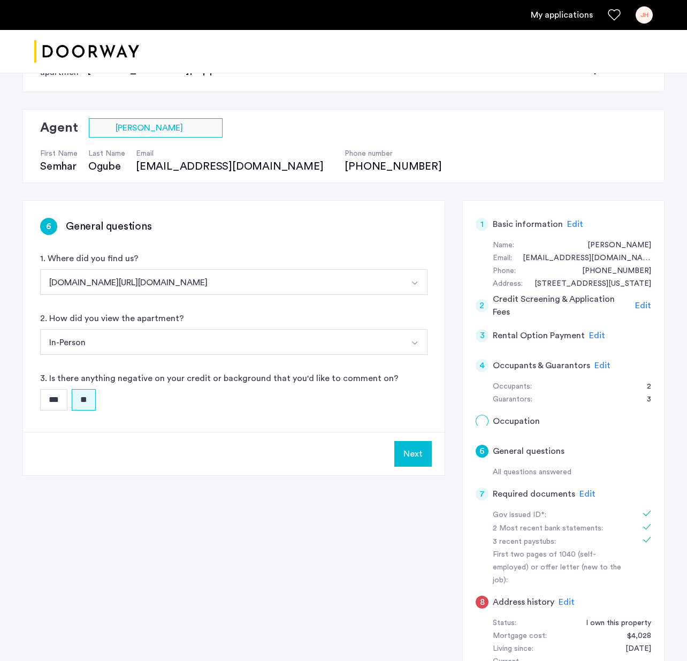
scroll to position [0, 0]
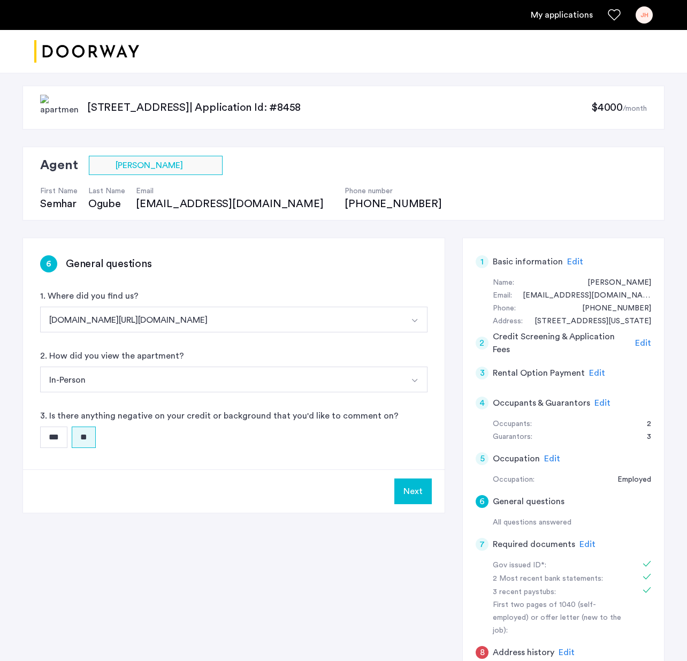
click at [418, 491] on button "Next" at bounding box center [412, 491] width 37 height 26
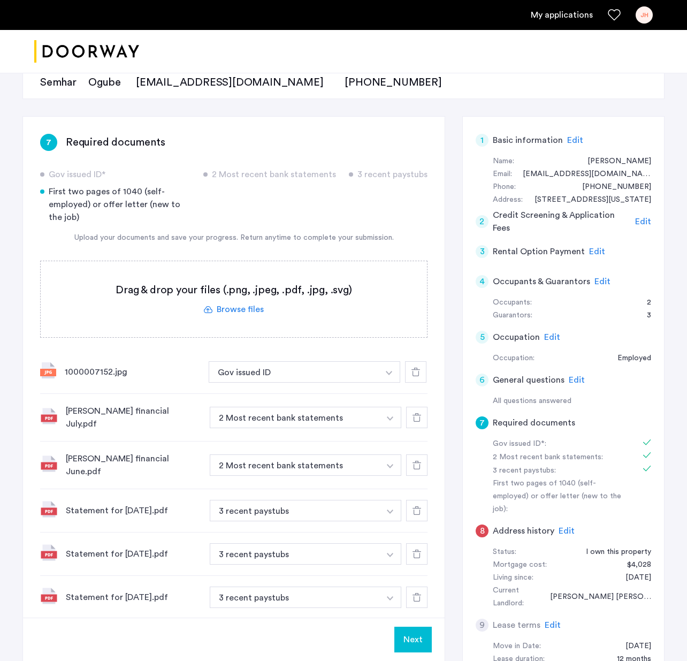
scroll to position [214, 0]
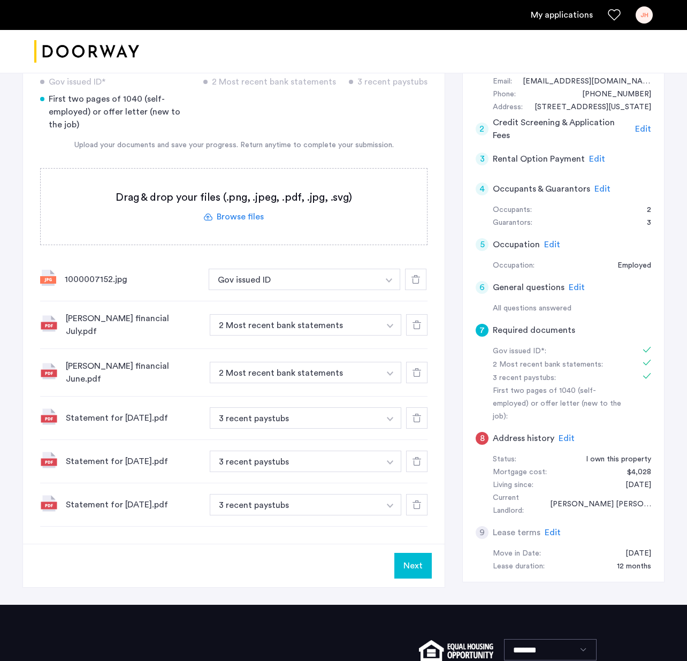
click at [404, 562] on button "Next" at bounding box center [412, 566] width 37 height 26
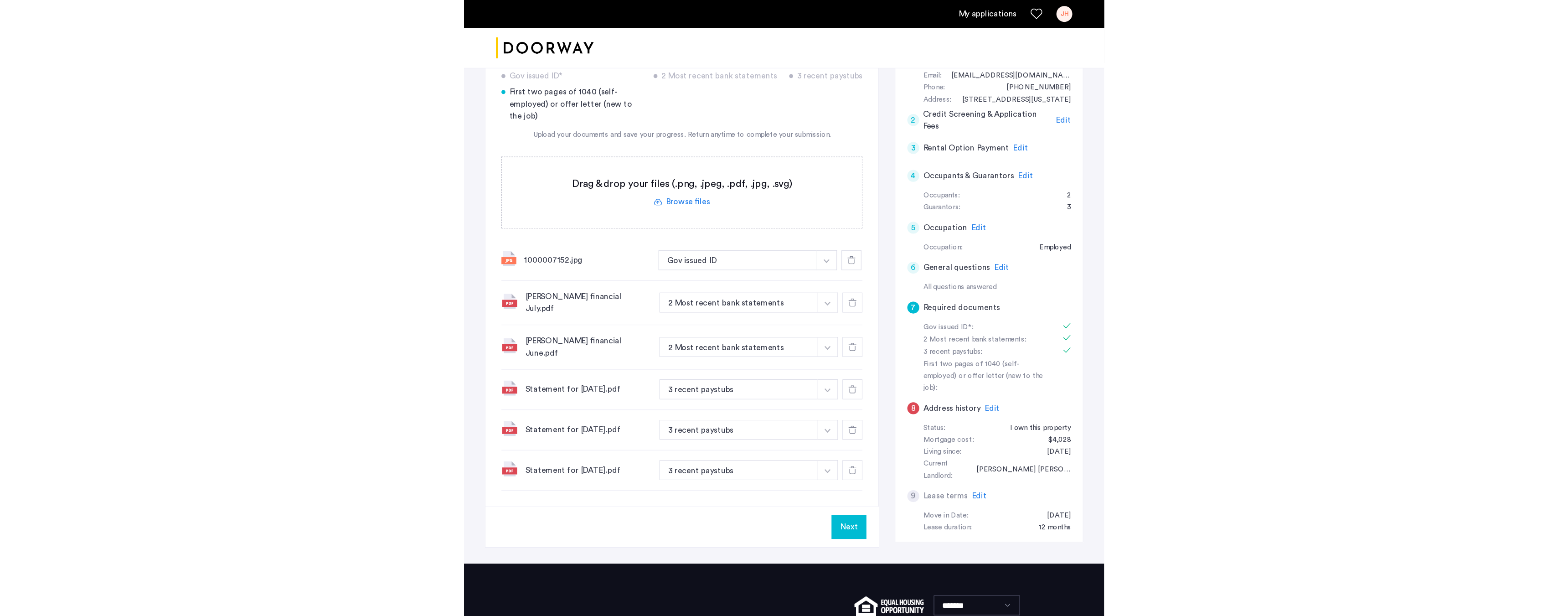
scroll to position [0, 0]
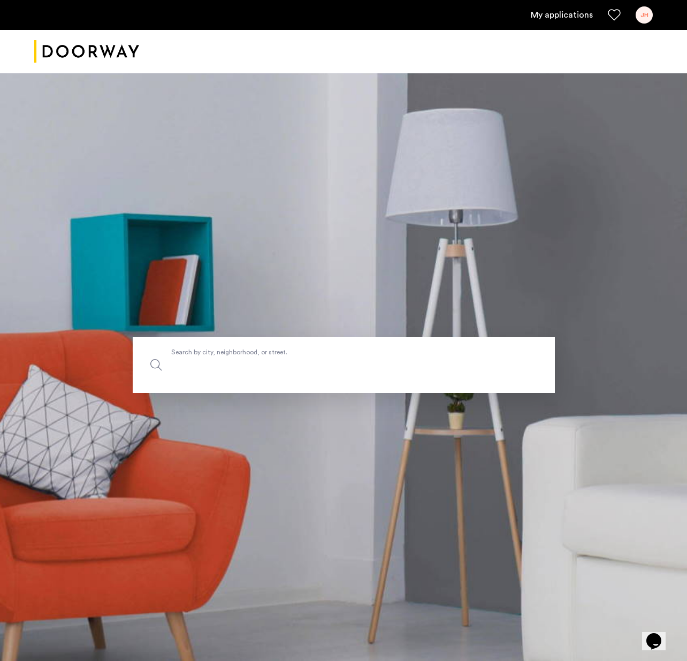
click at [264, 376] on input "Search by city, neighborhood, or street." at bounding box center [344, 365] width 422 height 56
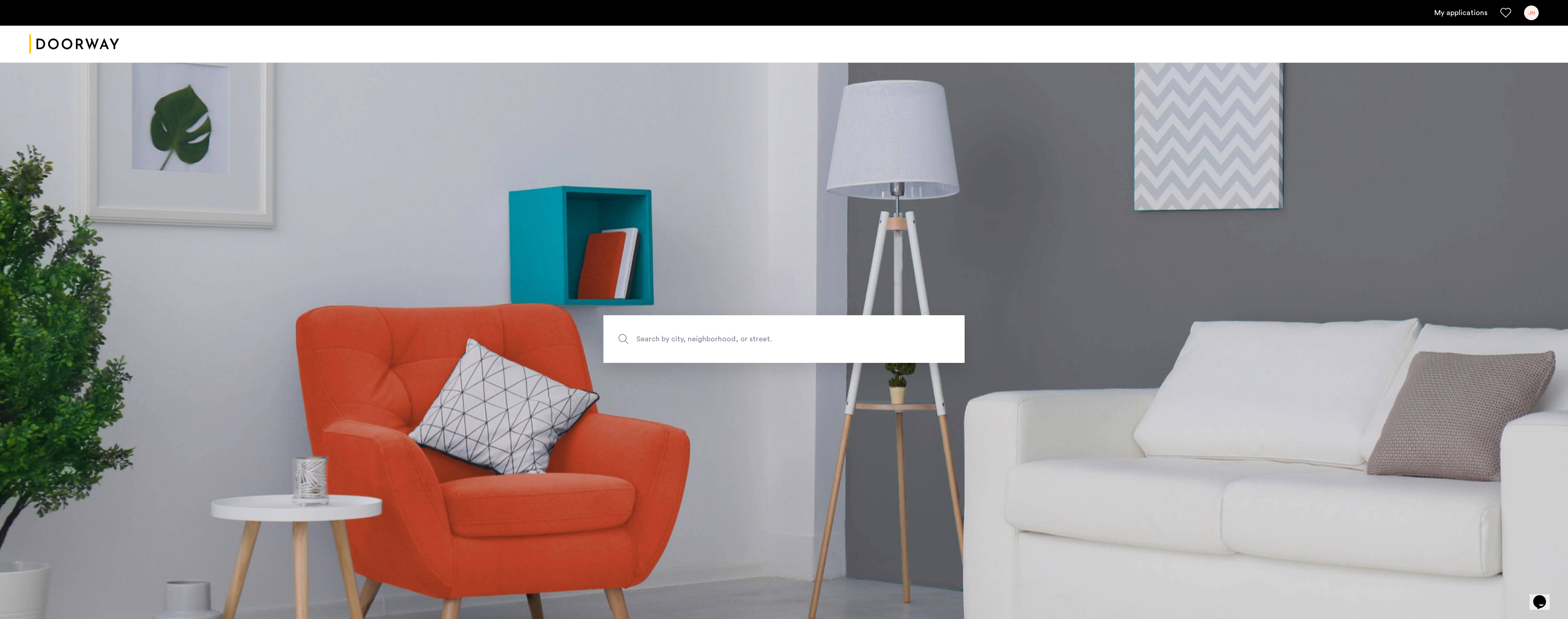
drag, startPoint x: 546, startPoint y: 328, endPoint x: 149, endPoint y: 69, distance: 474.0
click at [532, 322] on div "Search by city, neighborhood, or street." at bounding box center [784, 339] width 1568 height 48
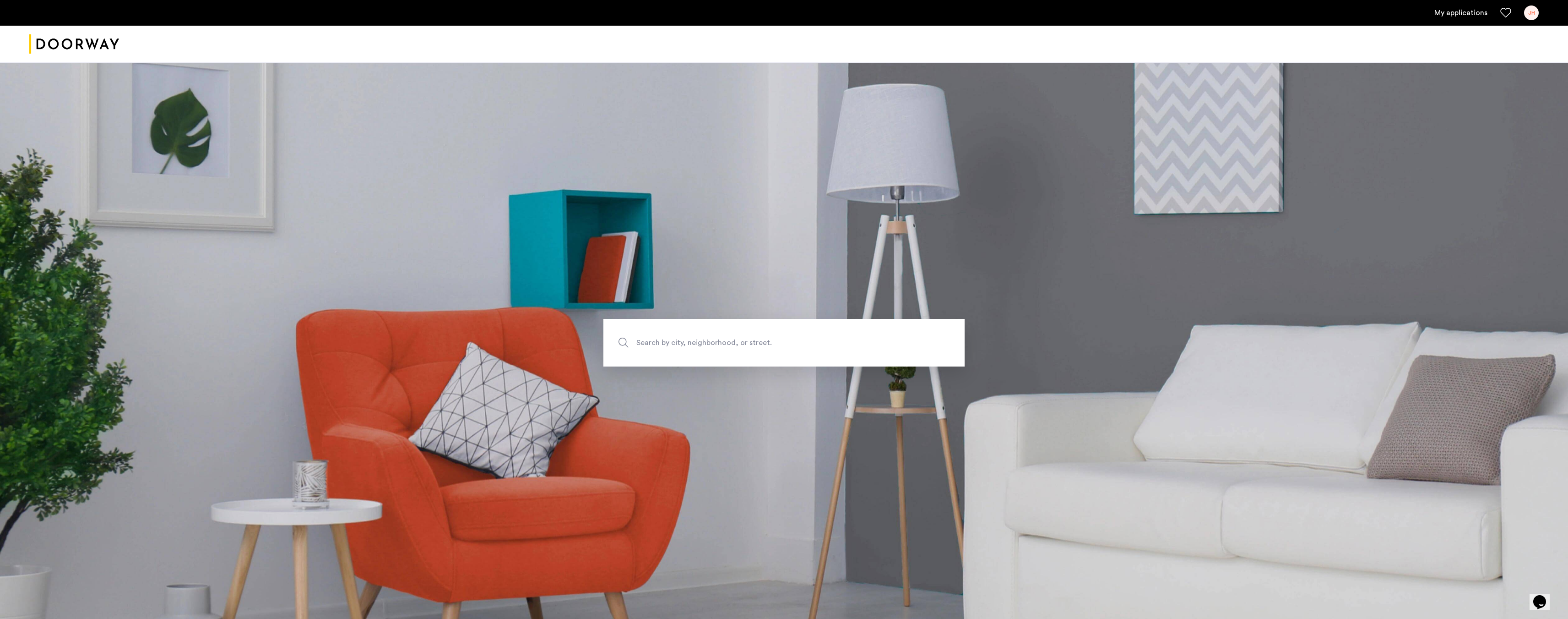
click at [733, 347] on span "Search by city, neighborhood, or street." at bounding box center [763, 342] width 252 height 12
click at [733, 347] on input "Search by city, neighborhood, or street." at bounding box center [784, 342] width 361 height 48
click at [1536, 8] on div "JH" at bounding box center [1531, 12] width 15 height 15
click at [1488, 41] on span "My Account" at bounding box center [1481, 39] width 101 height 11
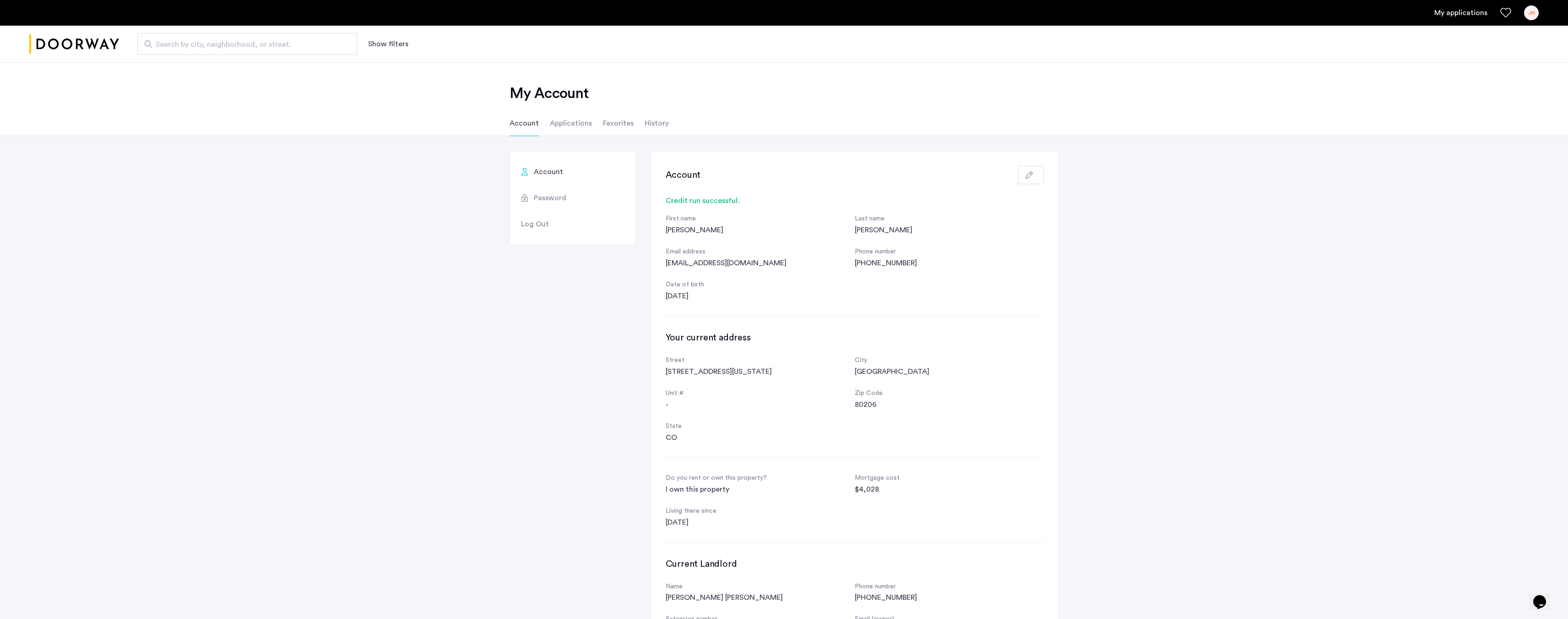
click at [579, 128] on li "Applications" at bounding box center [570, 123] width 42 height 26
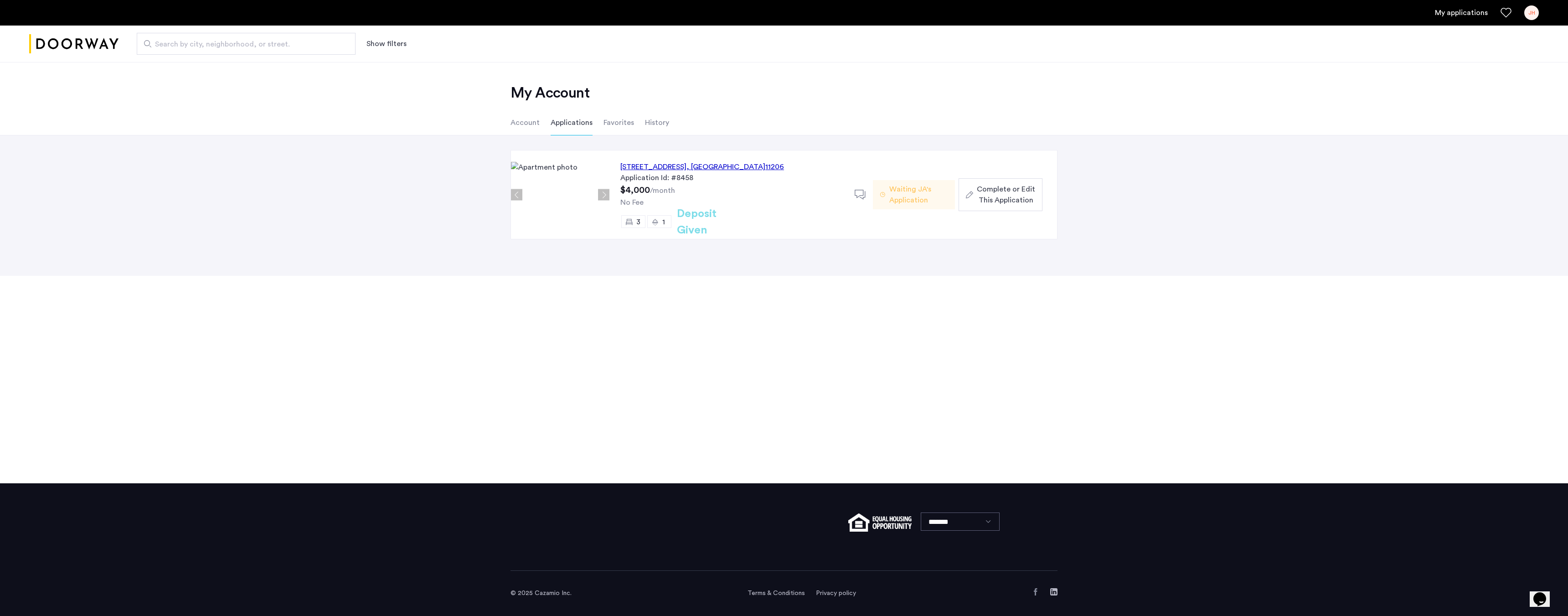
click at [999, 192] on span "Complete or Edit This Application" at bounding box center [1006, 195] width 58 height 22
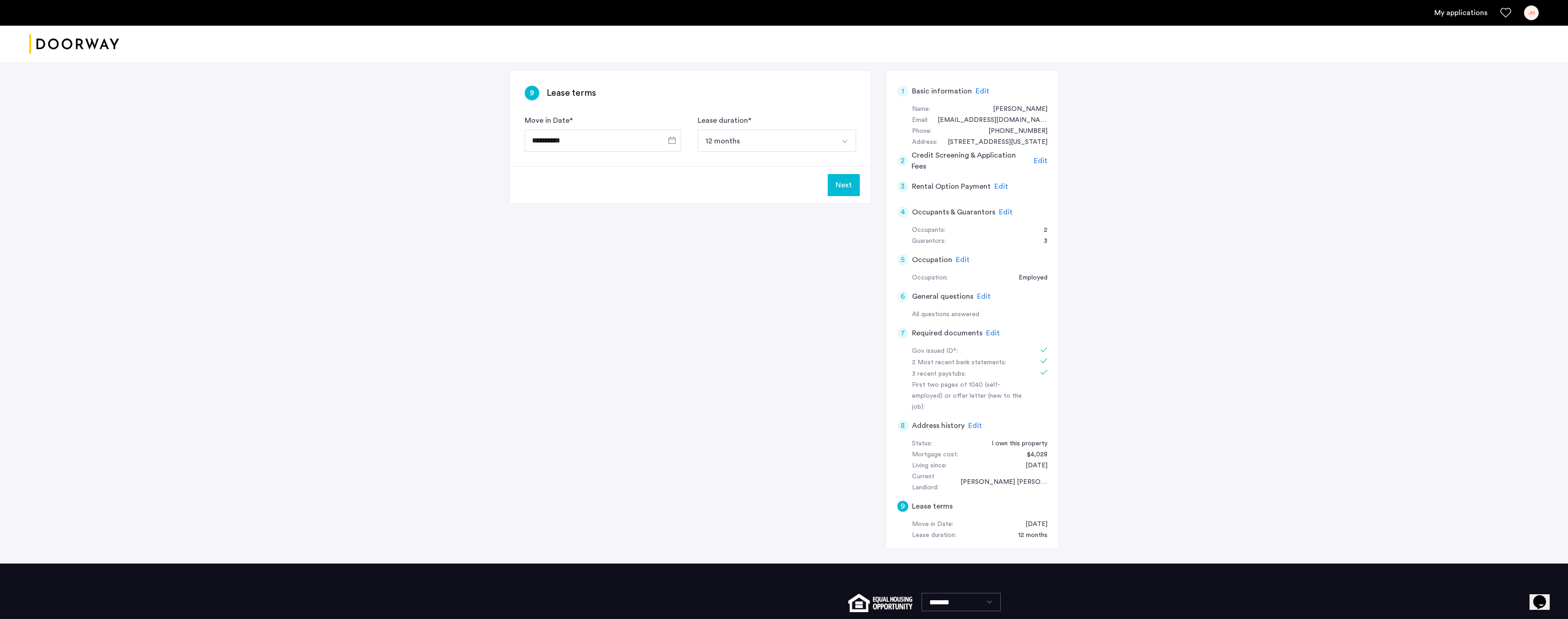
scroll to position [137, 0]
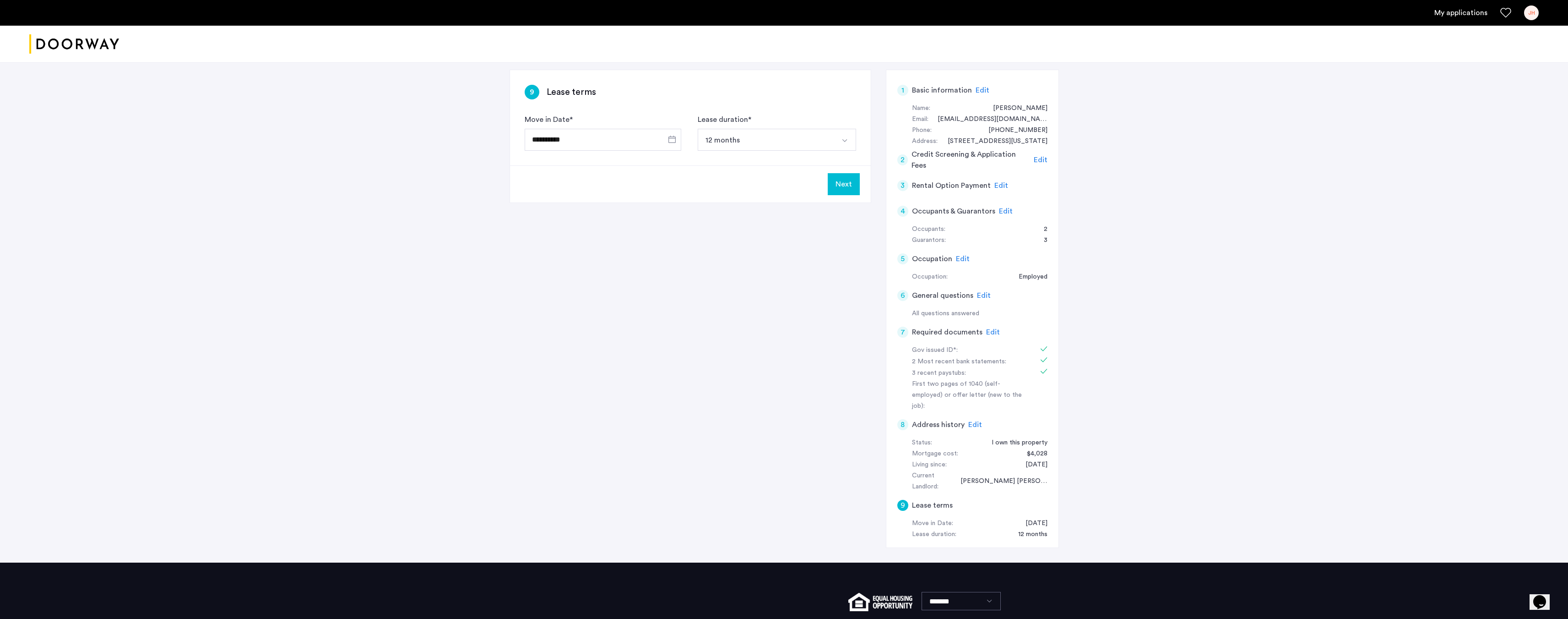
click at [989, 331] on span "Edit" at bounding box center [993, 332] width 14 height 8
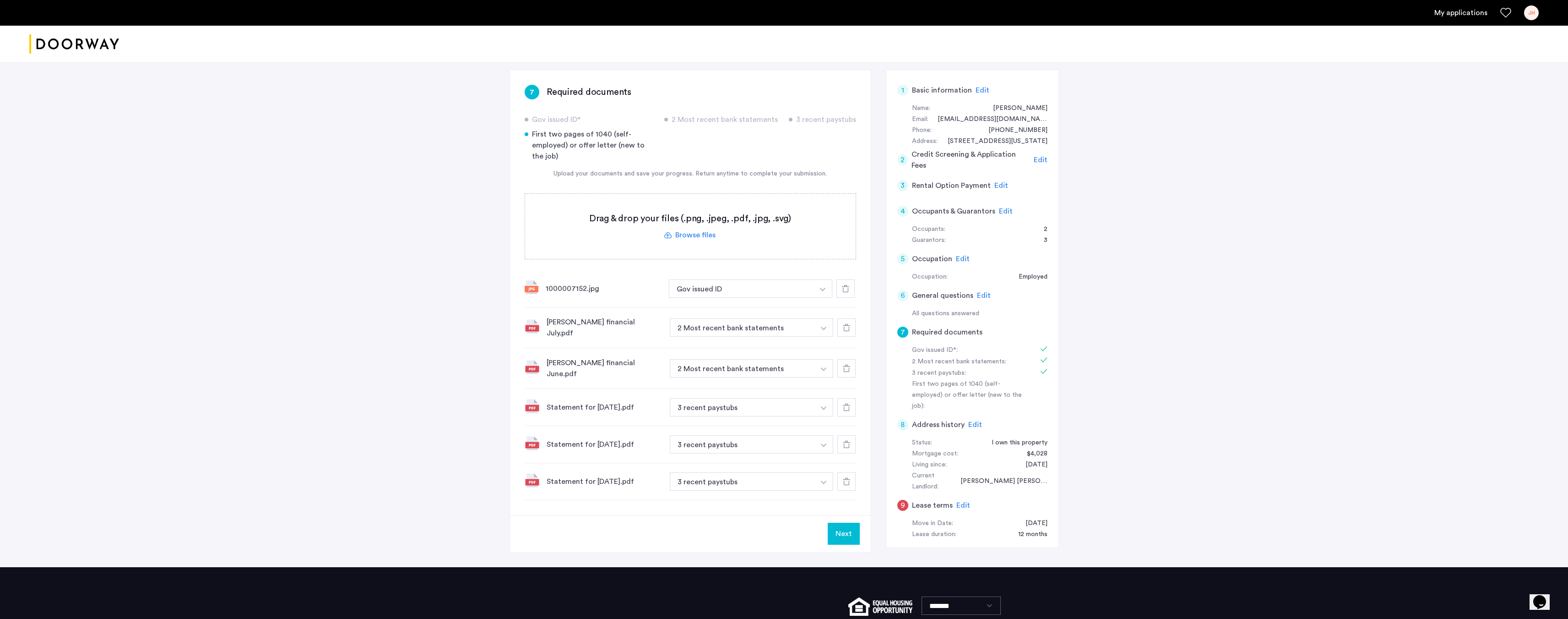
click at [966, 259] on span "Edit" at bounding box center [963, 259] width 14 height 8
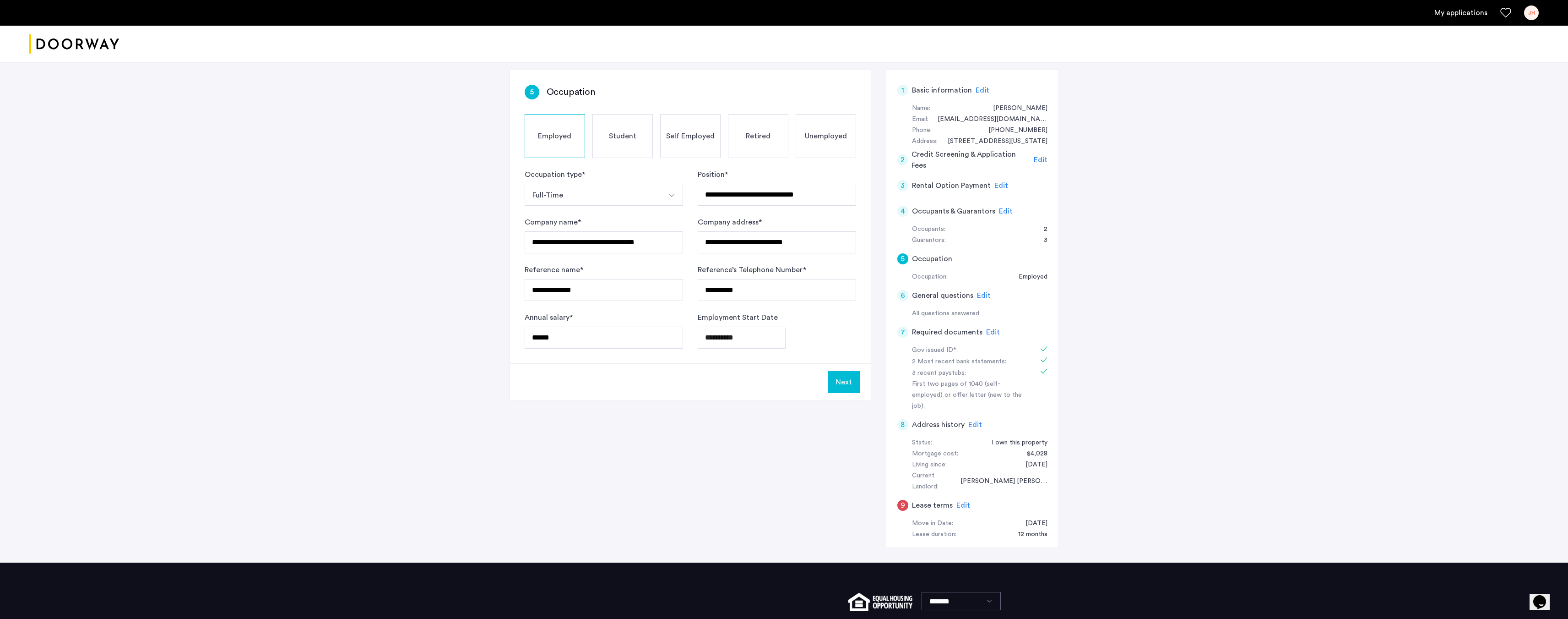
click at [859, 377] on button "Next" at bounding box center [843, 382] width 32 height 22
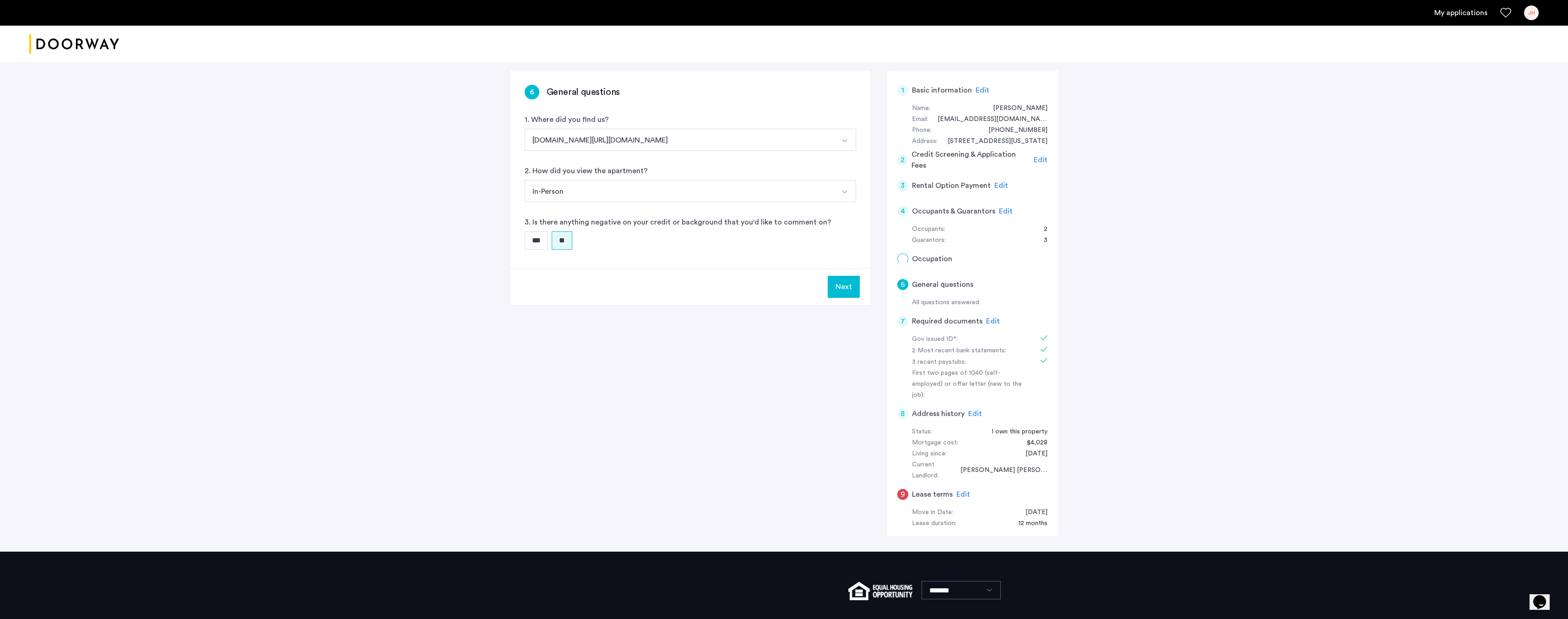
scroll to position [0, 0]
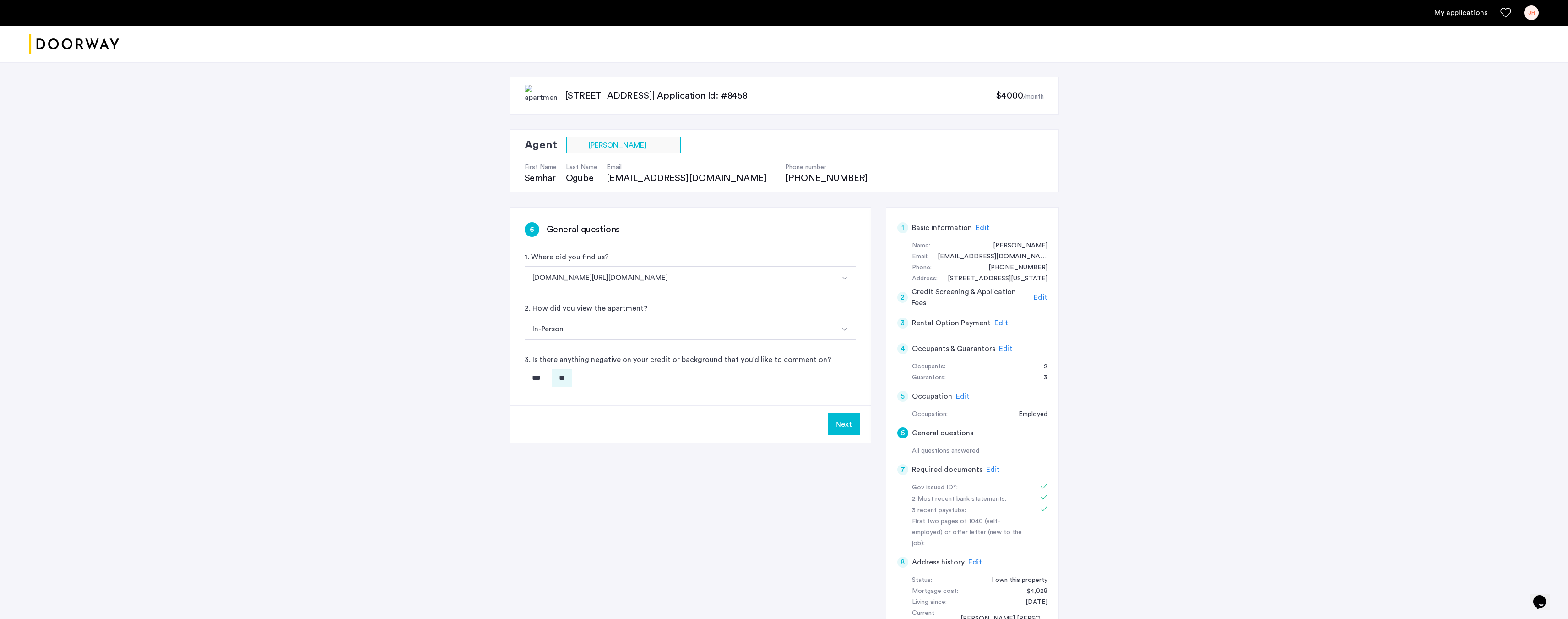
click at [837, 421] on button "Next" at bounding box center [843, 425] width 32 height 22
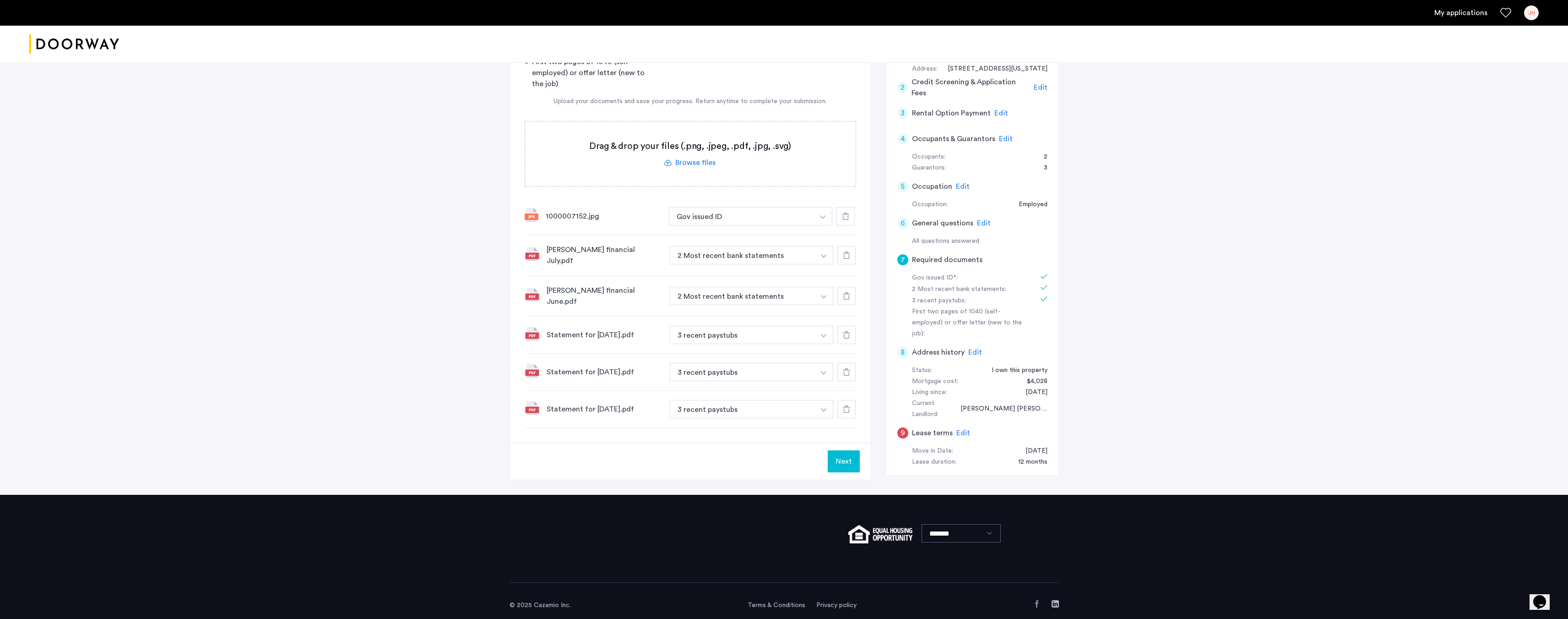
scroll to position [211, 0]
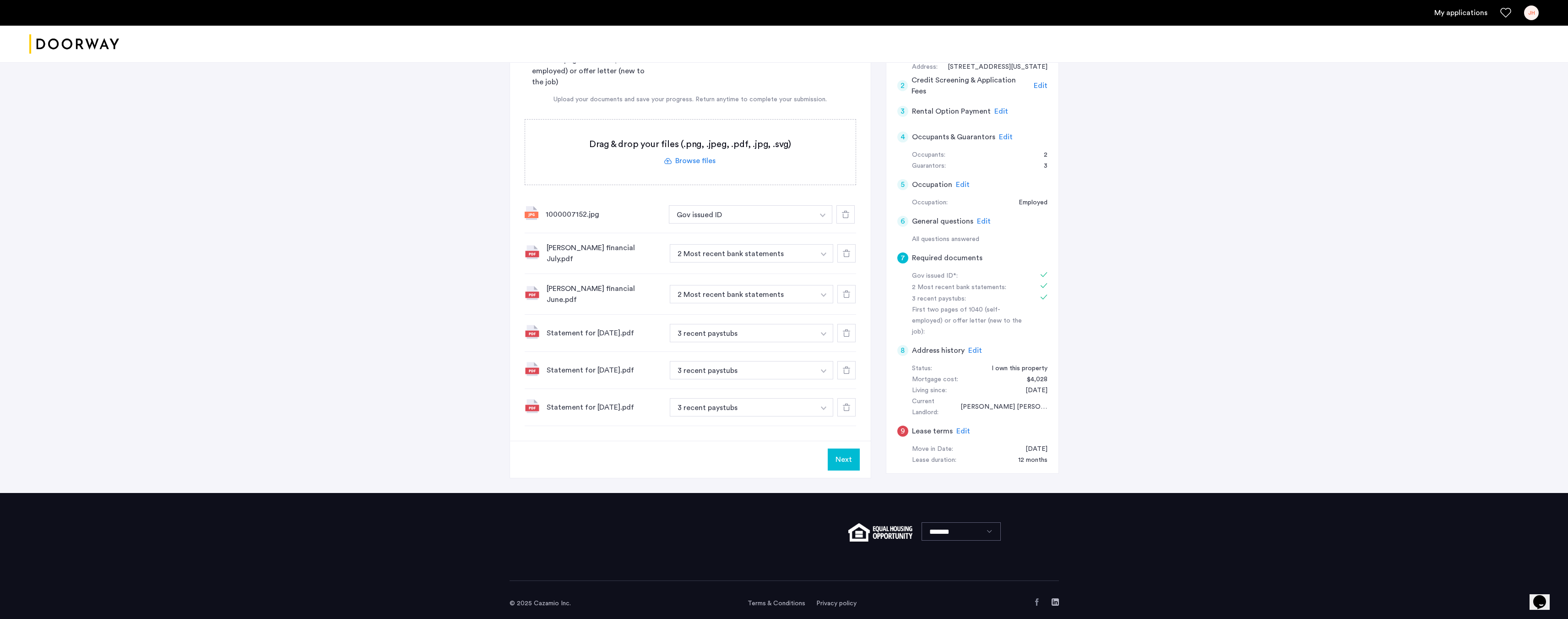
click at [846, 449] on button "Next" at bounding box center [843, 460] width 32 height 22
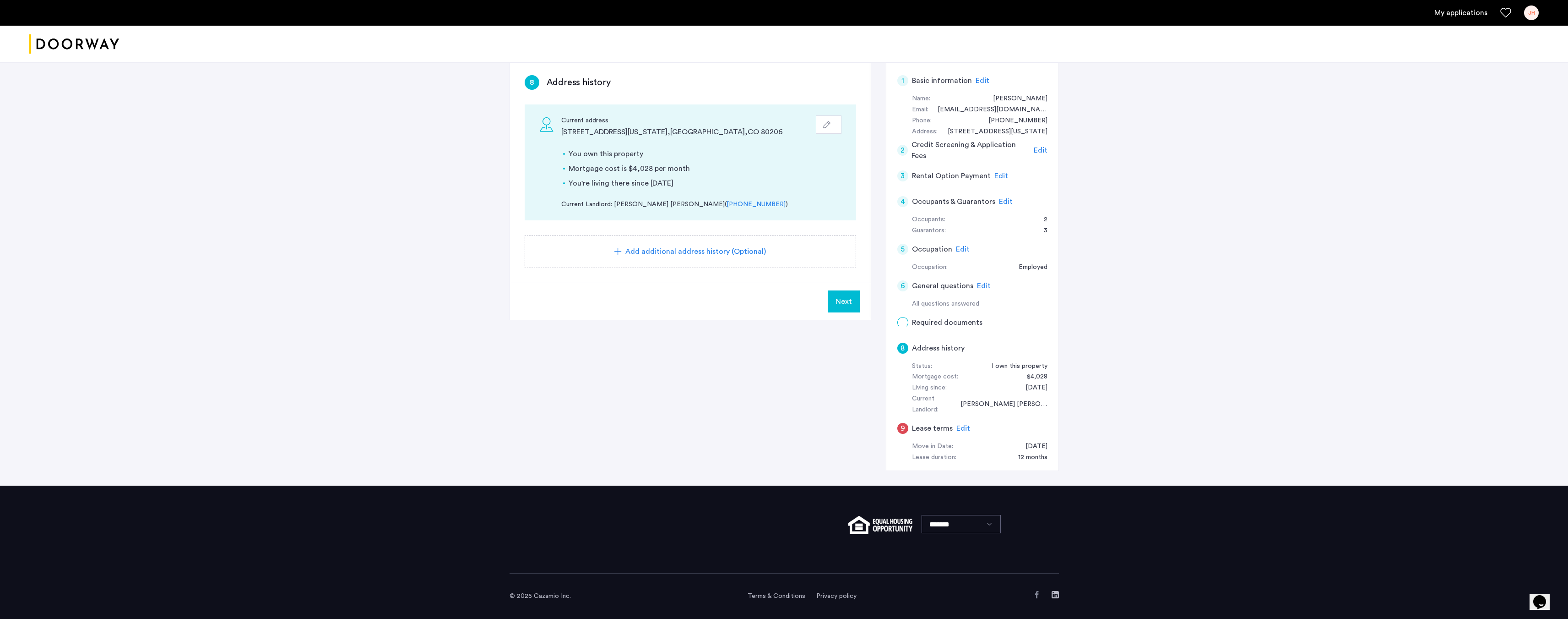
scroll to position [0, 0]
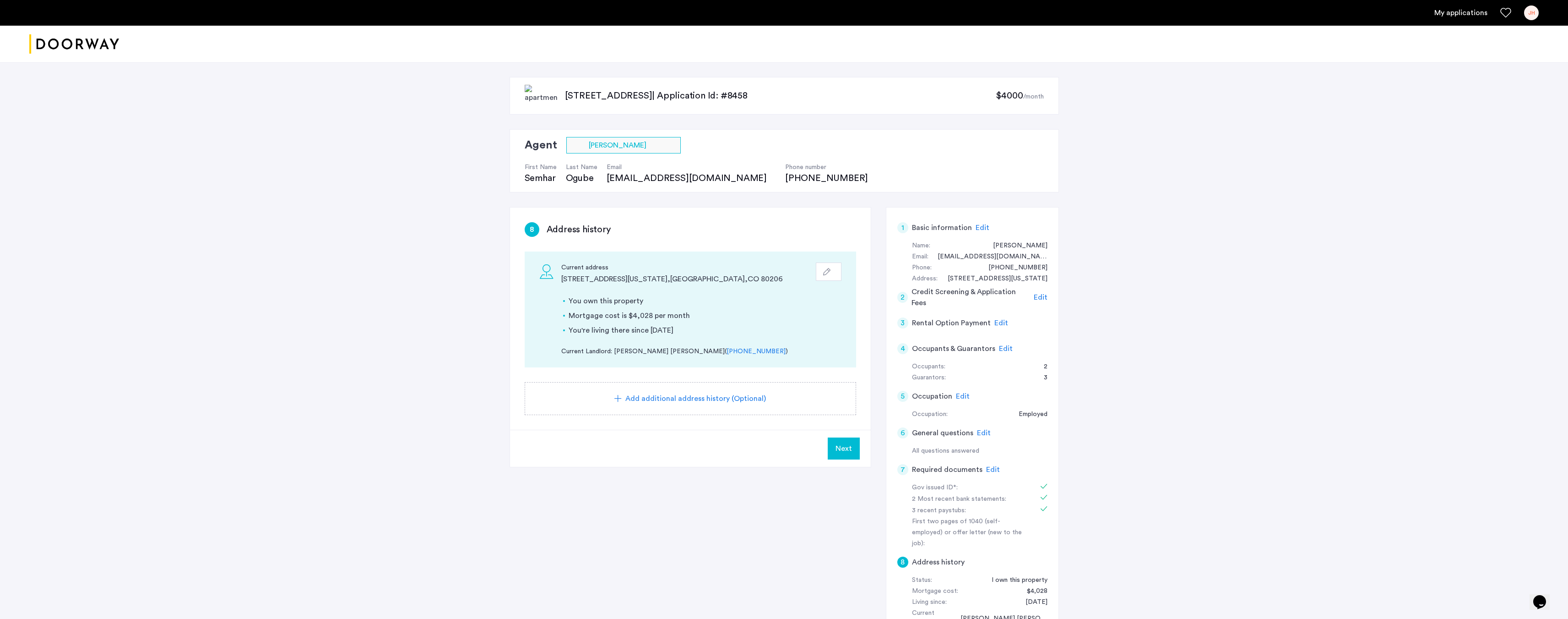
click at [846, 442] on button "Next" at bounding box center [843, 449] width 32 height 22
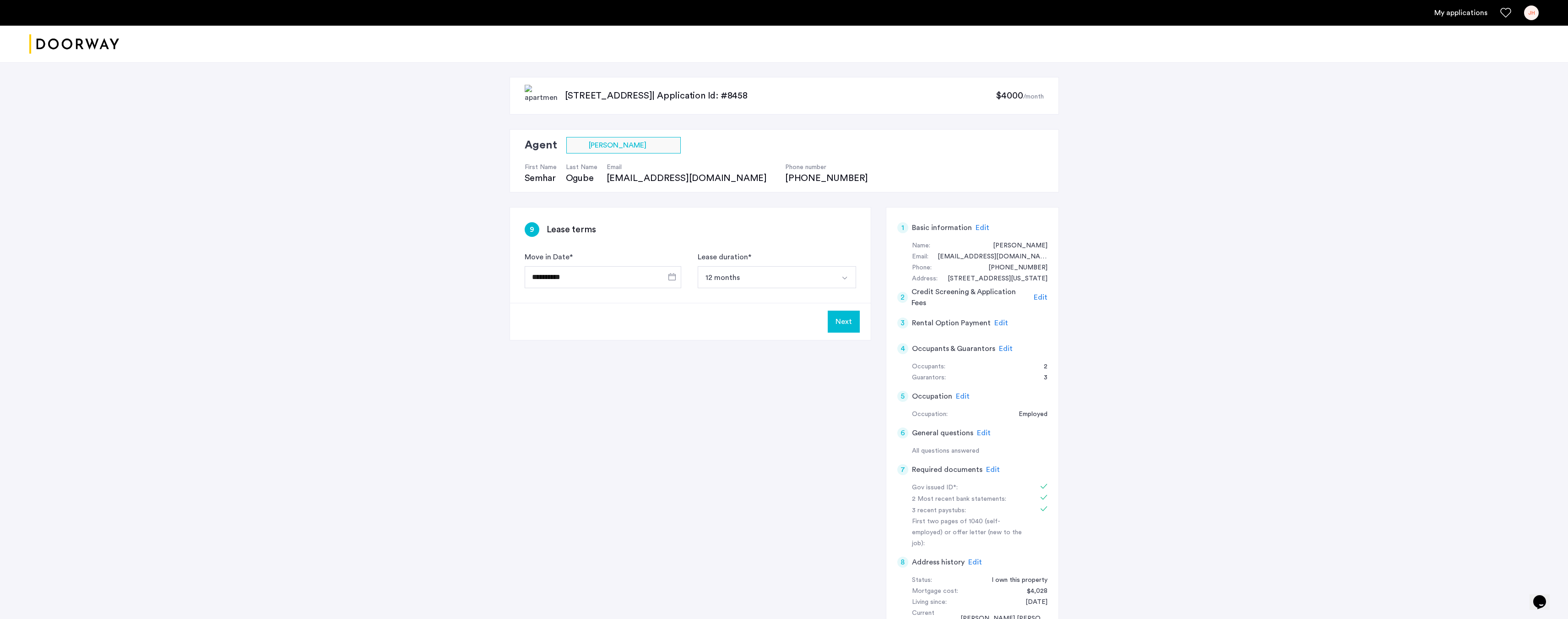
click at [847, 324] on button "Next" at bounding box center [843, 322] width 32 height 22
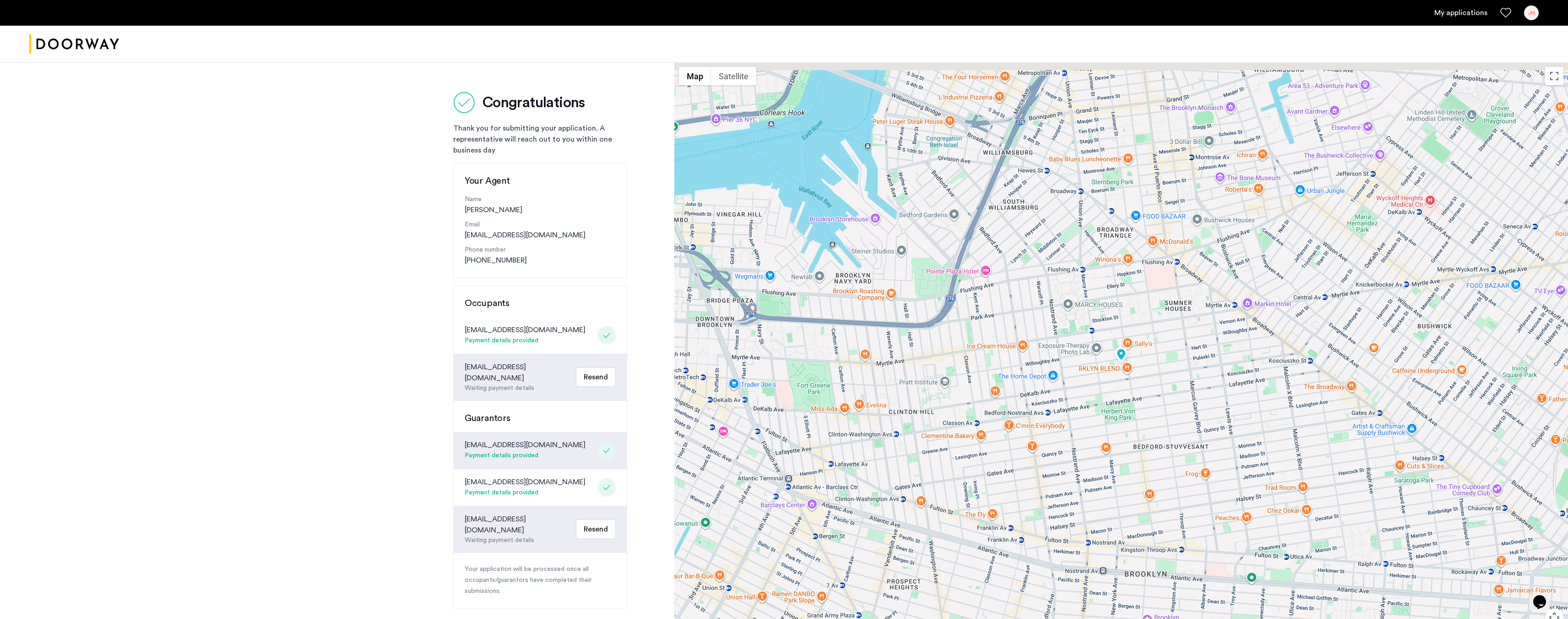
click at [1454, 14] on link "My applications" at bounding box center [1461, 13] width 53 height 11
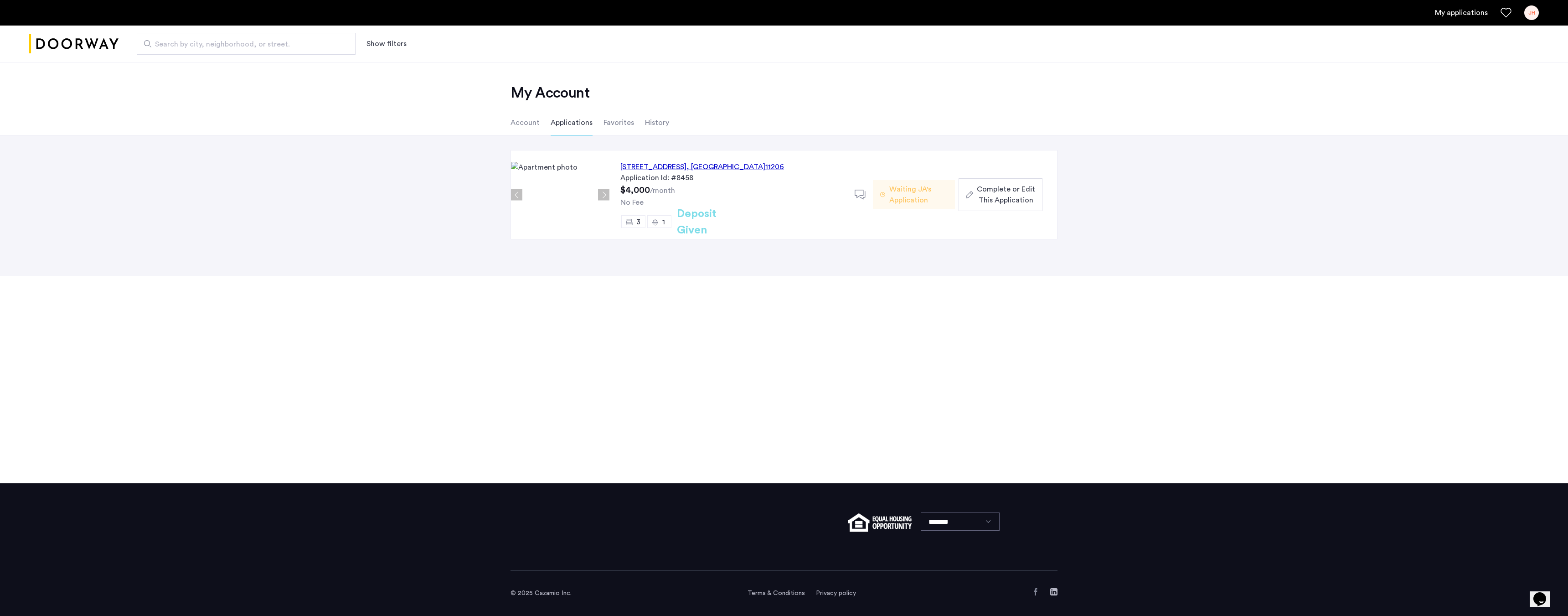
drag, startPoint x: 667, startPoint y: 166, endPoint x: 650, endPoint y: 164, distance: 17.1
click at [650, 164] on div "123 Pulaski Street, Unit 2B, Brooklyn , NY 11206" at bounding box center [702, 166] width 164 height 11
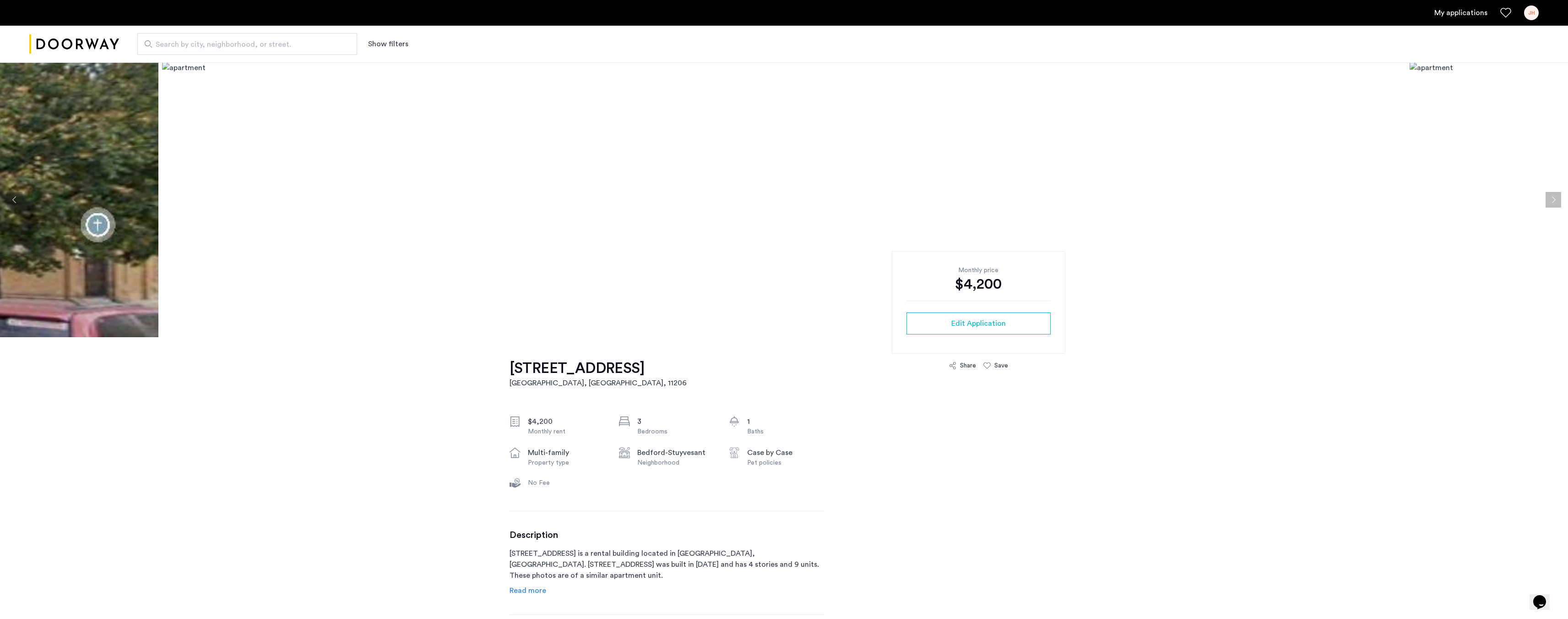
click at [1555, 198] on button "Next apartment" at bounding box center [1553, 199] width 15 height 15
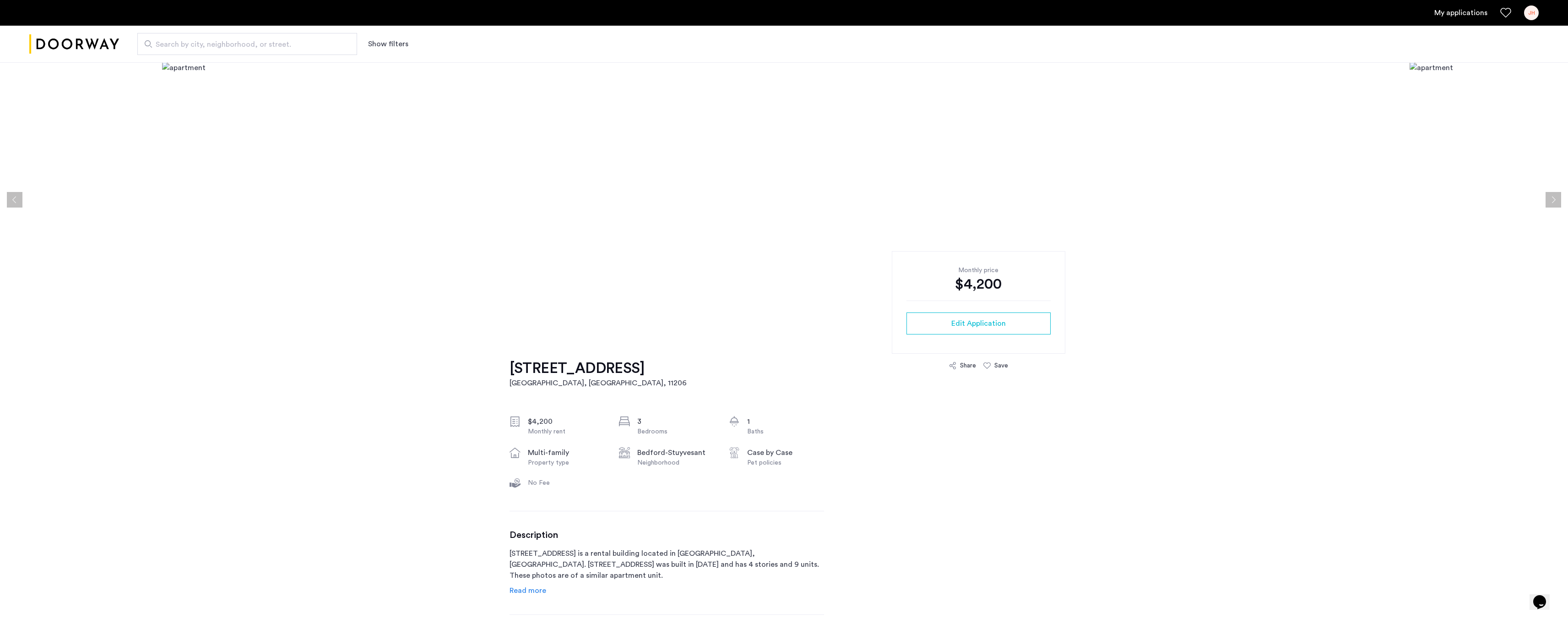
click at [11, 197] on button "Previous apartment" at bounding box center [15, 199] width 15 height 15
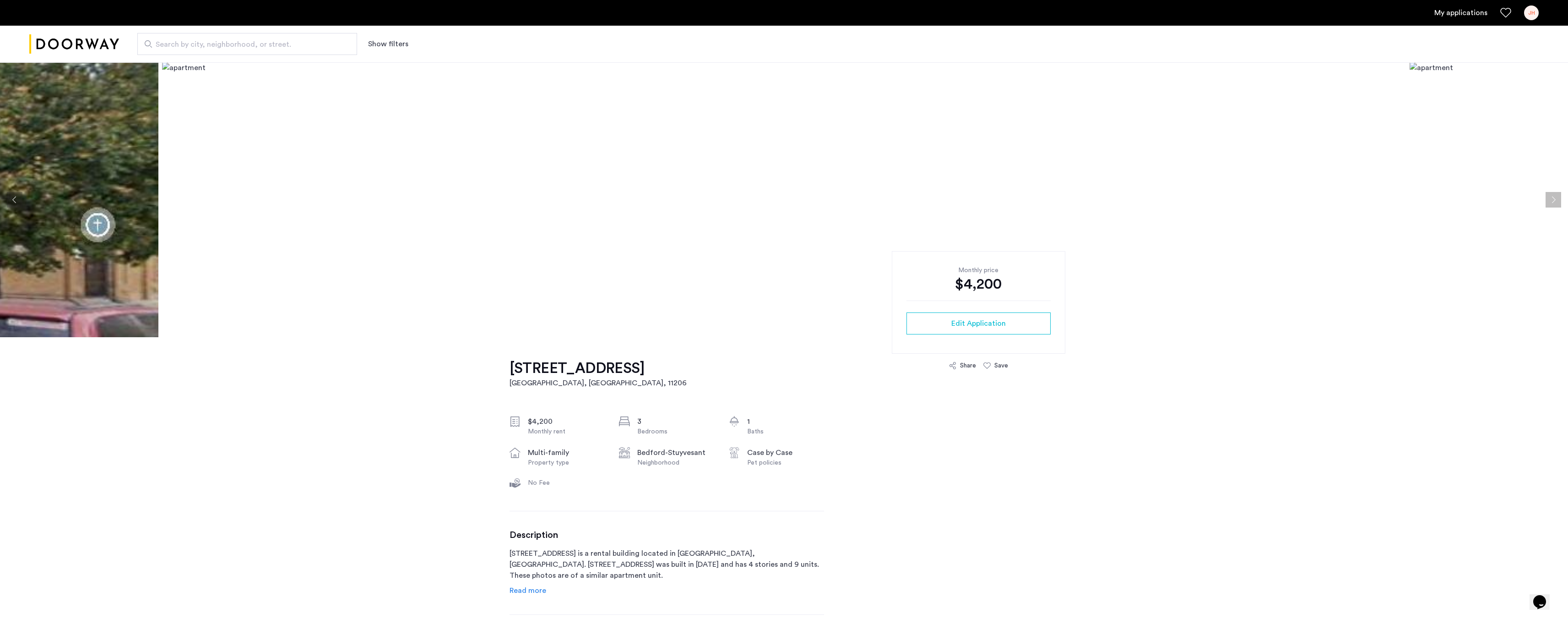
click at [15, 202] on button "Previous apartment" at bounding box center [15, 199] width 15 height 15
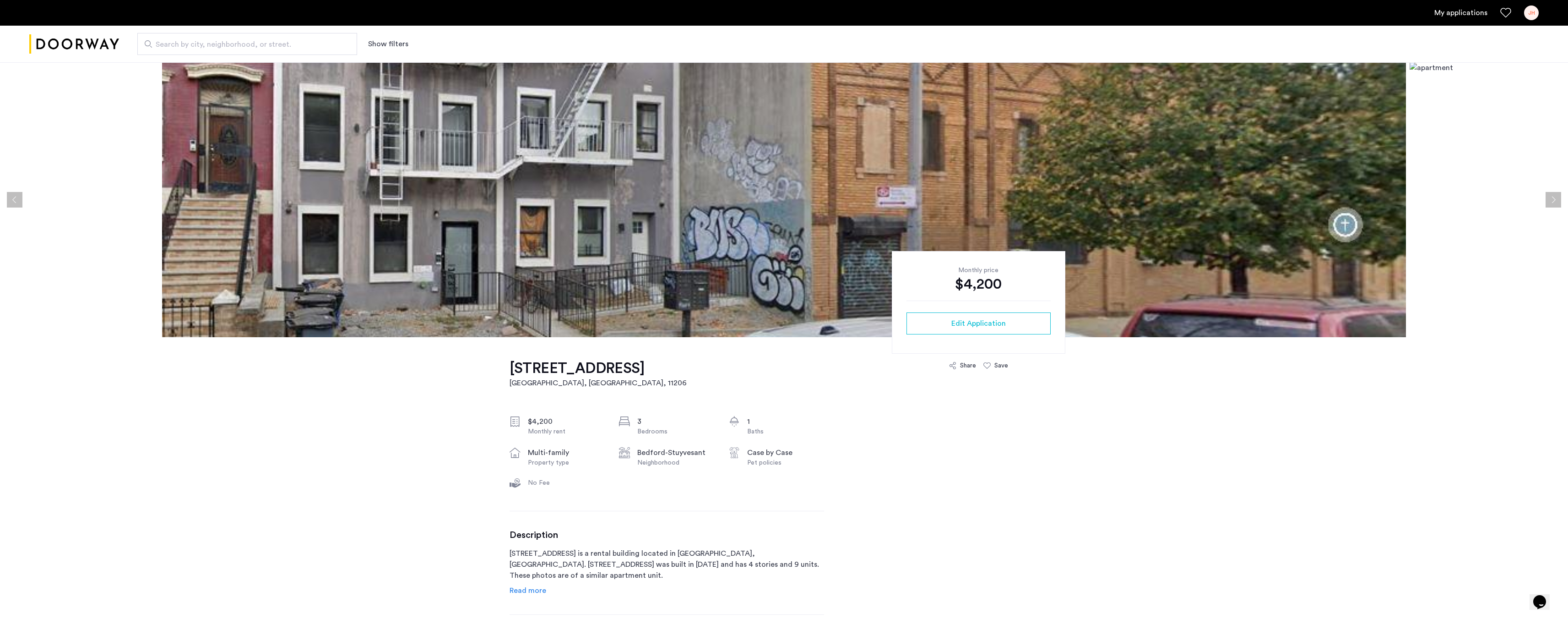
click at [18, 199] on button "Previous apartment" at bounding box center [15, 199] width 15 height 15
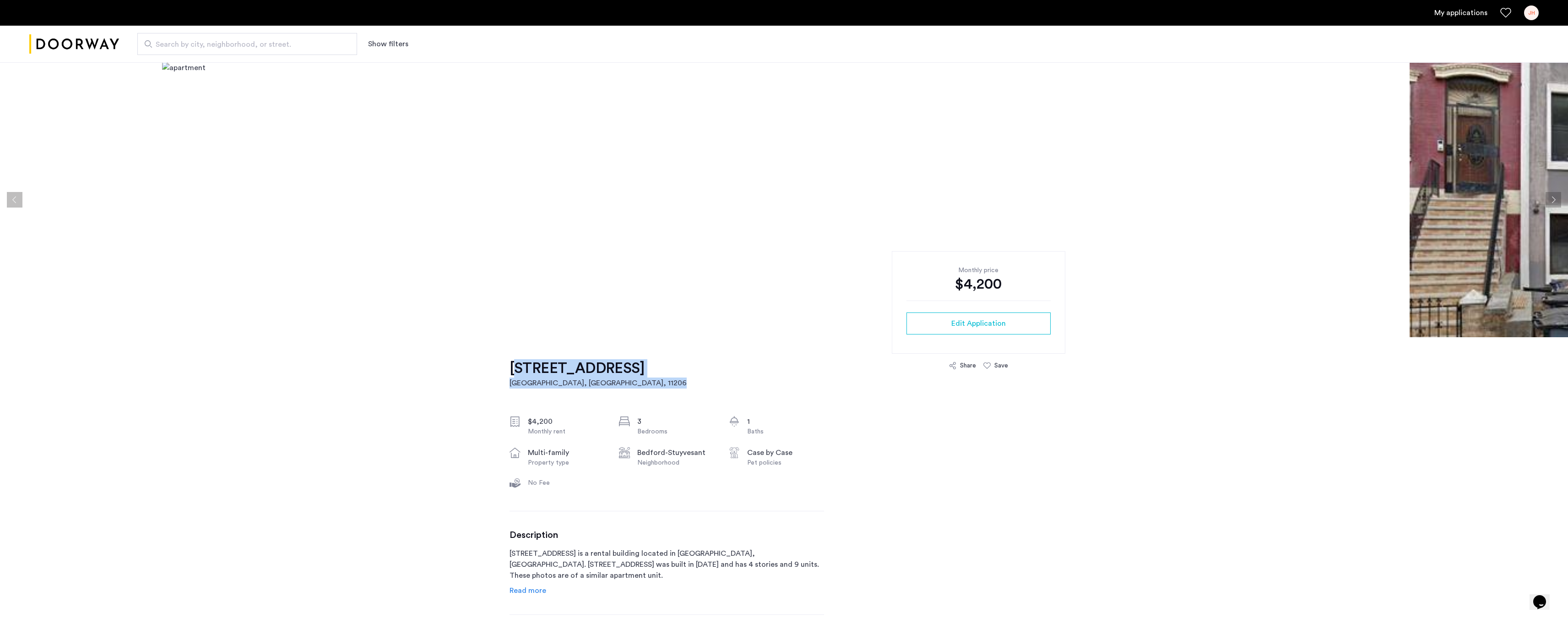
drag, startPoint x: 613, startPoint y: 391, endPoint x: 508, endPoint y: 374, distance: 106.4
copy link "123 Pulaski Street, Unit 2B Brooklyn, NY , 11206"
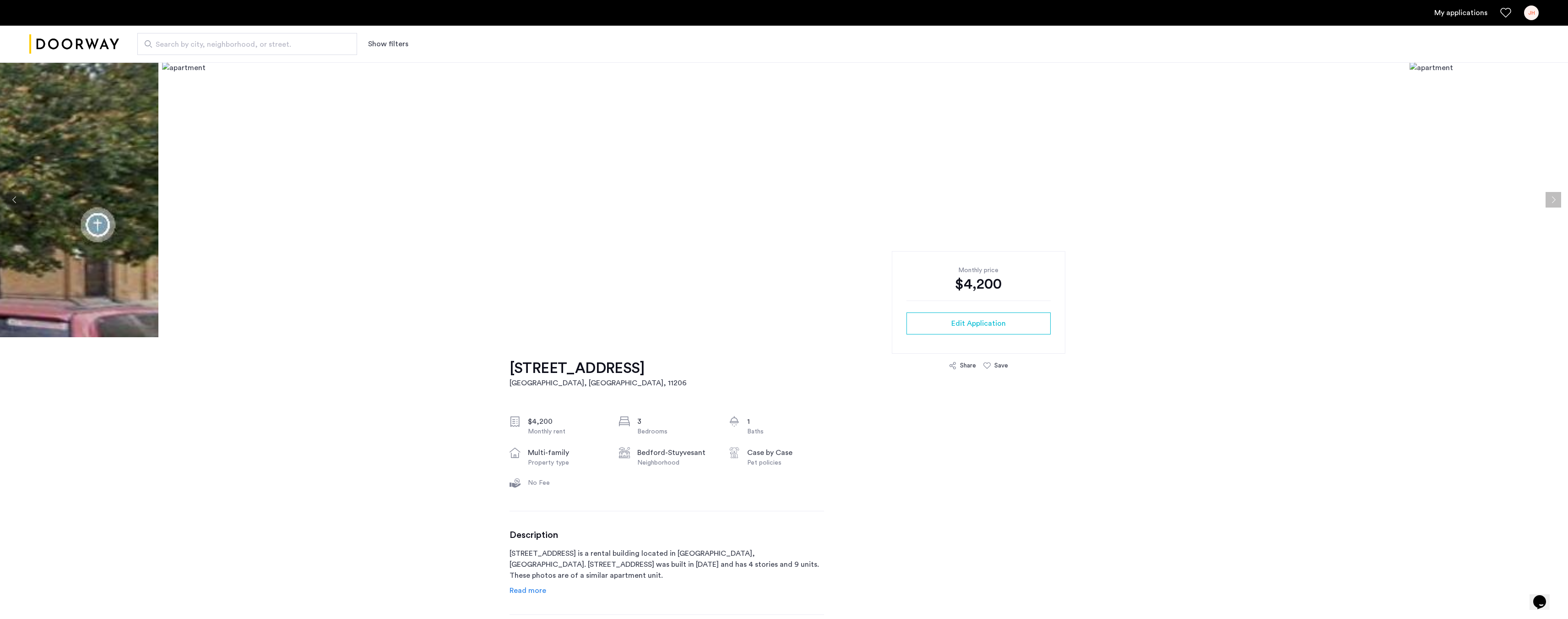
click at [1551, 201] on button "Next apartment" at bounding box center [1553, 199] width 15 height 15
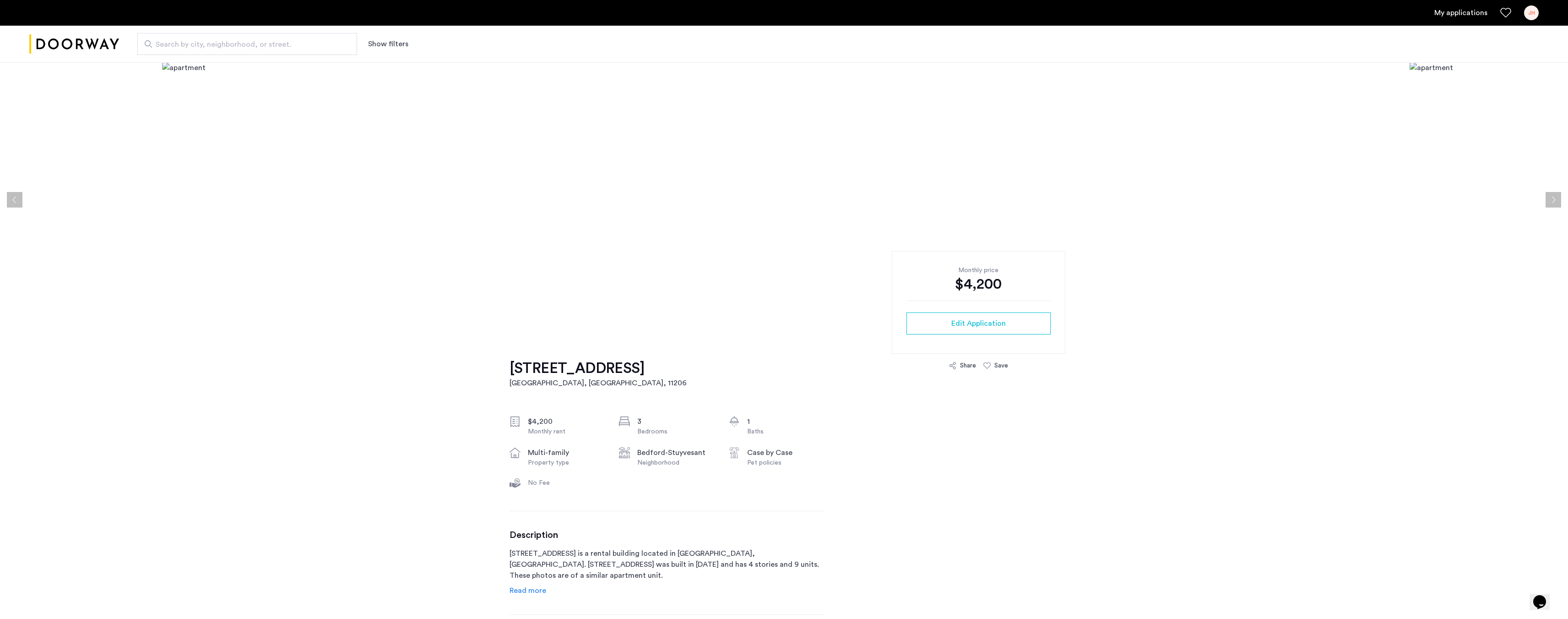
click at [1551, 200] on button "Next apartment" at bounding box center [1553, 199] width 15 height 15
